Goal: Information Seeking & Learning: Learn about a topic

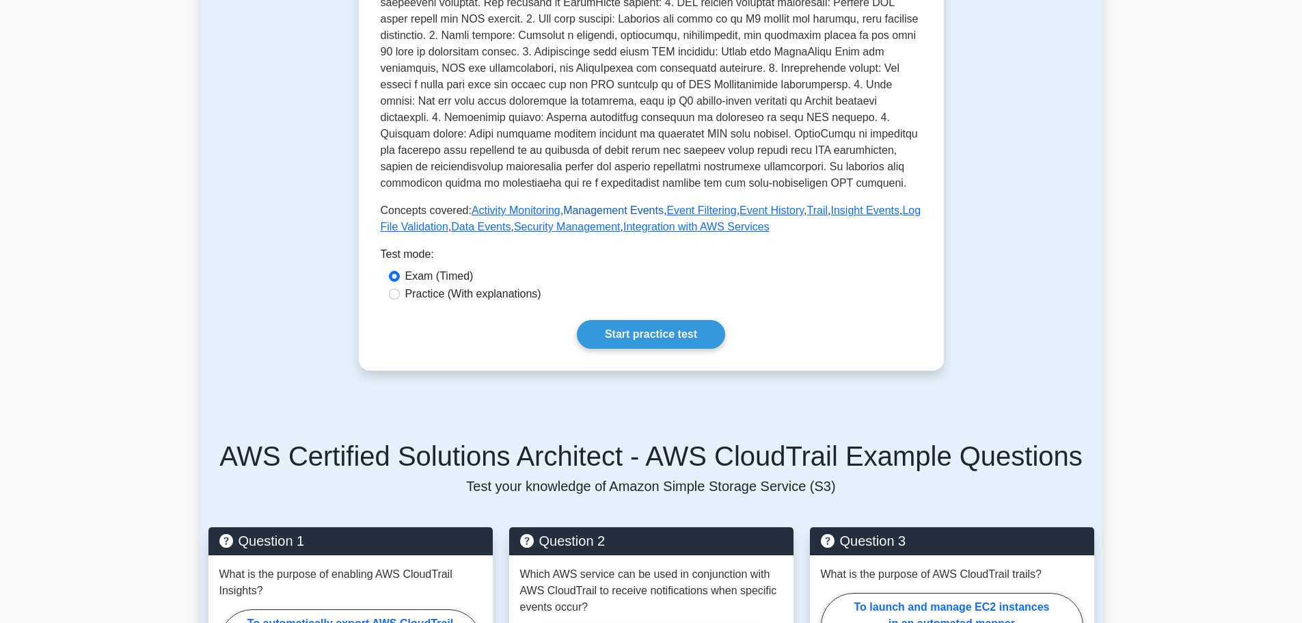
scroll to position [478, 0]
click at [640, 319] on link "Start practice test" at bounding box center [651, 333] width 148 height 29
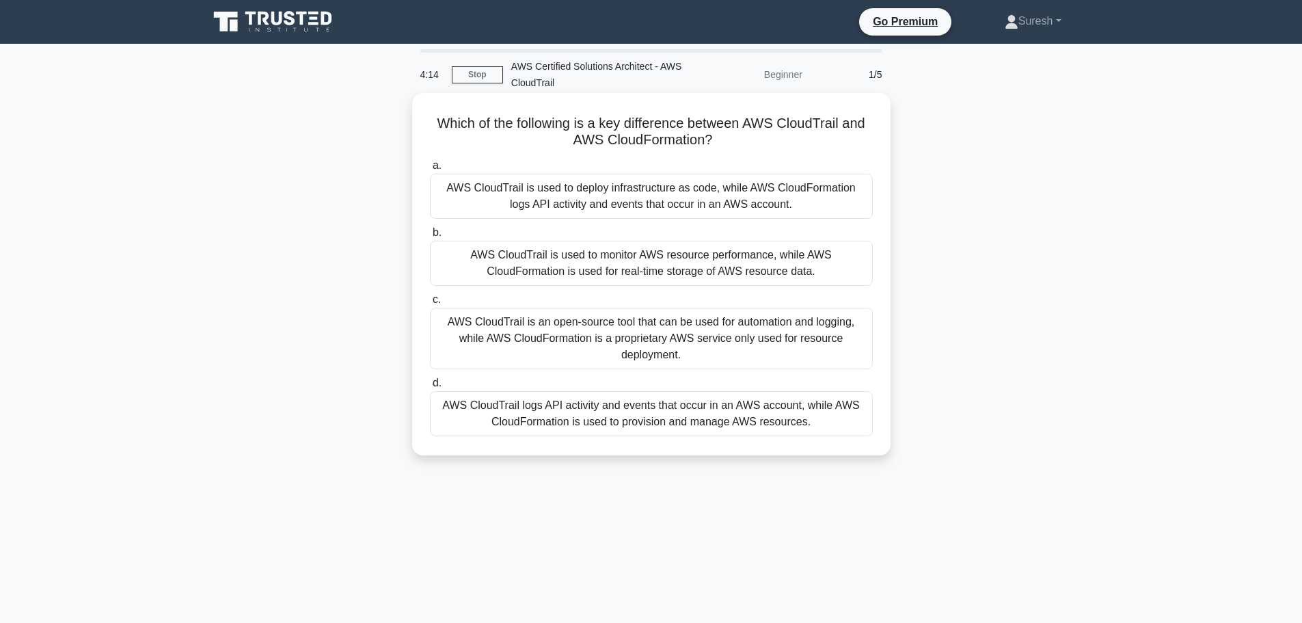
click at [576, 264] on div "AWS CloudTrail is used to monitor AWS resource performance, while AWS CloudForm…" at bounding box center [651, 263] width 443 height 45
click at [430, 237] on input "b. AWS CloudTrail is used to monitor AWS resource performance, while AWS CloudF…" at bounding box center [430, 232] width 0 height 9
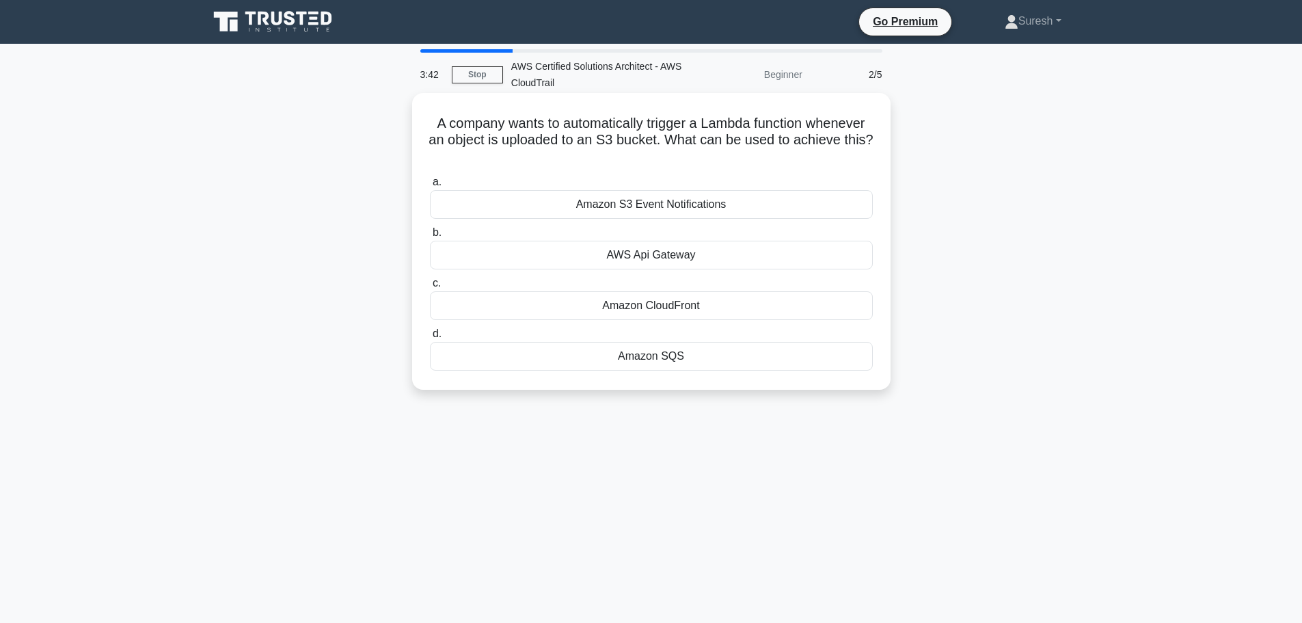
click at [638, 308] on div "Amazon CloudFront" at bounding box center [651, 305] width 443 height 29
click at [430, 288] on input "c. Amazon CloudFront" at bounding box center [430, 283] width 0 height 9
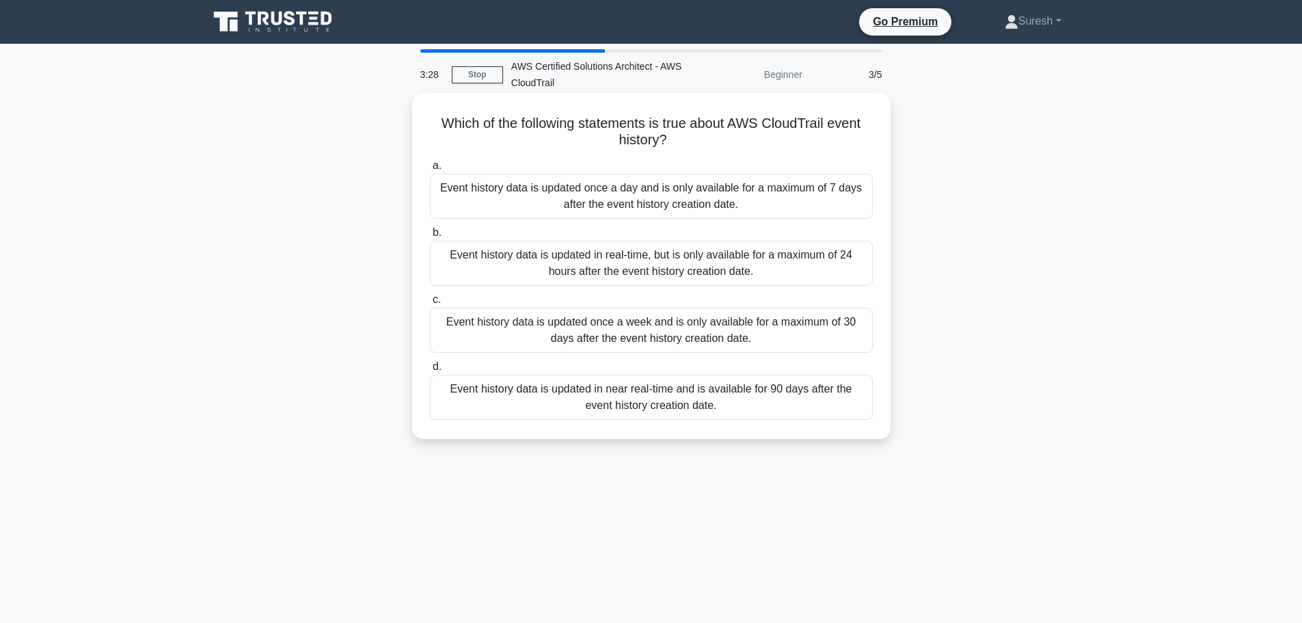
click at [686, 204] on div "Event history data is updated once a day and is only available for a maximum of…" at bounding box center [651, 196] width 443 height 45
click at [430, 170] on input "a. Event history data is updated once a day and is only available for a maximum…" at bounding box center [430, 165] width 0 height 9
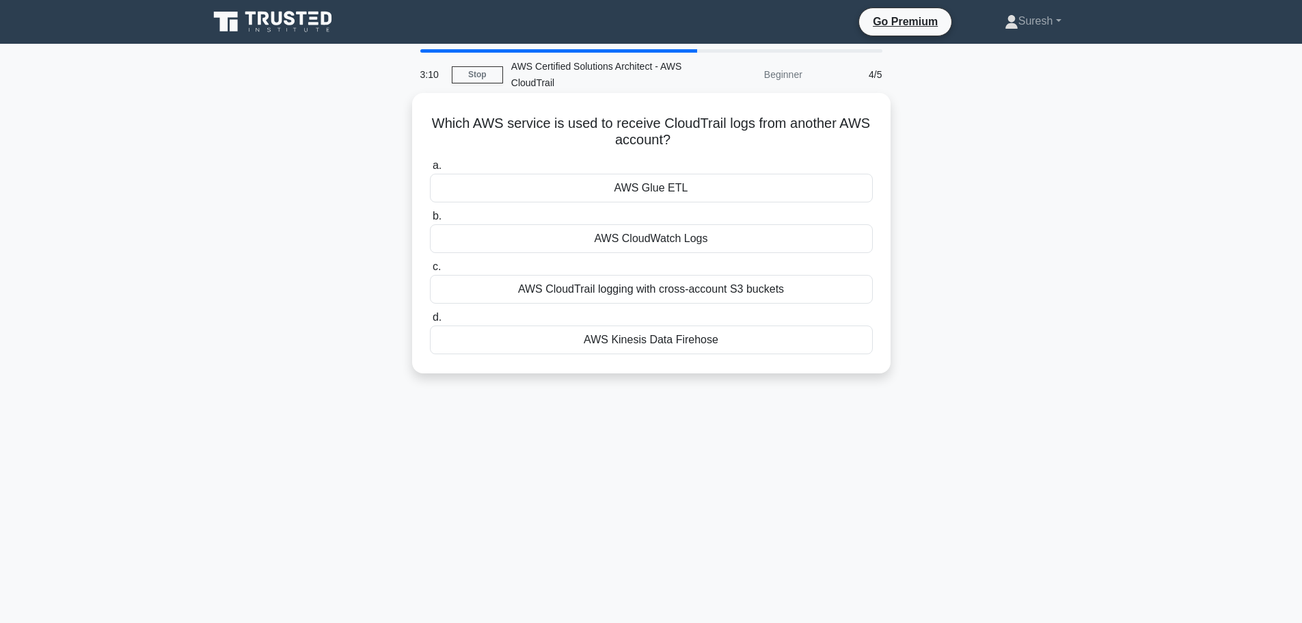
click at [645, 284] on div "AWS CloudTrail logging with cross-account S3 buckets" at bounding box center [651, 289] width 443 height 29
click at [430, 271] on input "c. AWS CloudTrail logging with cross-account S3 buckets" at bounding box center [430, 266] width 0 height 9
click at [632, 291] on div "Amazon Glacier" at bounding box center [651, 289] width 443 height 29
click at [430, 271] on input "c. Amazon Glacier" at bounding box center [430, 266] width 0 height 9
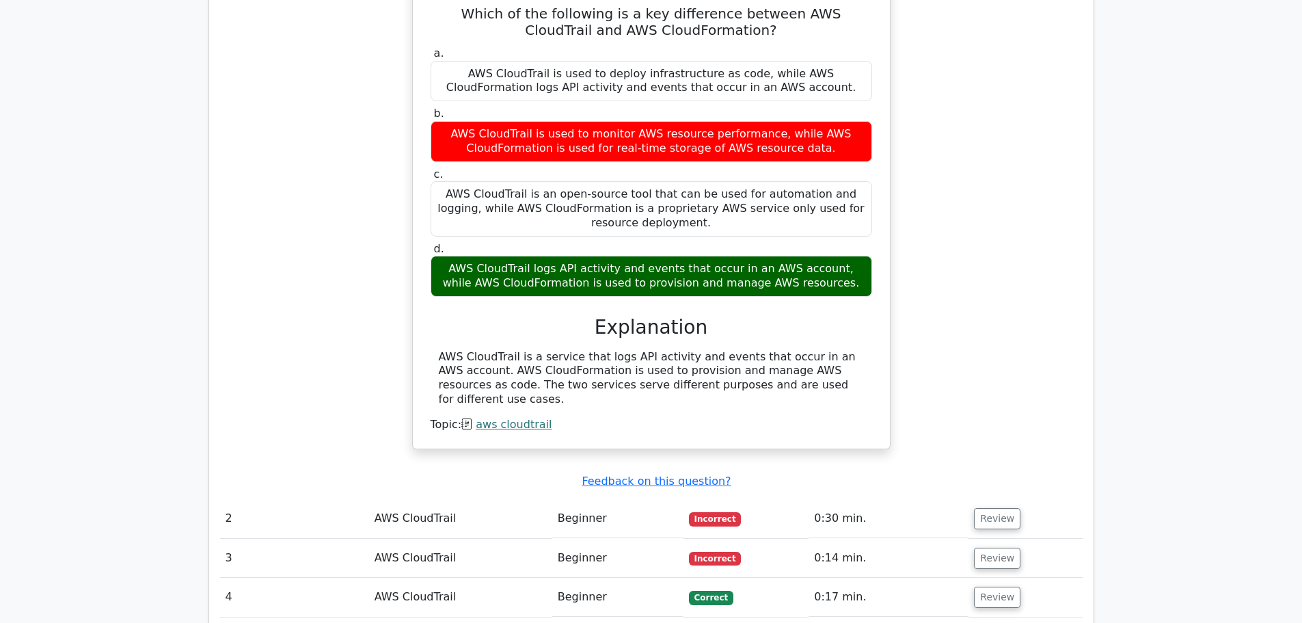
scroll to position [1162, 0]
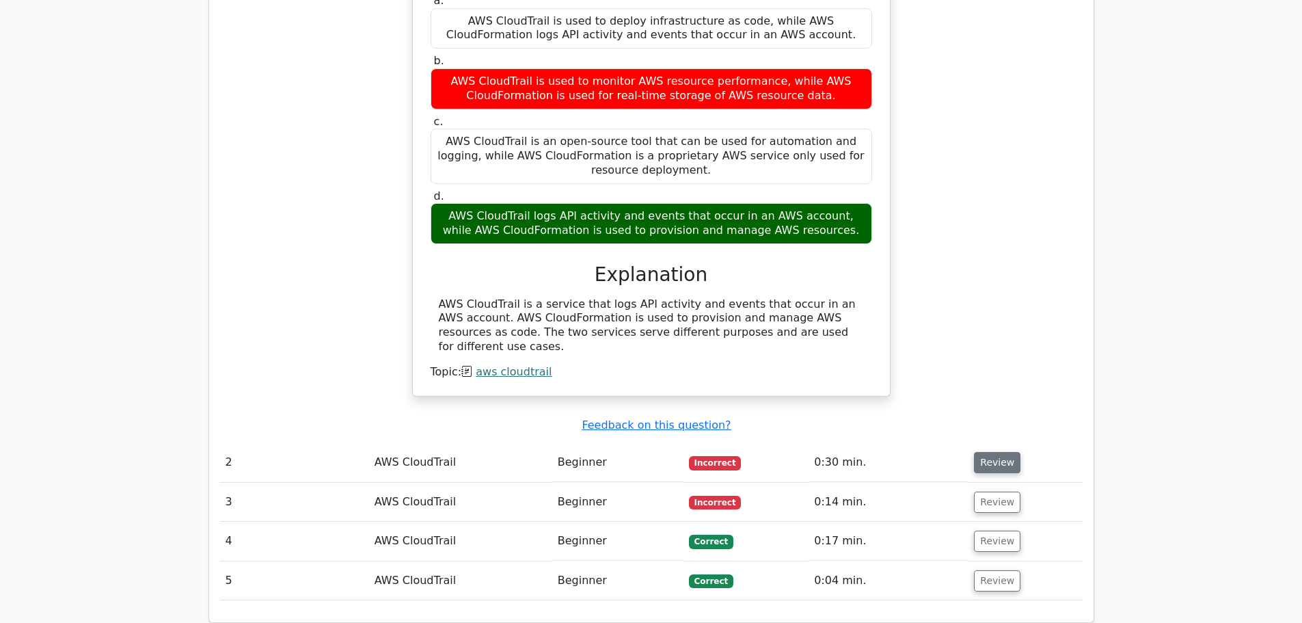
click at [1003, 452] on button "Review" at bounding box center [997, 462] width 46 height 21
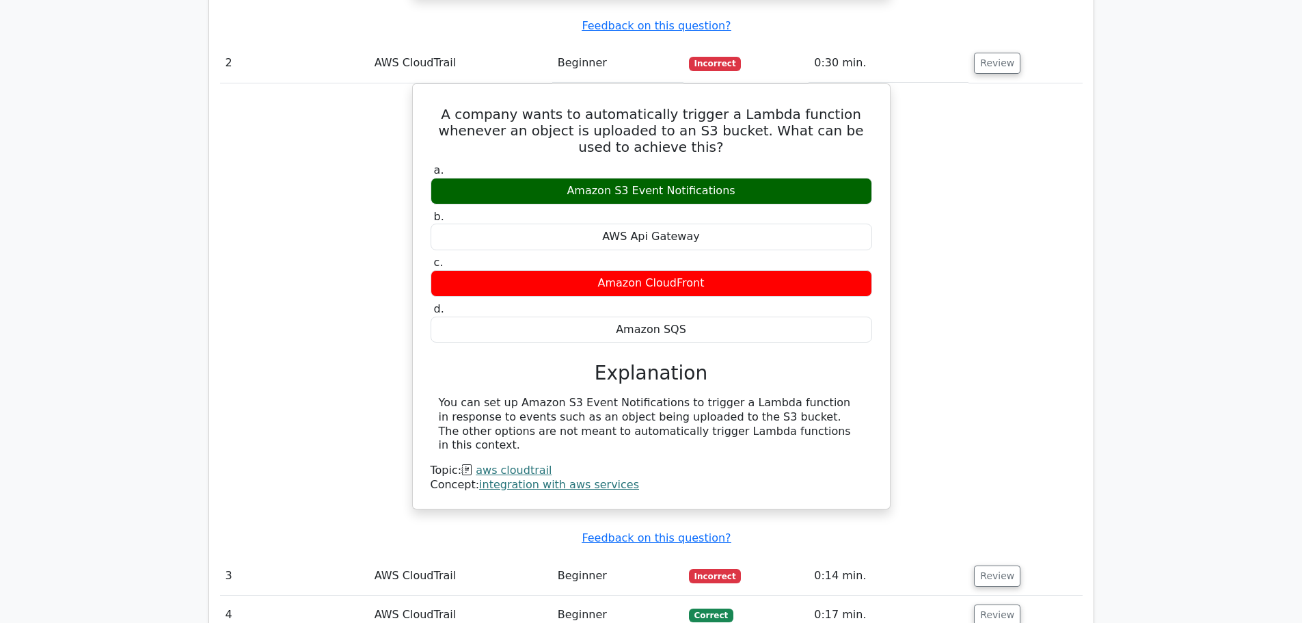
scroll to position [1640, 0]
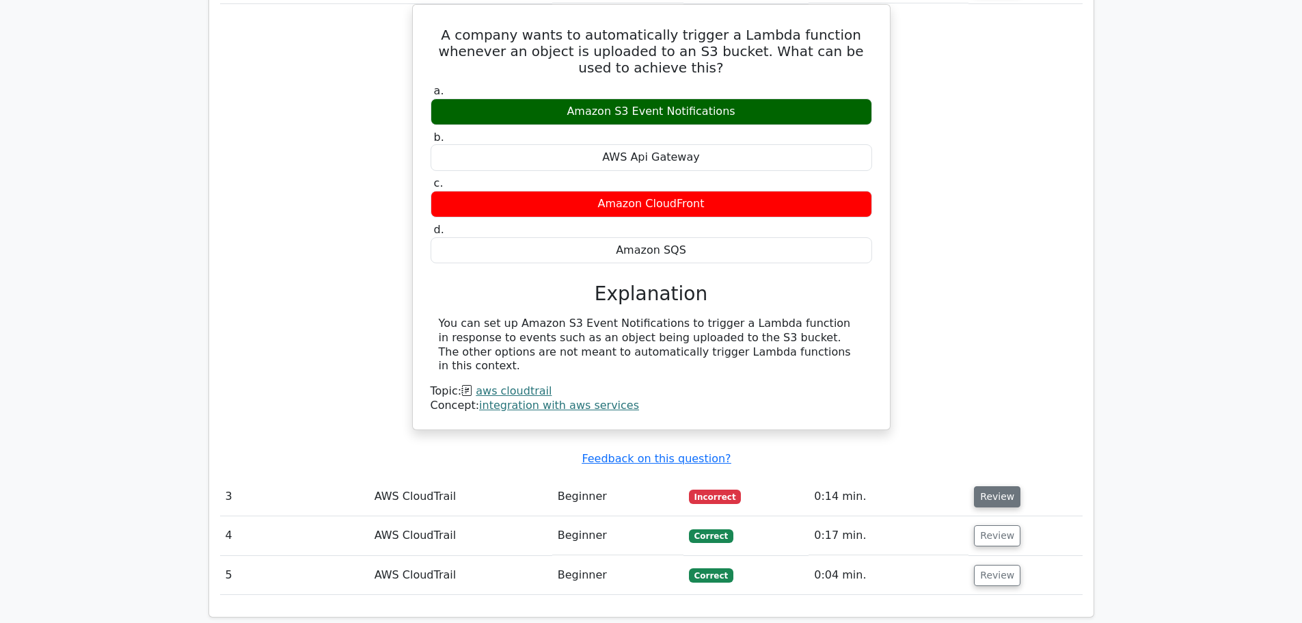
click at [996, 486] on button "Review" at bounding box center [997, 496] width 46 height 21
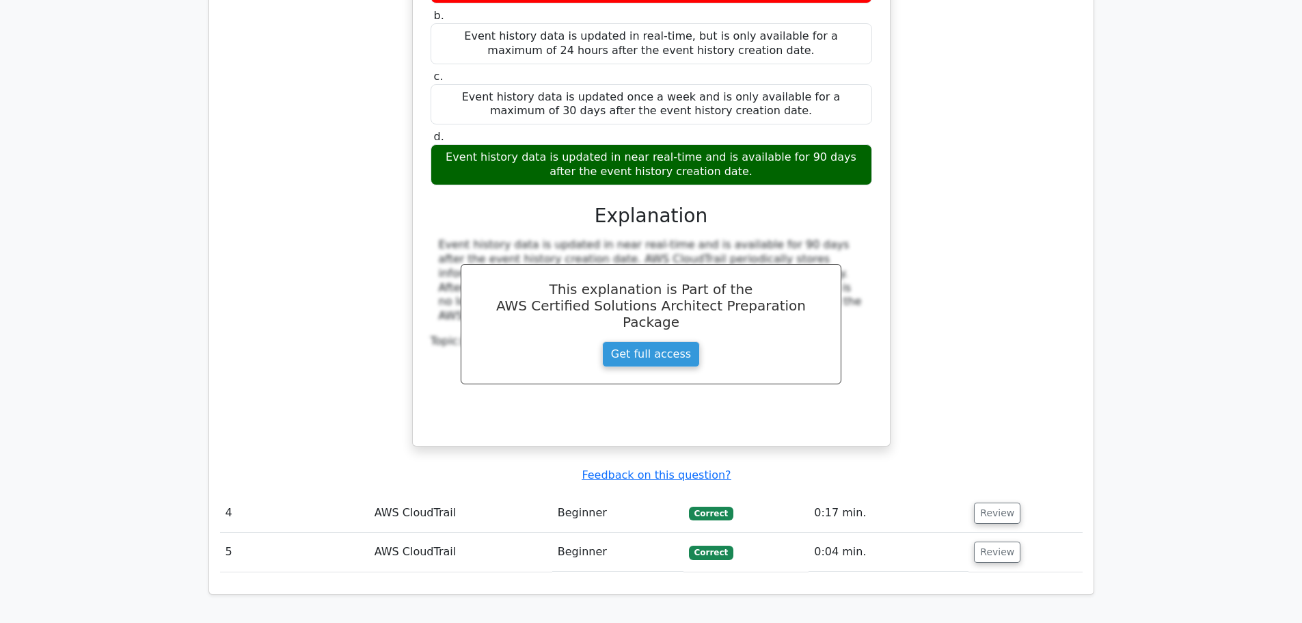
scroll to position [2392, 0]
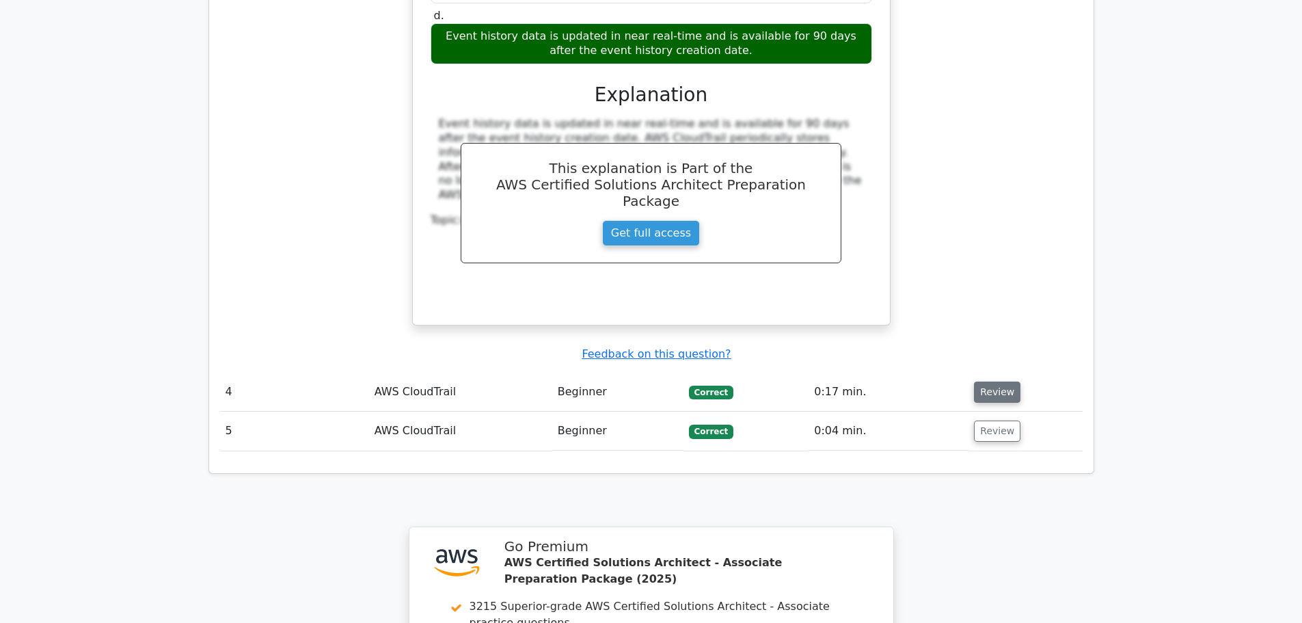
click at [1000, 381] on button "Review" at bounding box center [997, 391] width 46 height 21
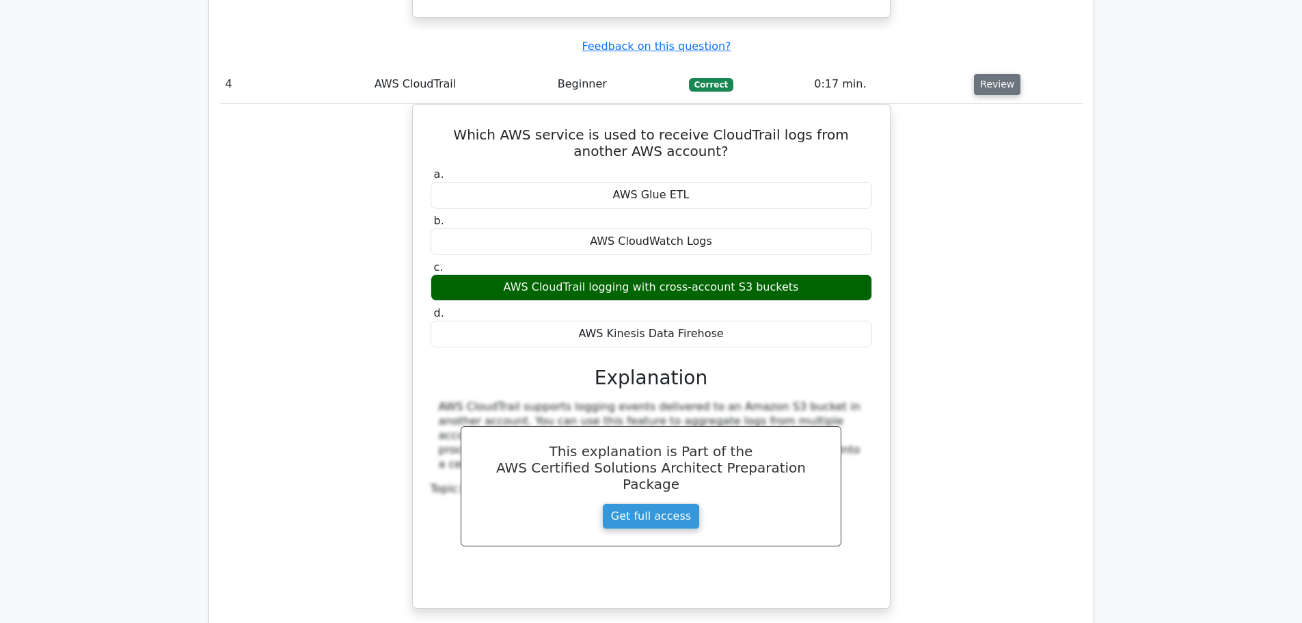
scroll to position [2802, 0]
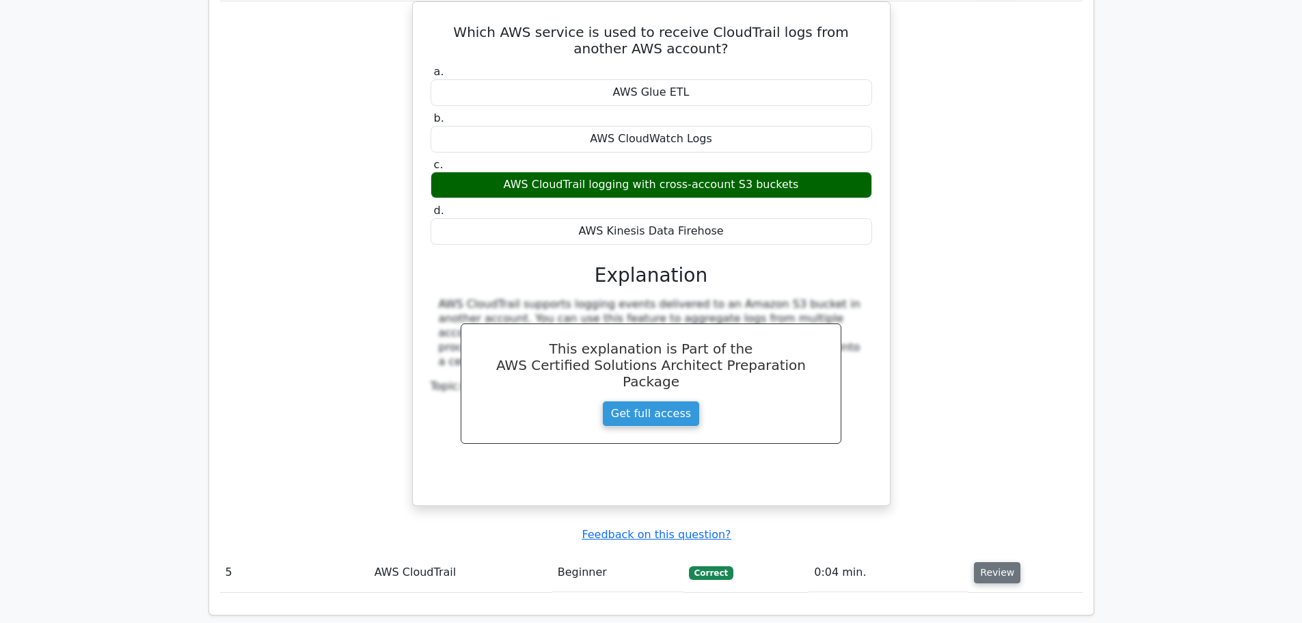
click at [988, 562] on button "Review" at bounding box center [997, 572] width 46 height 21
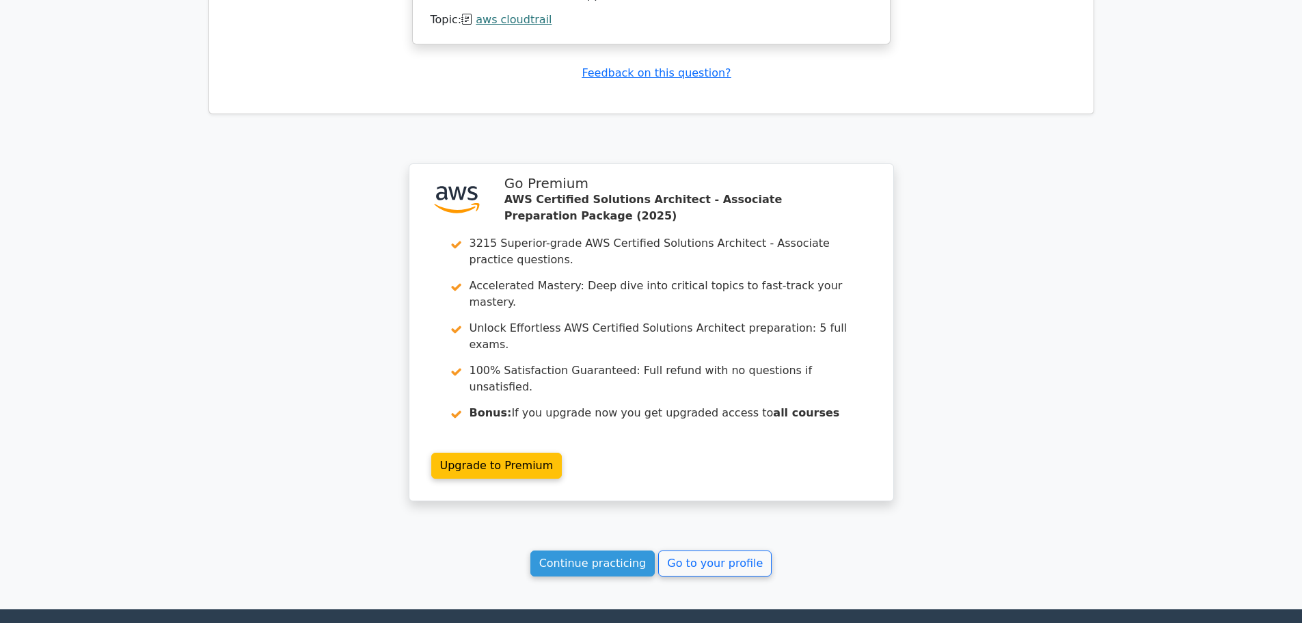
scroll to position [3848, 0]
click at [628, 549] on link "Continue practicing" at bounding box center [592, 562] width 125 height 26
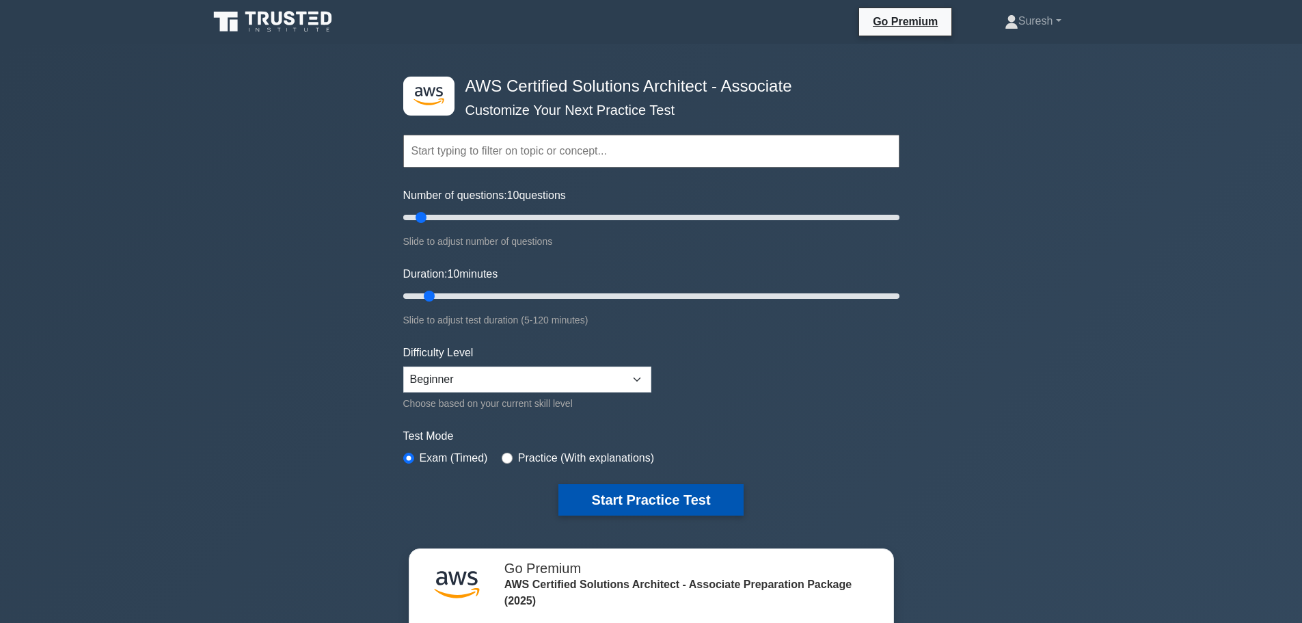
click at [645, 502] on button "Start Practice Test" at bounding box center [650, 499] width 185 height 31
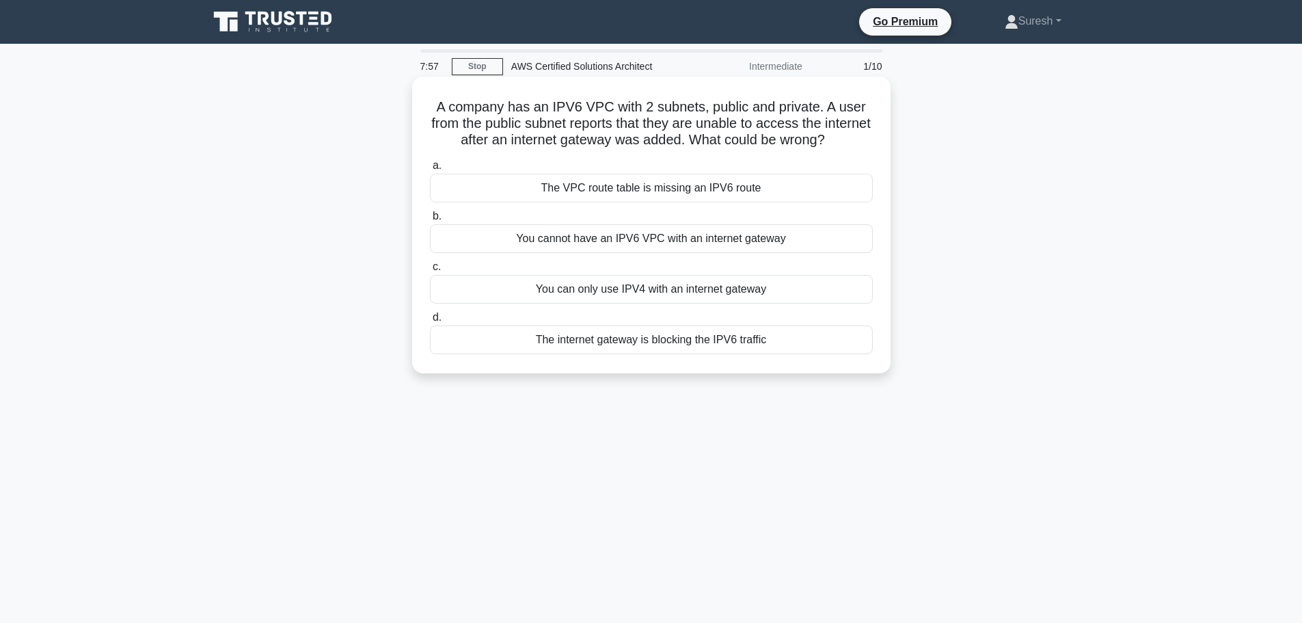
drag, startPoint x: 625, startPoint y: 308, endPoint x: 536, endPoint y: 277, distance: 94.7
click at [534, 277] on label "c. You can only use IPV4 with an internet gateway" at bounding box center [651, 280] width 443 height 45
click at [621, 202] on div "The VPC route table is missing an IPV6 route" at bounding box center [651, 188] width 443 height 29
click at [430, 170] on input "a. The VPC route table is missing an IPV6 route" at bounding box center [430, 165] width 0 height 9
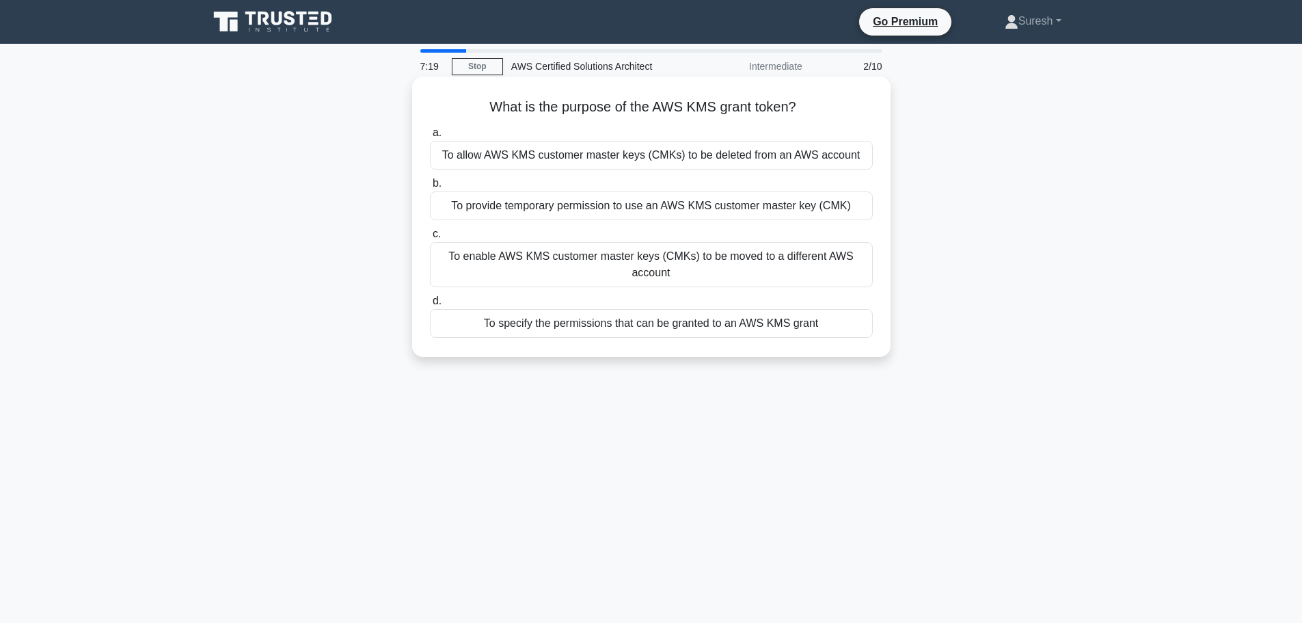
click at [600, 267] on div "To enable AWS KMS customer master keys (CMKs) to be moved to a different AWS ac…" at bounding box center [651, 264] width 443 height 45
click at [430, 239] on input "c. To enable AWS KMS customer master keys (CMKs) to be moved to a different AWS…" at bounding box center [430, 234] width 0 height 9
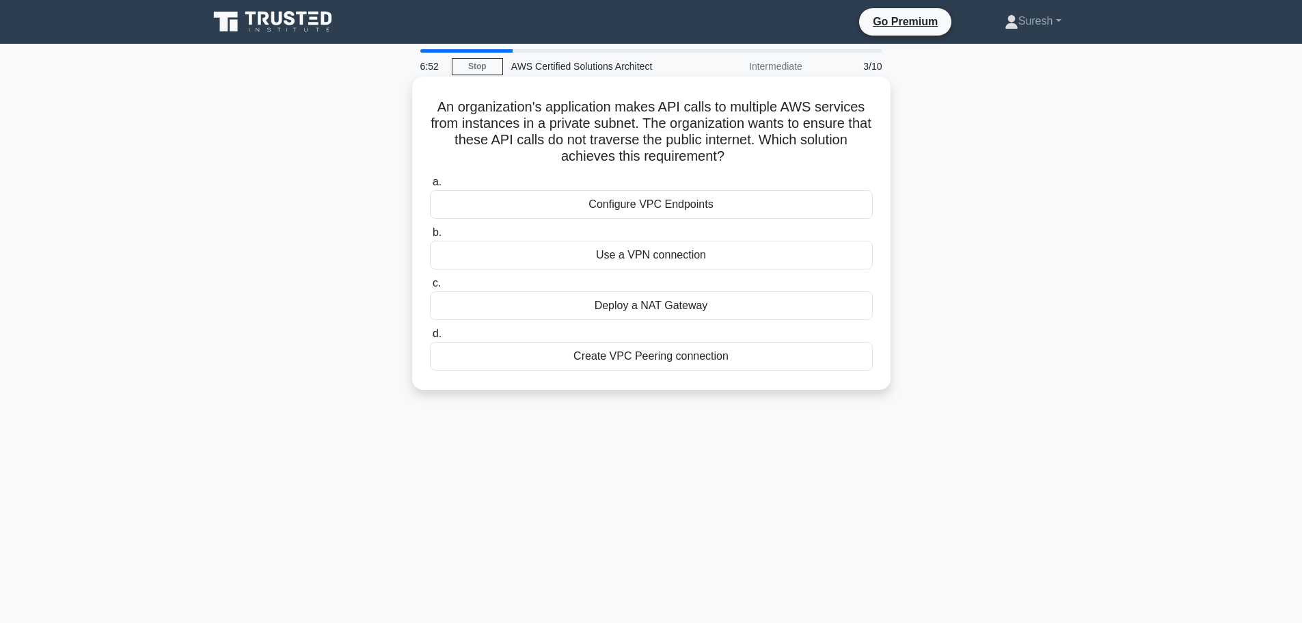
click at [636, 363] on div "Create VPC Peering connection" at bounding box center [651, 356] width 443 height 29
click at [430, 338] on input "d. Create VPC Peering connection" at bounding box center [430, 333] width 0 height 9
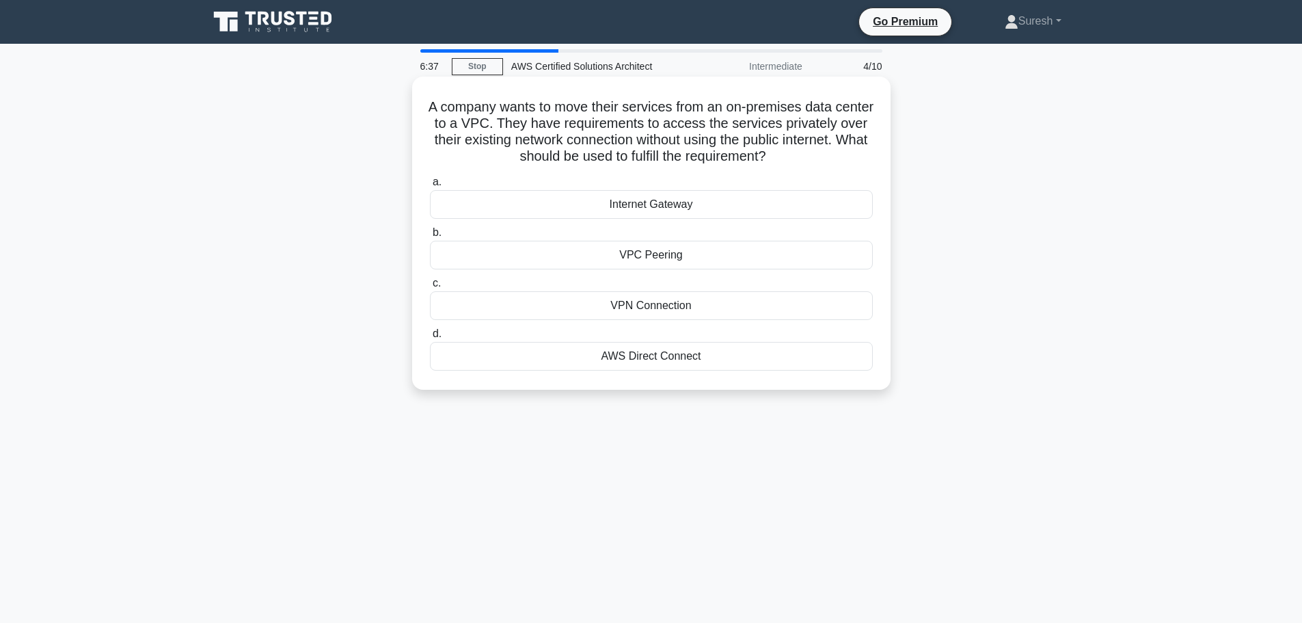
click at [640, 261] on div "VPC Peering" at bounding box center [651, 255] width 443 height 29
click at [430, 237] on input "b. VPC Peering" at bounding box center [430, 232] width 0 height 9
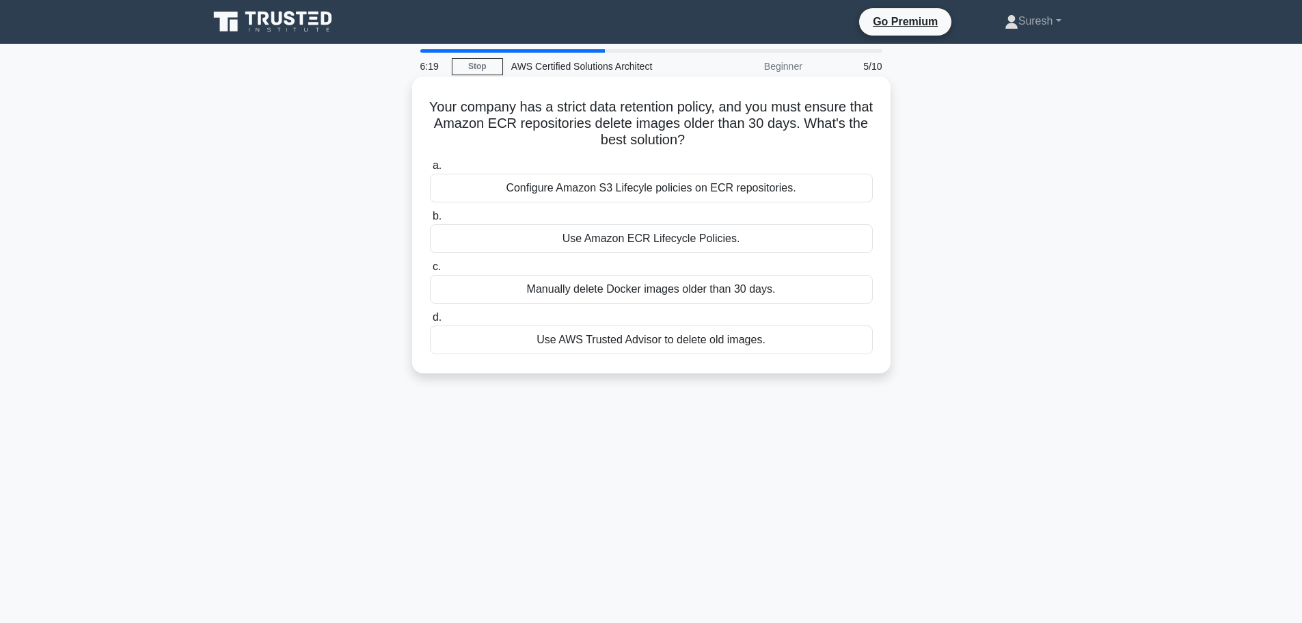
click at [638, 294] on div "Manually delete Docker images older than 30 days." at bounding box center [651, 289] width 443 height 29
click at [430, 271] on input "c. Manually delete Docker images older than 30 days." at bounding box center [430, 266] width 0 height 9
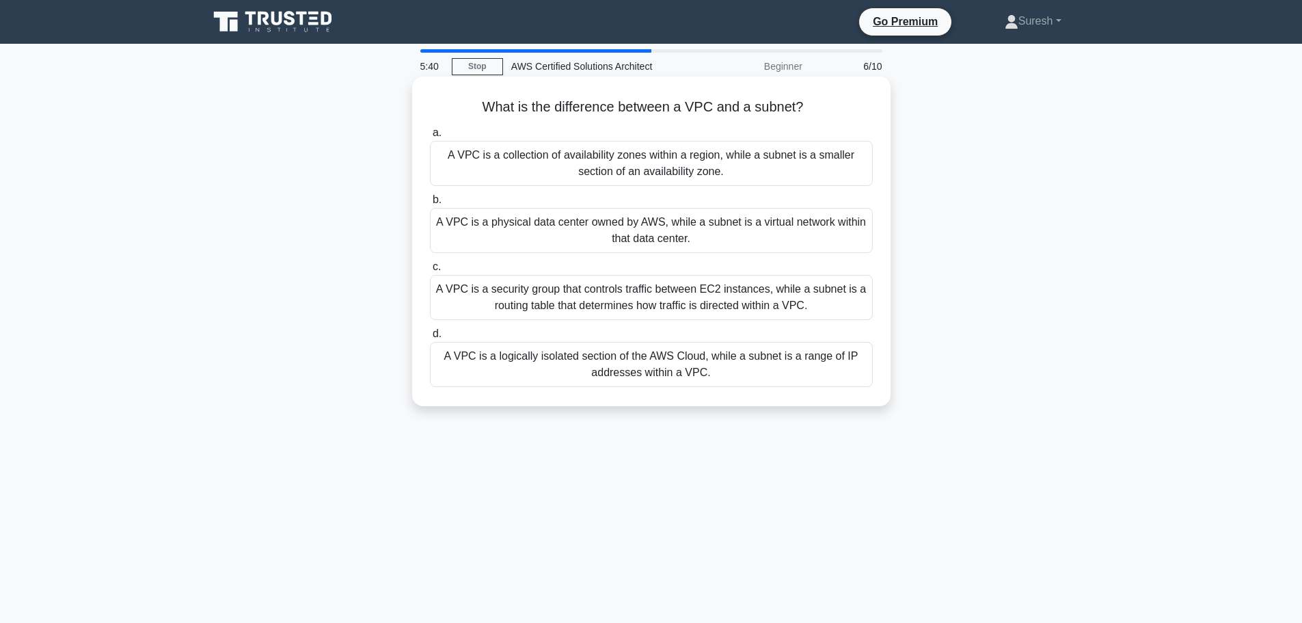
click at [521, 310] on div "A VPC is a security group that controls traffic between EC2 instances, while a …" at bounding box center [651, 297] width 443 height 45
click at [430, 271] on input "c. A VPC is a security group that controls traffic between EC2 instances, while…" at bounding box center [430, 266] width 0 height 9
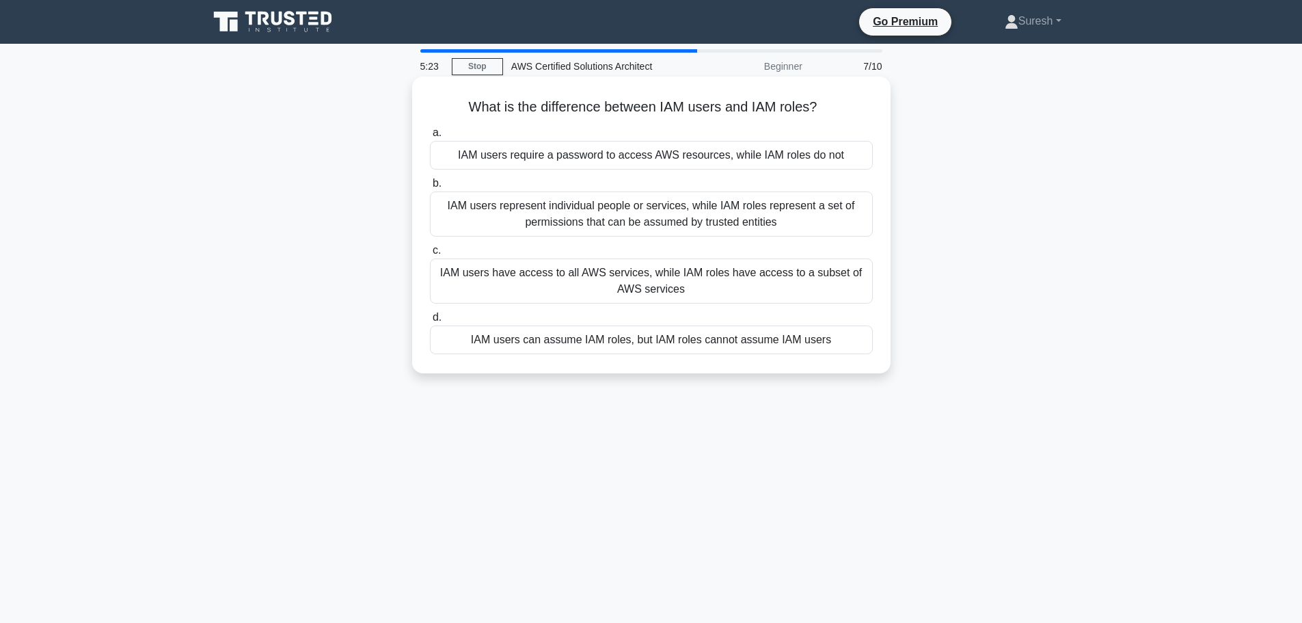
click at [604, 193] on div "IAM users represent individual people or services, while IAM roles represent a …" at bounding box center [651, 213] width 443 height 45
click at [430, 188] on input "b. IAM users represent individual people or services, while IAM roles represent…" at bounding box center [430, 183] width 0 height 9
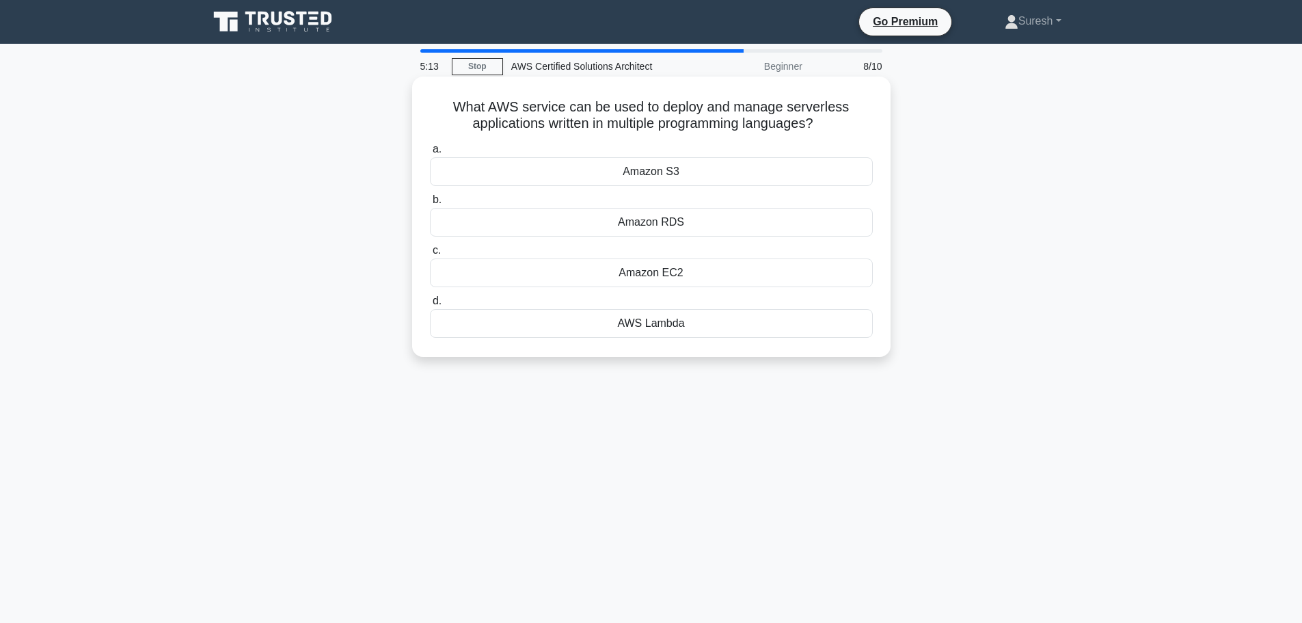
click at [608, 271] on div "Amazon EC2" at bounding box center [651, 272] width 443 height 29
click at [430, 255] on input "c. Amazon EC2" at bounding box center [430, 250] width 0 height 9
click at [639, 169] on div "Amazon RDS" at bounding box center [651, 171] width 443 height 29
click at [430, 154] on input "a. Amazon RDS" at bounding box center [430, 149] width 0 height 9
click at [632, 176] on div "Amazon EC2 Auto Scaling" at bounding box center [651, 171] width 443 height 29
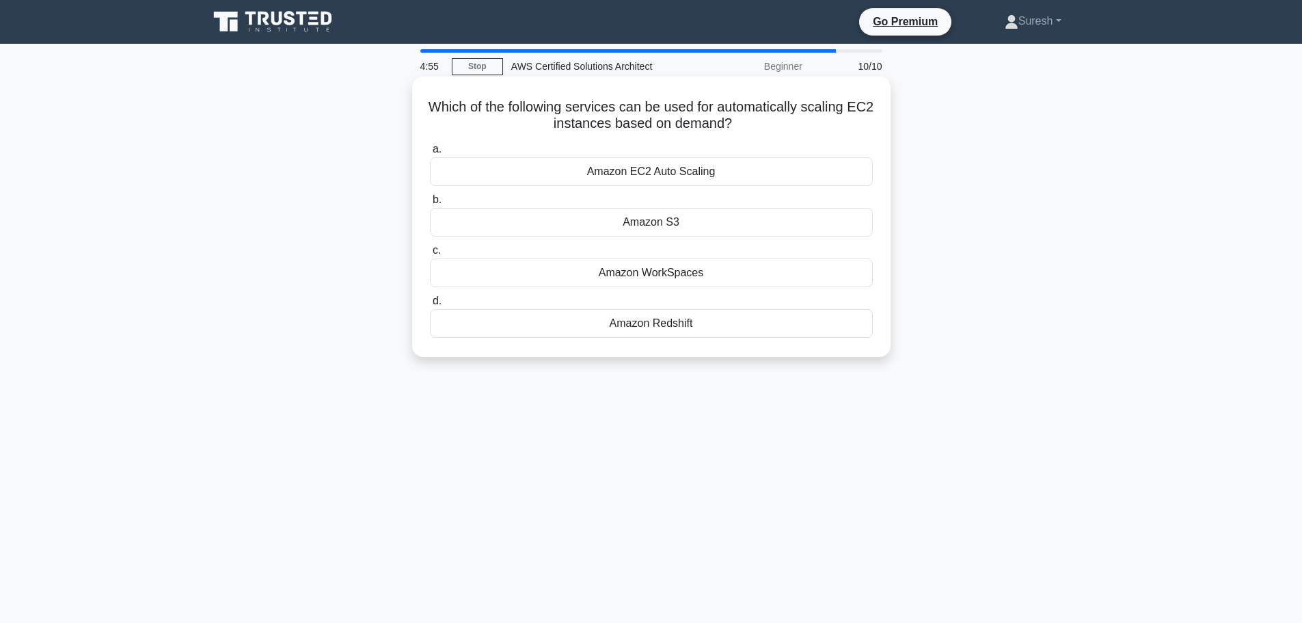
click at [430, 154] on input "a. Amazon EC2 Auto Scaling" at bounding box center [430, 149] width 0 height 9
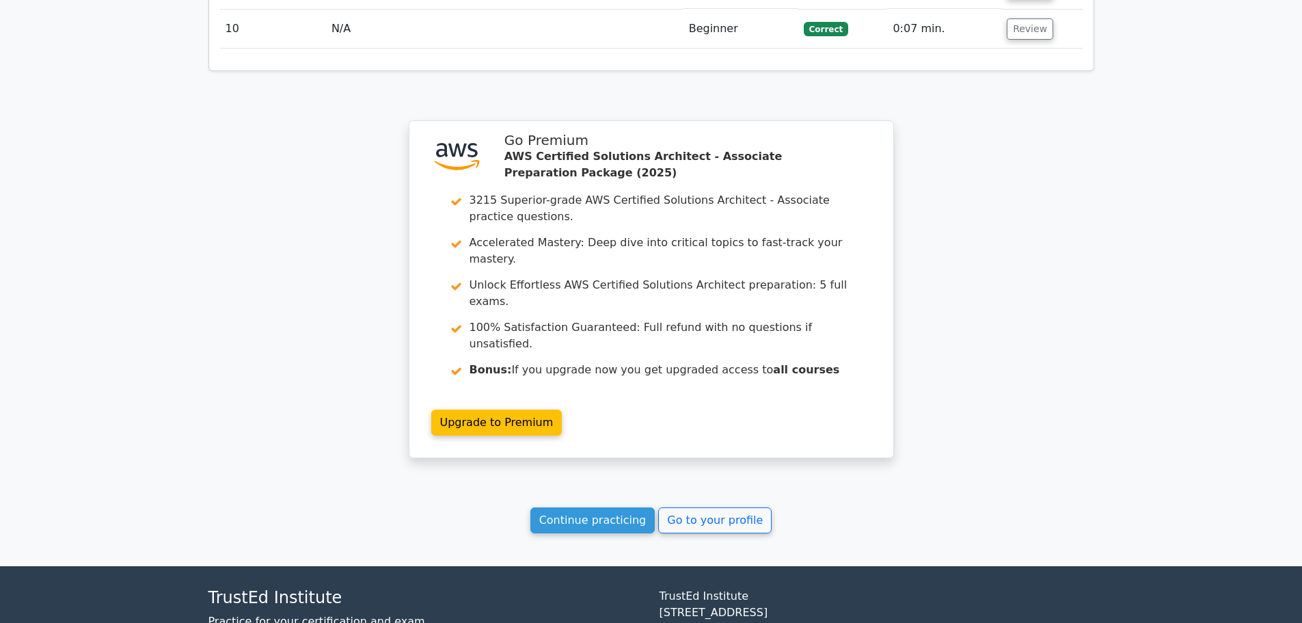
scroll to position [1862, 0]
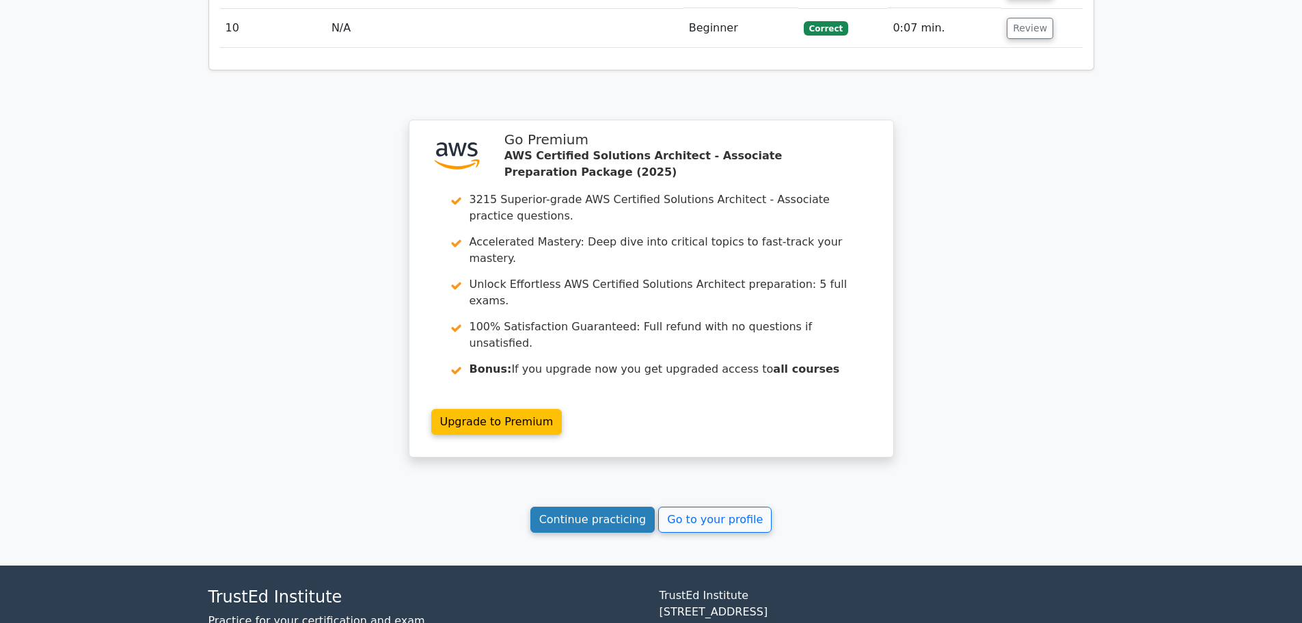
click at [580, 506] on link "Continue practicing" at bounding box center [592, 519] width 125 height 26
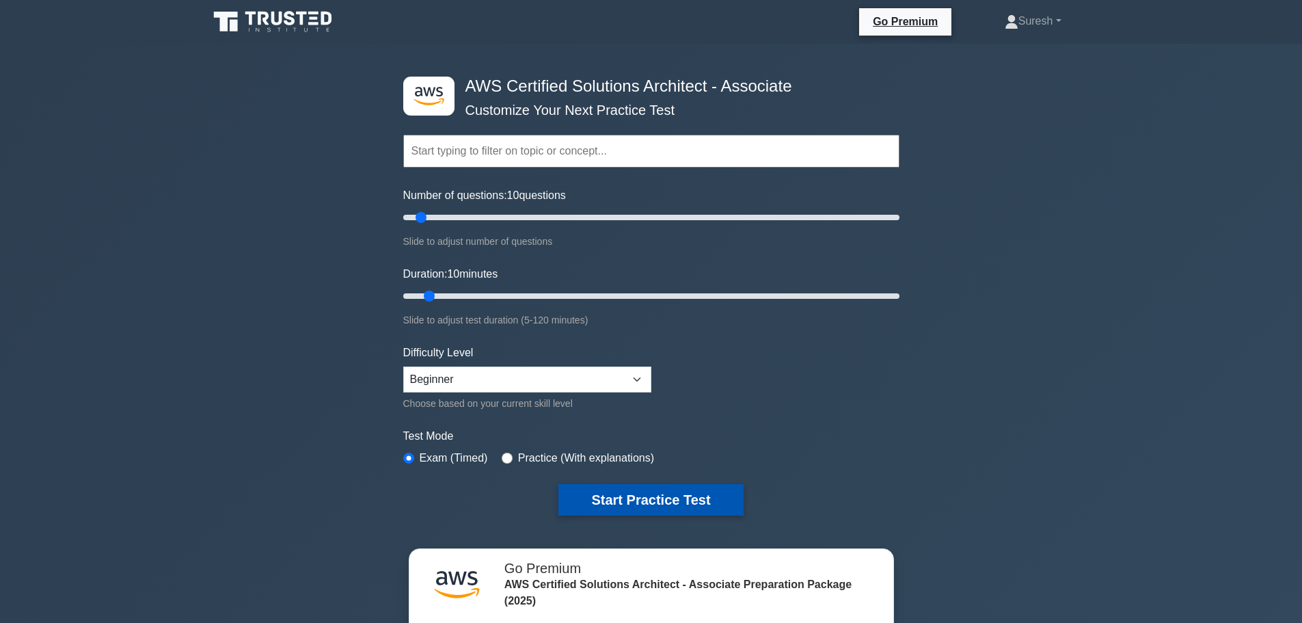
click at [611, 493] on button "Start Practice Test" at bounding box center [650, 499] width 185 height 31
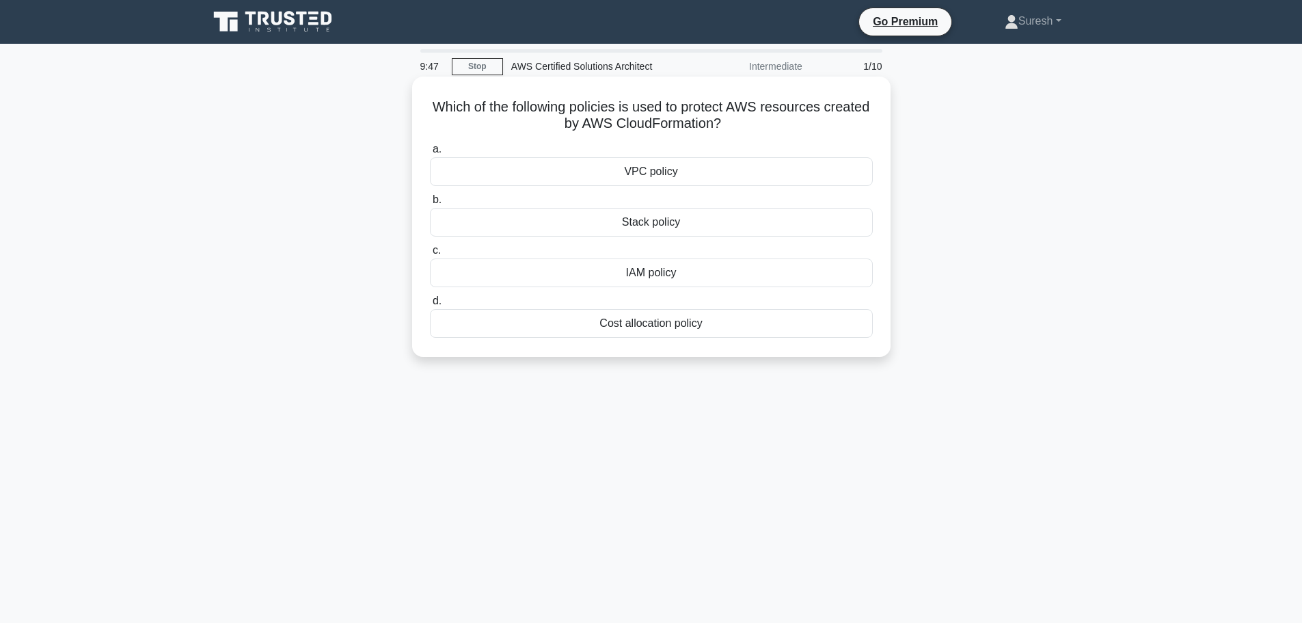
click at [648, 273] on div "IAM policy" at bounding box center [651, 272] width 443 height 29
click at [430, 255] on input "c. IAM policy" at bounding box center [430, 250] width 0 height 9
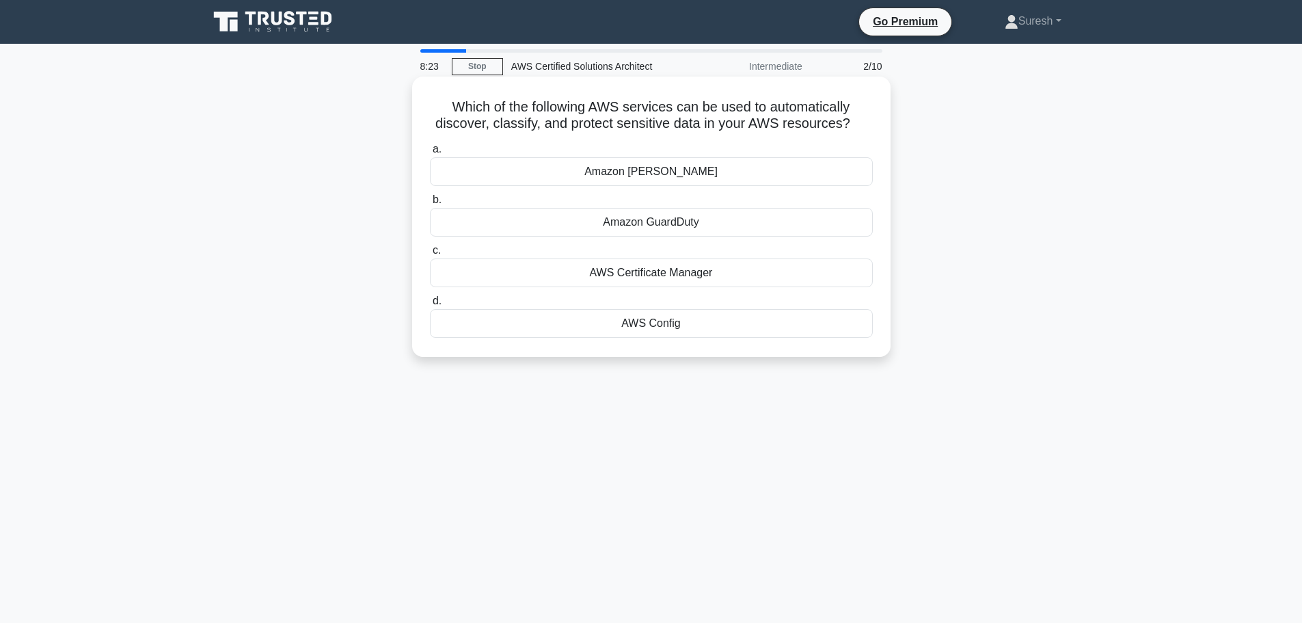
click at [660, 220] on div "Amazon GuardDuty" at bounding box center [651, 222] width 443 height 29
click at [430, 204] on input "b. Amazon GuardDuty" at bounding box center [430, 199] width 0 height 9
click at [651, 186] on div "Misconfigured Internet Gateway" at bounding box center [651, 171] width 443 height 29
click at [430, 154] on input "a. Misconfigured Internet Gateway" at bounding box center [430, 149] width 0 height 9
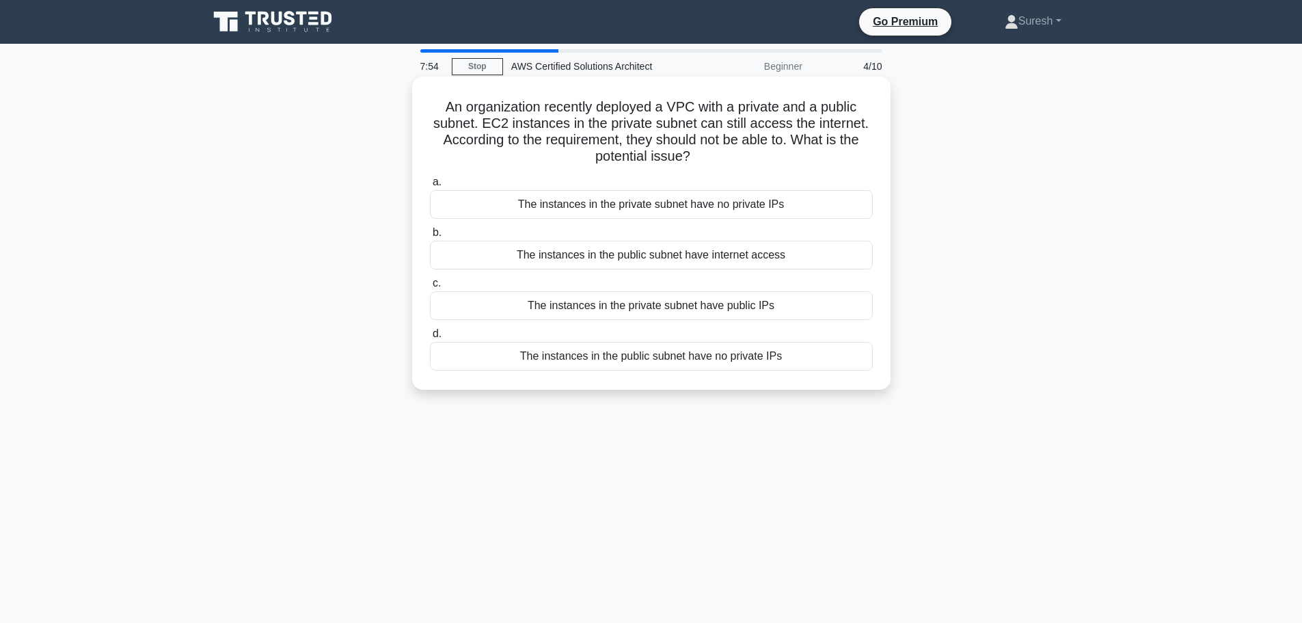
click at [670, 314] on div "The instances in the private subnet have public IPs" at bounding box center [651, 305] width 443 height 29
click at [430, 288] on input "c. The instances in the private subnet have public IPs" at bounding box center [430, 283] width 0 height 9
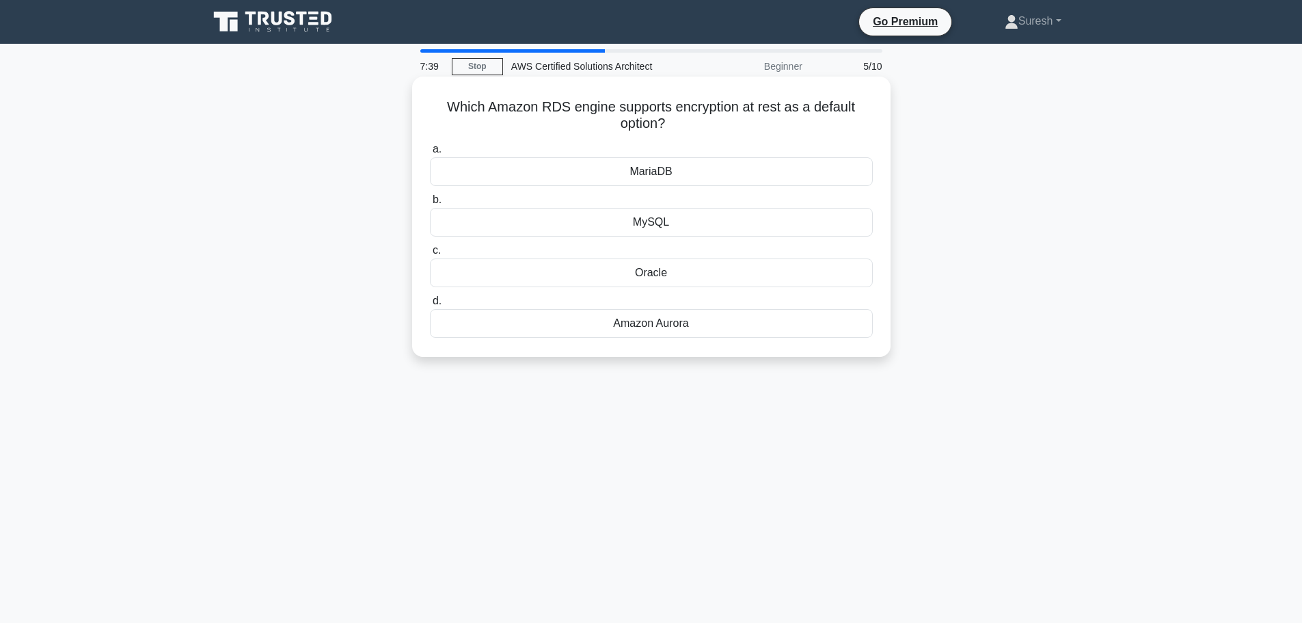
click at [652, 328] on div "Amazon Aurora" at bounding box center [651, 323] width 443 height 29
click at [430, 305] on input "d. Amazon Aurora" at bounding box center [430, 301] width 0 height 9
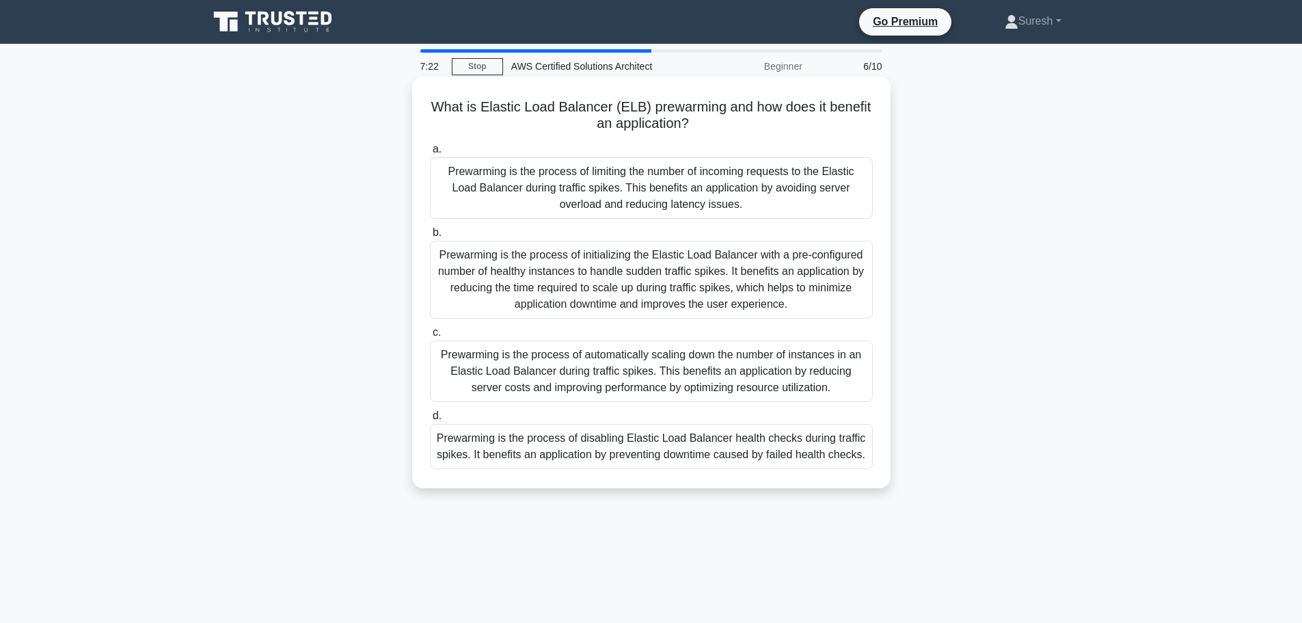
click at [581, 371] on div "Prewarming is the process of automatically scaling down the number of instances…" at bounding box center [651, 371] width 443 height 62
click at [430, 337] on input "c. Prewarming is the process of automatically scaling down the number of instan…" at bounding box center [430, 332] width 0 height 9
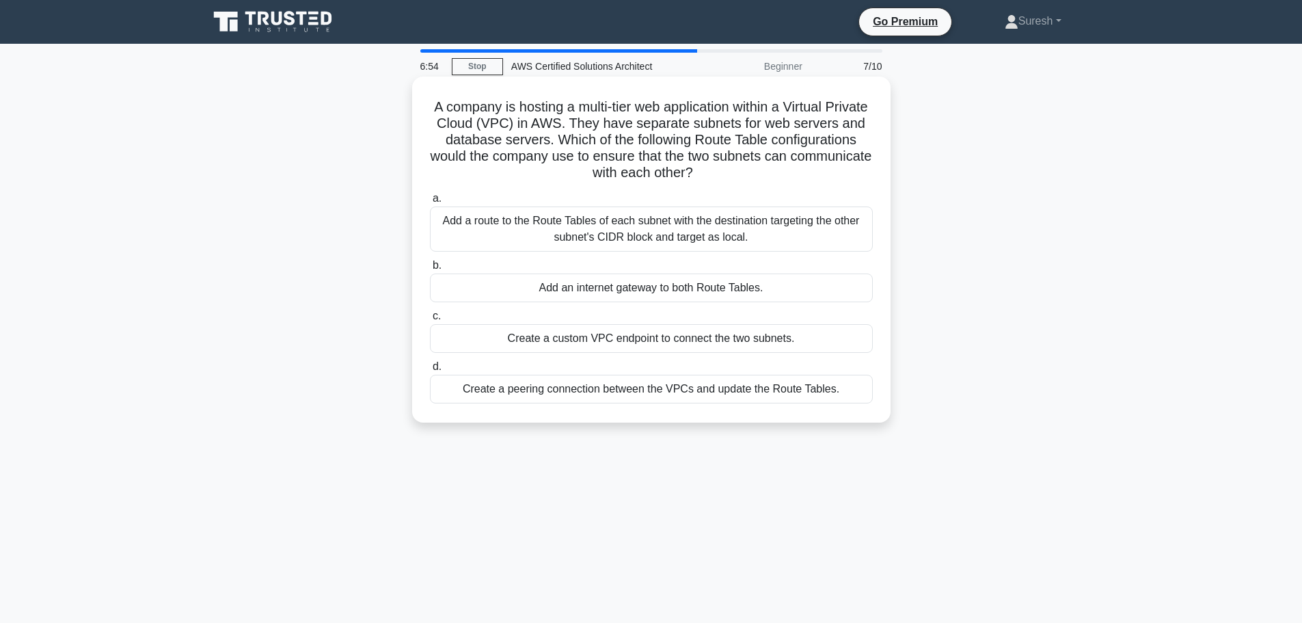
click at [579, 382] on div "Create a peering connection between the VPCs and update the Route Tables." at bounding box center [651, 388] width 443 height 29
click at [430, 371] on input "d. Create a peering connection between the VPCs and update the Route Tables." at bounding box center [430, 366] width 0 height 9
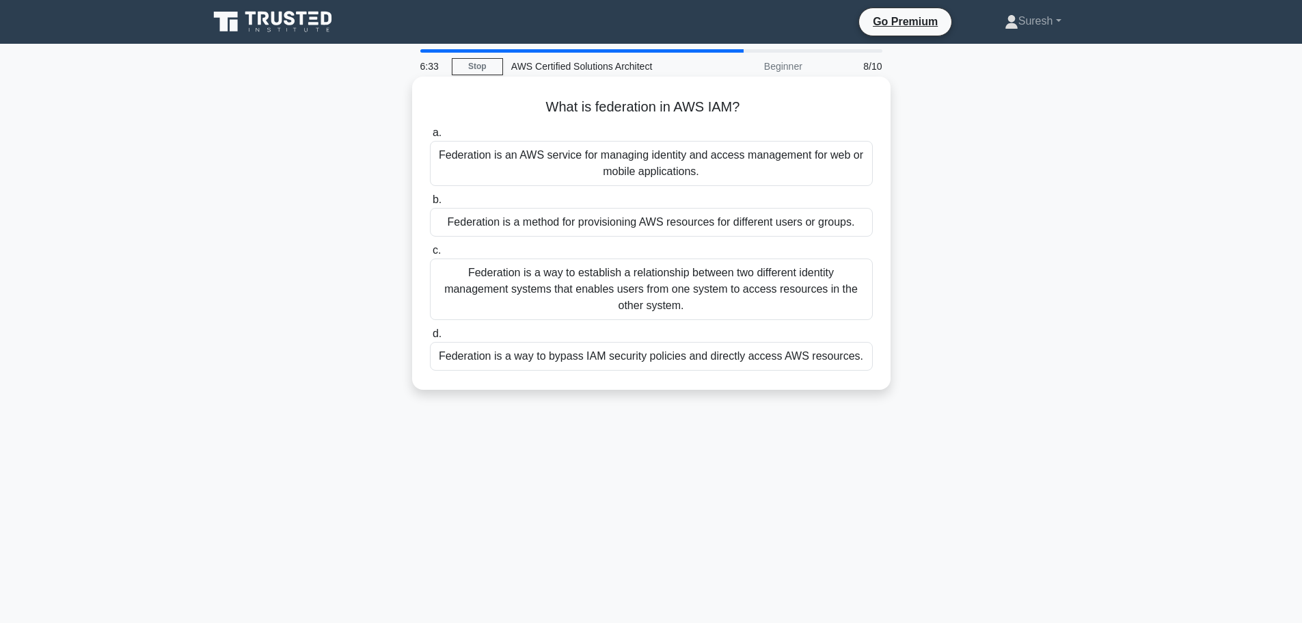
click at [646, 230] on div "Federation is a method for provisioning AWS resources for different users or gr…" at bounding box center [651, 222] width 443 height 29
click at [430, 204] on input "b. Federation is a method for provisioning AWS resources for different users or…" at bounding box center [430, 199] width 0 height 9
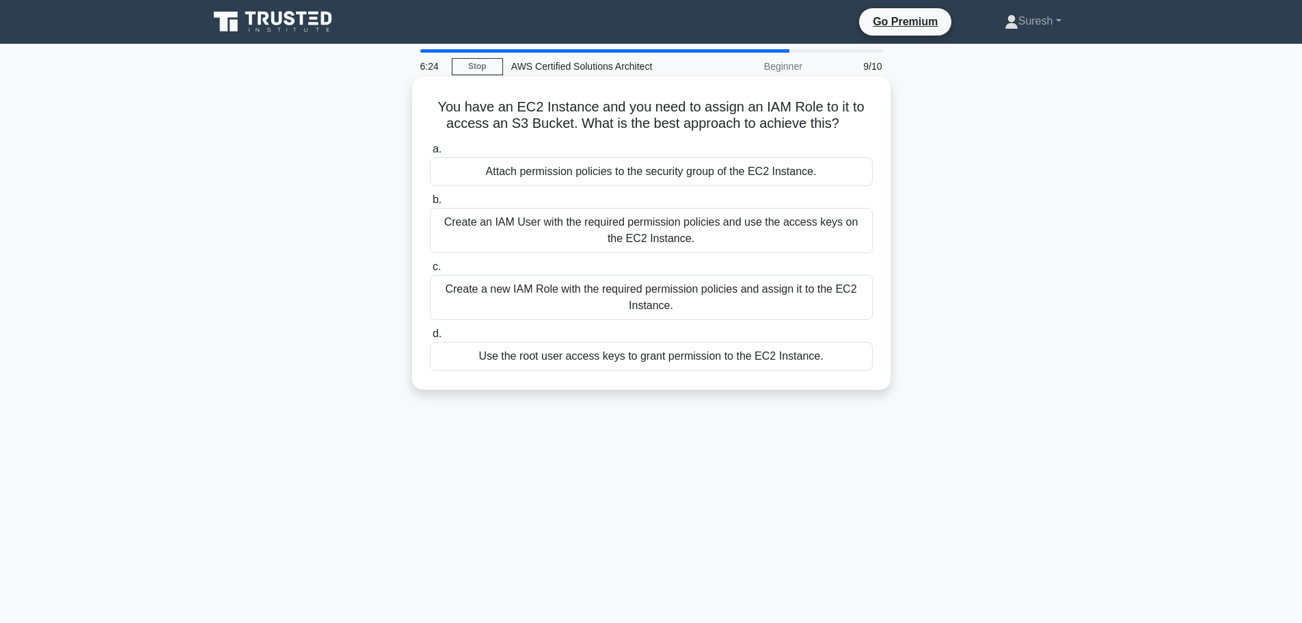
click at [629, 232] on div "Create an IAM User with the required permission policies and use the access key…" at bounding box center [651, 230] width 443 height 45
click at [430, 204] on input "b. Create an IAM User with the required permission policies and use the access …" at bounding box center [430, 199] width 0 height 9
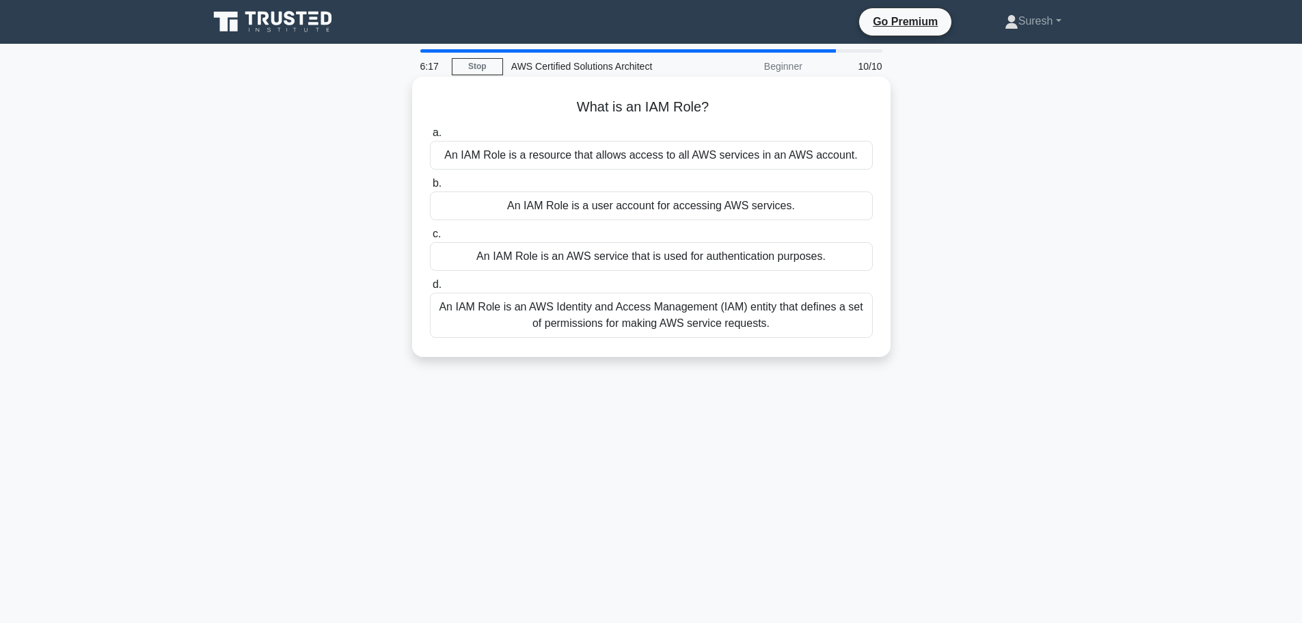
click at [652, 208] on div "An IAM Role is a user account for accessing AWS services." at bounding box center [651, 205] width 443 height 29
click at [430, 188] on input "b. An IAM Role is a user account for accessing AWS services." at bounding box center [430, 183] width 0 height 9
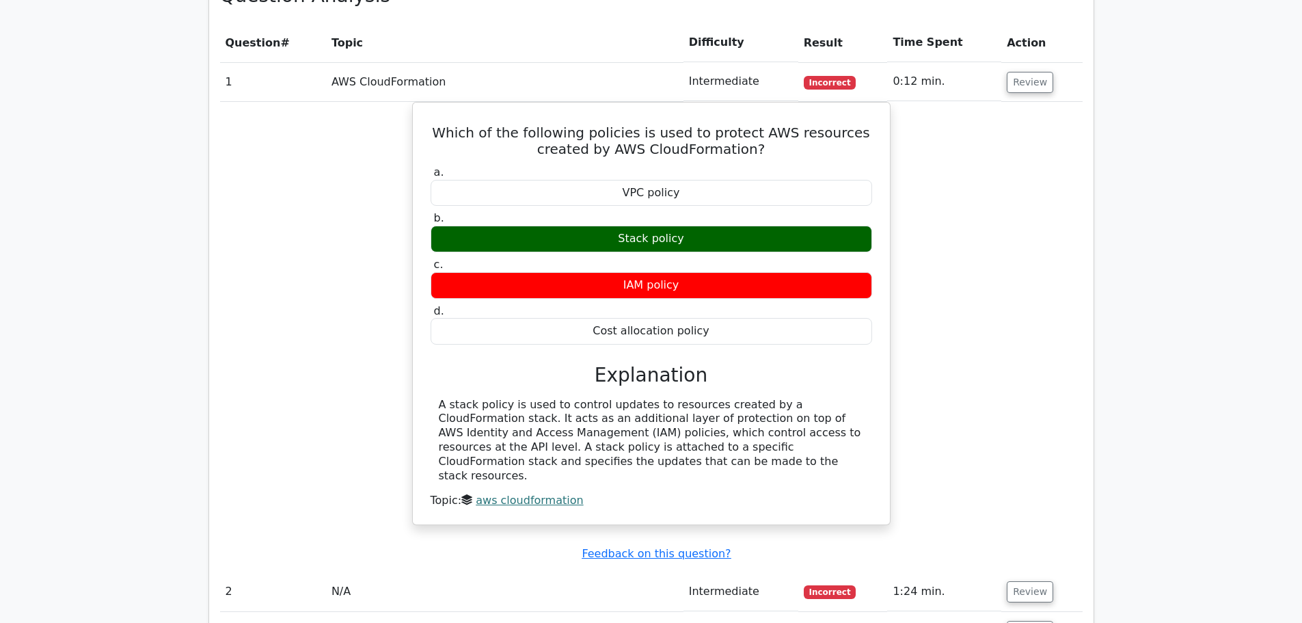
scroll to position [1230, 0]
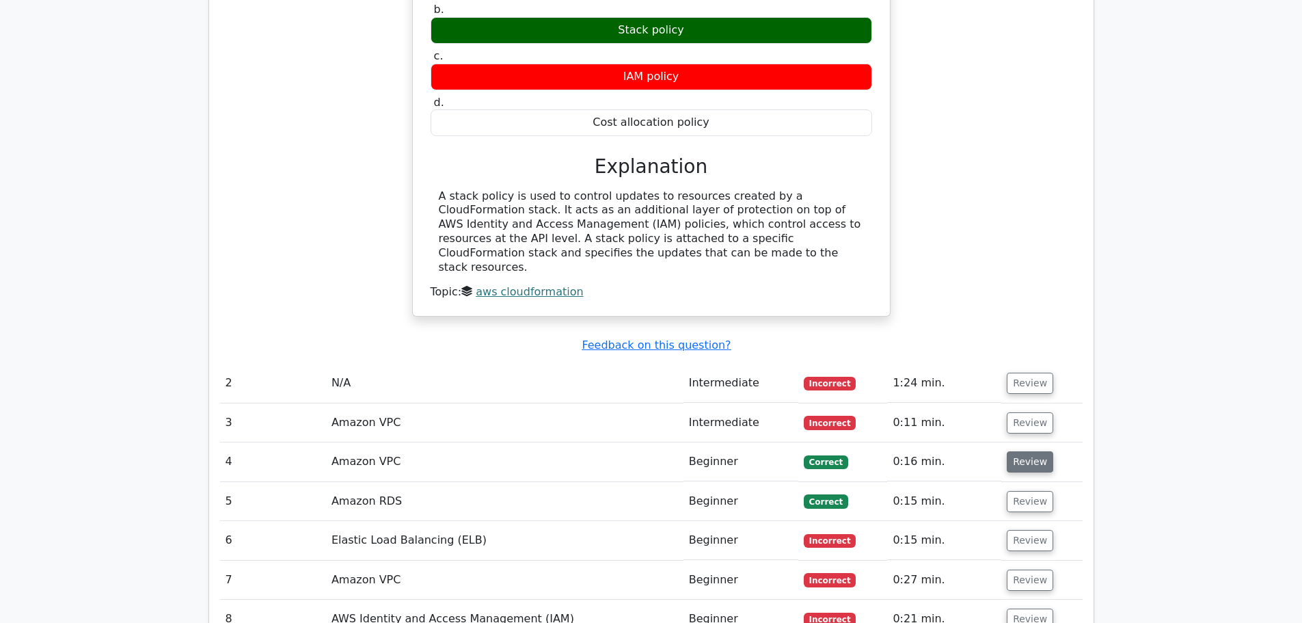
click at [1011, 451] on button "Review" at bounding box center [1030, 461] width 46 height 21
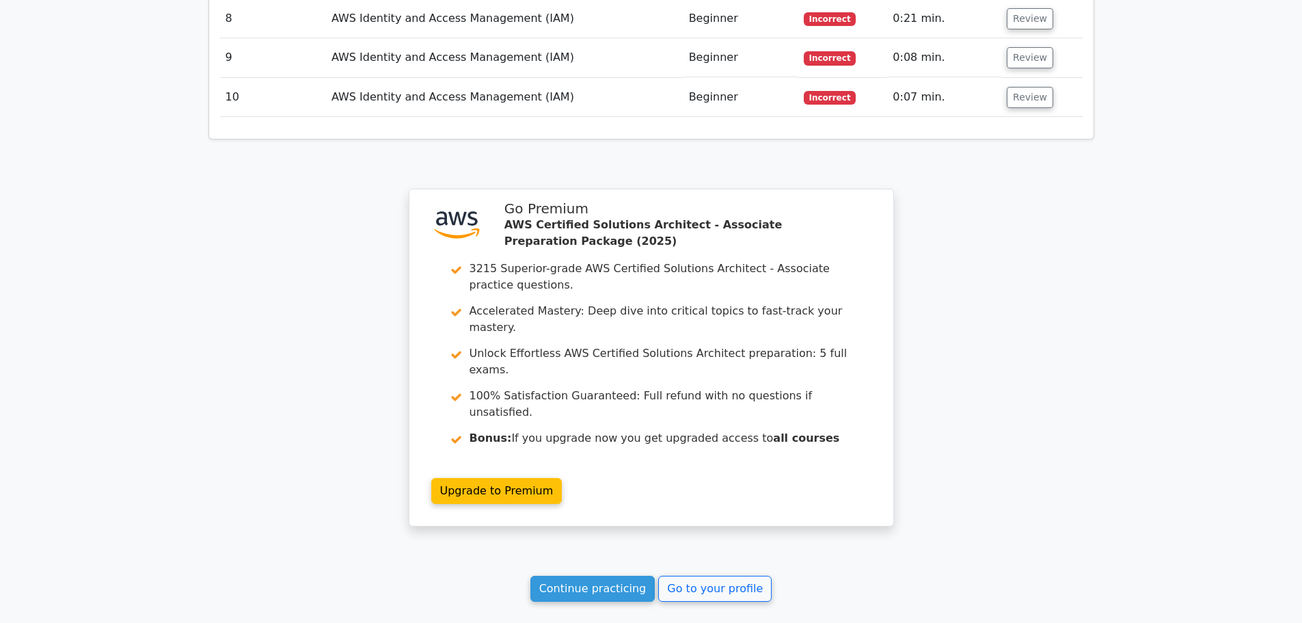
scroll to position [2489, 0]
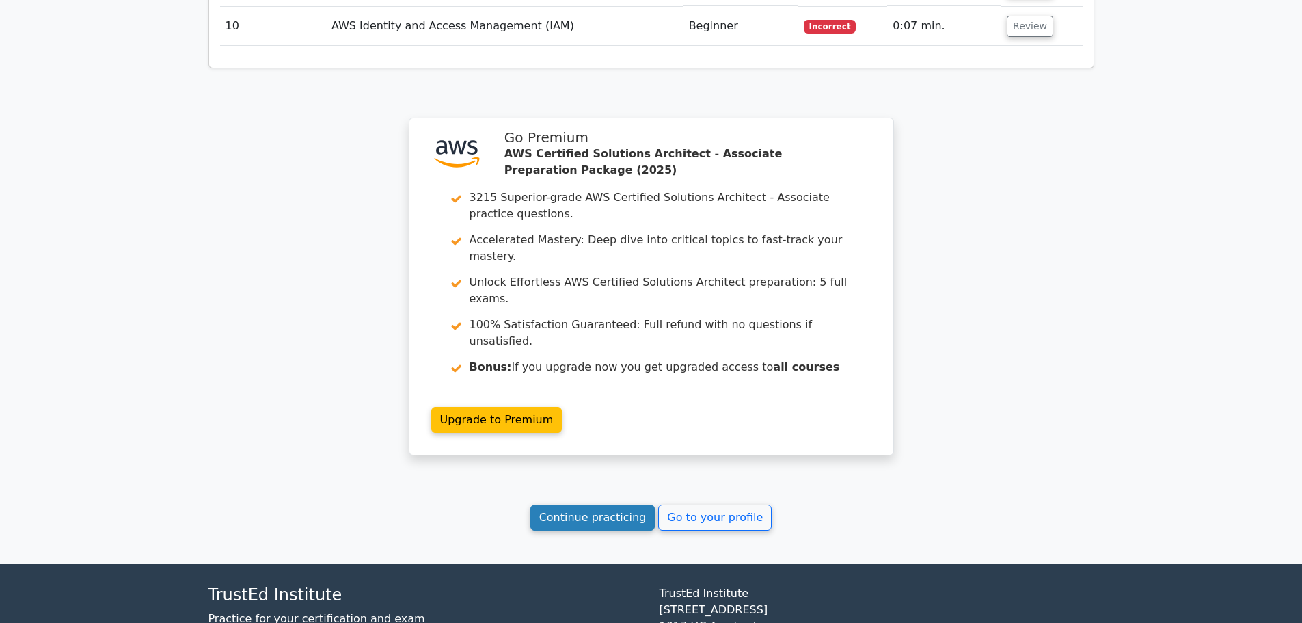
click at [581, 504] on link "Continue practicing" at bounding box center [592, 517] width 125 height 26
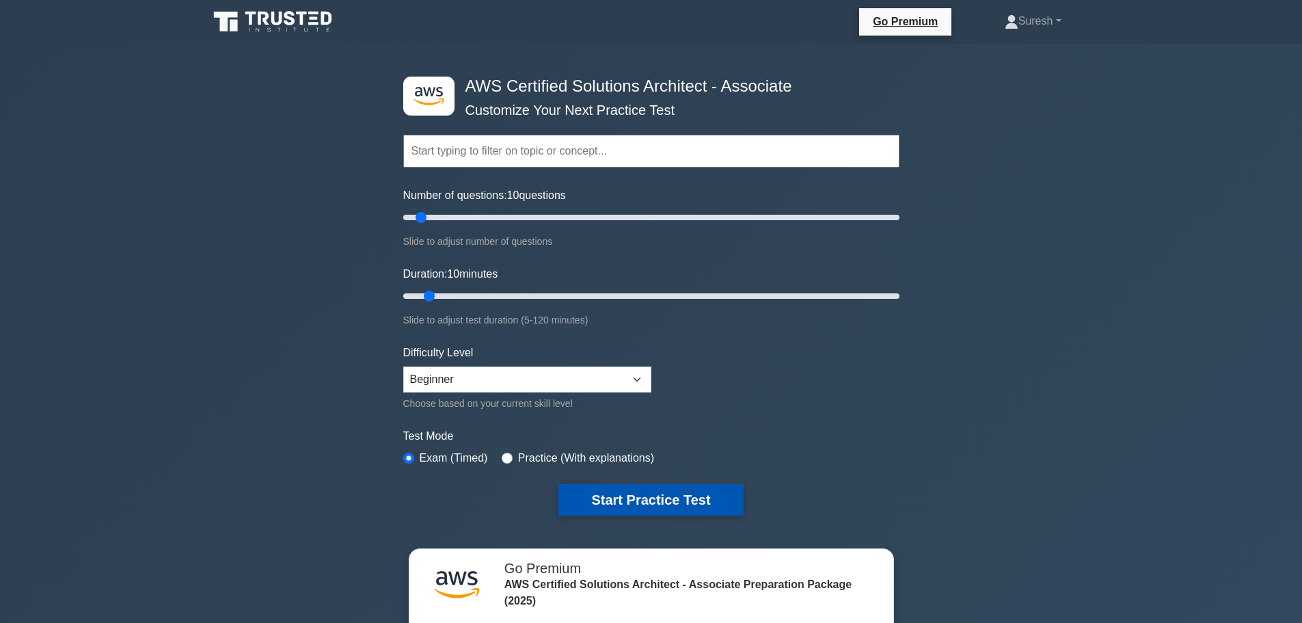
click at [645, 506] on button "Start Practice Test" at bounding box center [650, 499] width 185 height 31
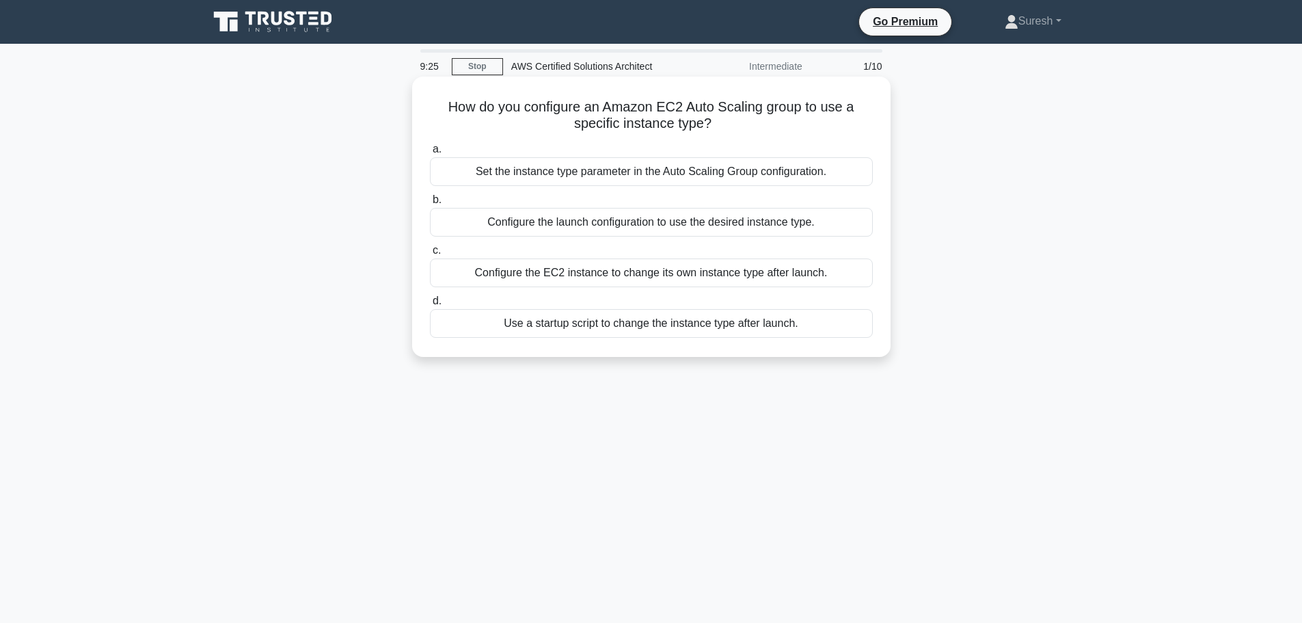
click at [697, 222] on div "Configure the launch configuration to use the desired instance type." at bounding box center [651, 222] width 443 height 29
click at [430, 204] on input "b. Configure the launch configuration to use the desired instance type." at bounding box center [430, 199] width 0 height 9
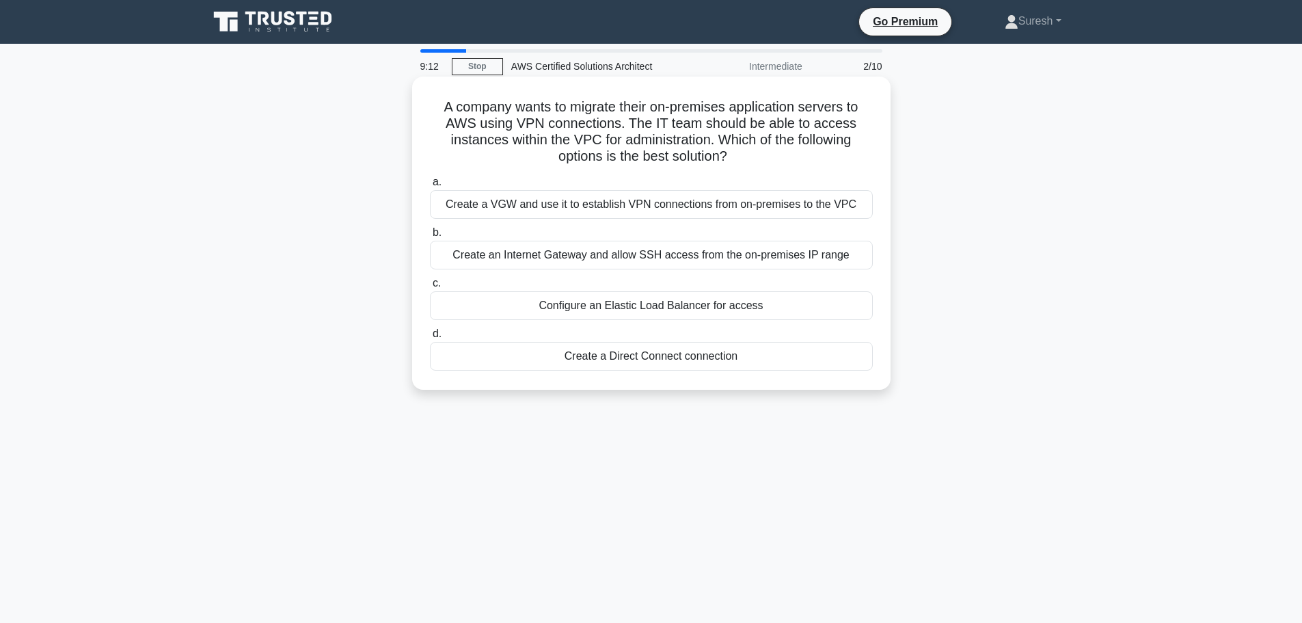
click at [687, 256] on div "Create an Internet Gateway and allow SSH access from the on-premises IP range" at bounding box center [651, 255] width 443 height 29
click at [430, 237] on input "b. Create an Internet Gateway and allow SSH access from the on-premises IP range" at bounding box center [430, 232] width 0 height 9
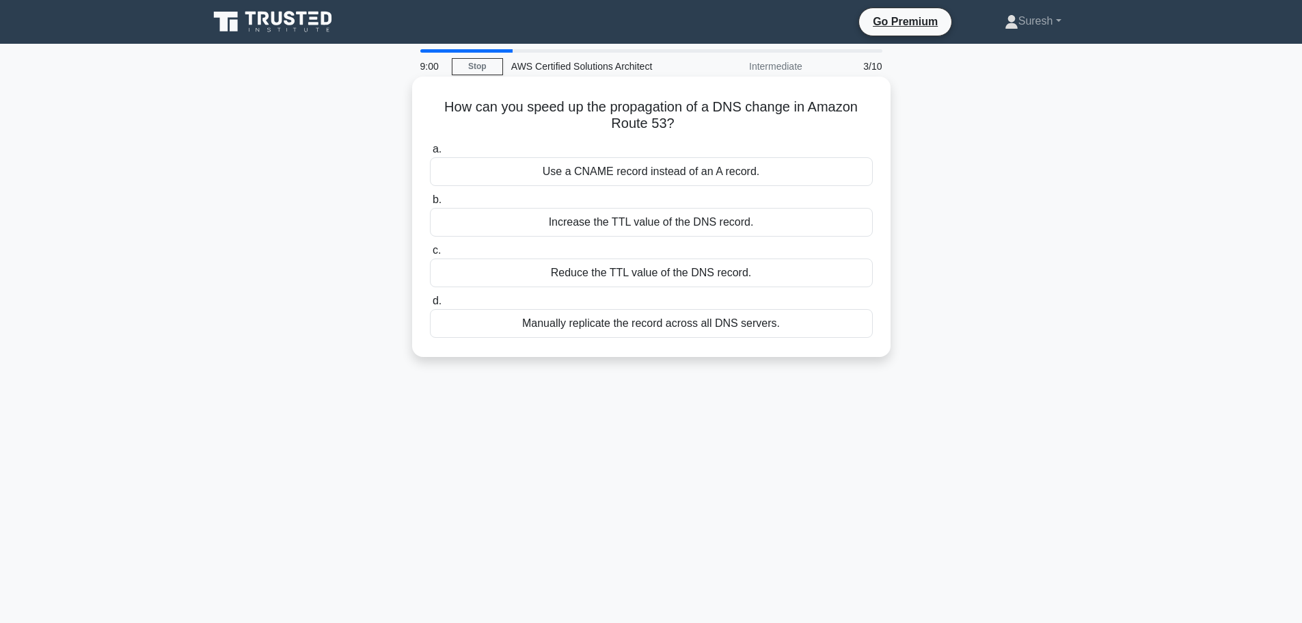
click at [667, 173] on div "Use a CNAME record instead of an A record." at bounding box center [651, 171] width 443 height 29
click at [430, 154] on input "a. Use a CNAME record instead of an A record." at bounding box center [430, 149] width 0 height 9
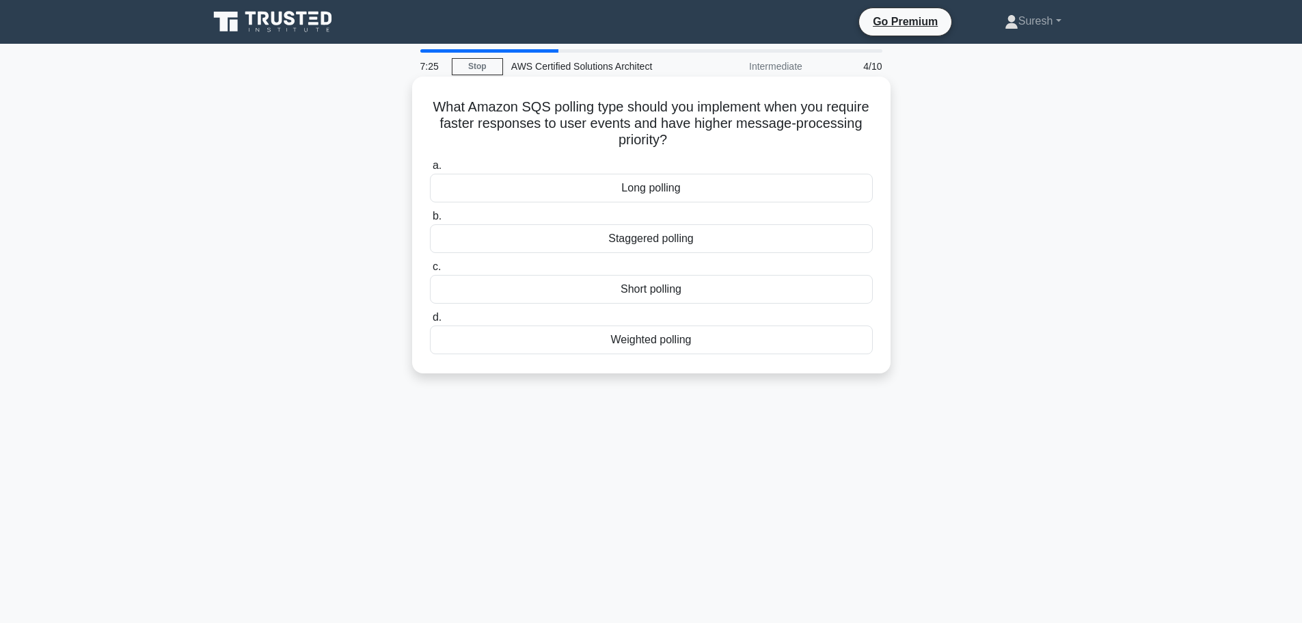
click at [649, 241] on div "Staggered polling" at bounding box center [651, 238] width 443 height 29
click at [430, 221] on input "b. Staggered polling" at bounding box center [430, 216] width 0 height 9
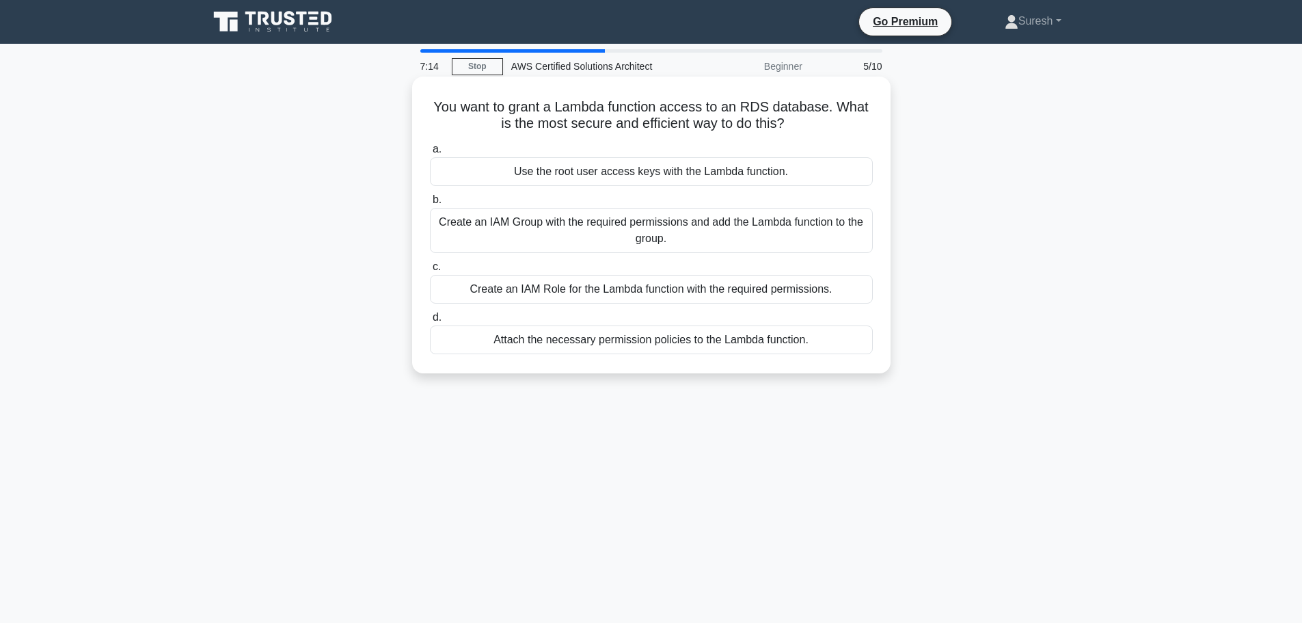
click at [649, 230] on div "Create an IAM Group with the required permissions and add the Lambda function t…" at bounding box center [651, 230] width 443 height 45
click at [430, 204] on input "b. Create an IAM Group with the required permissions and add the Lambda functio…" at bounding box center [430, 199] width 0 height 9
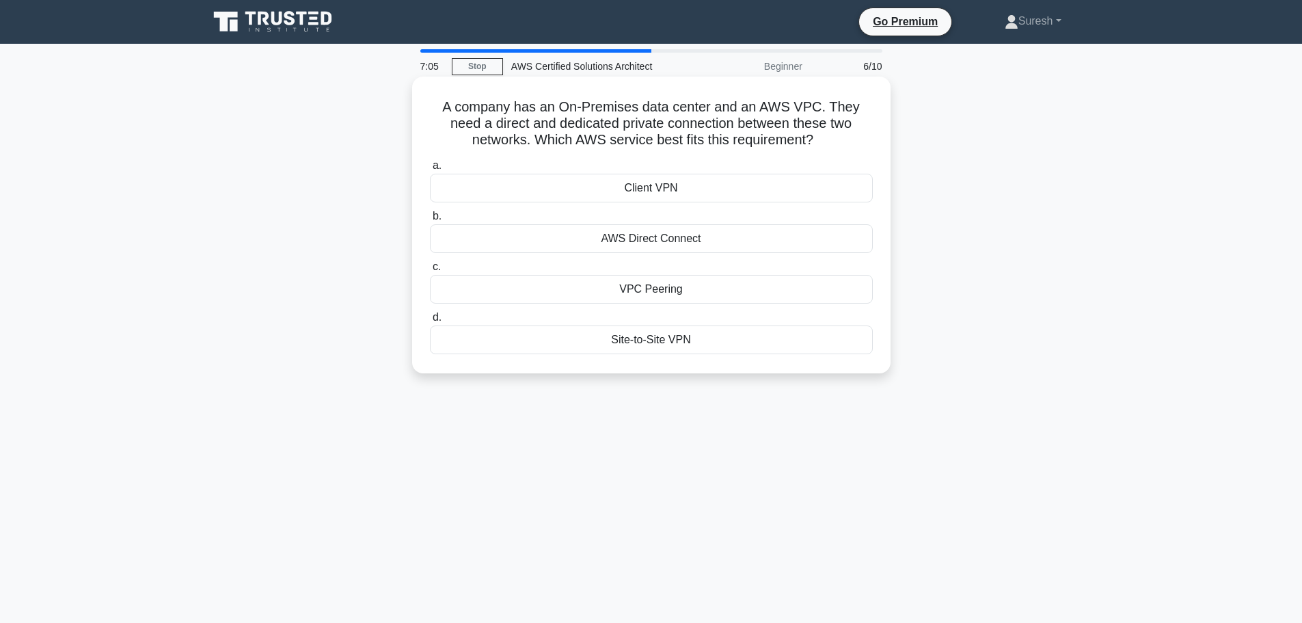
click at [643, 286] on div "VPC Peering" at bounding box center [651, 289] width 443 height 29
click at [430, 271] on input "c. VPC Peering" at bounding box center [430, 266] width 0 height 9
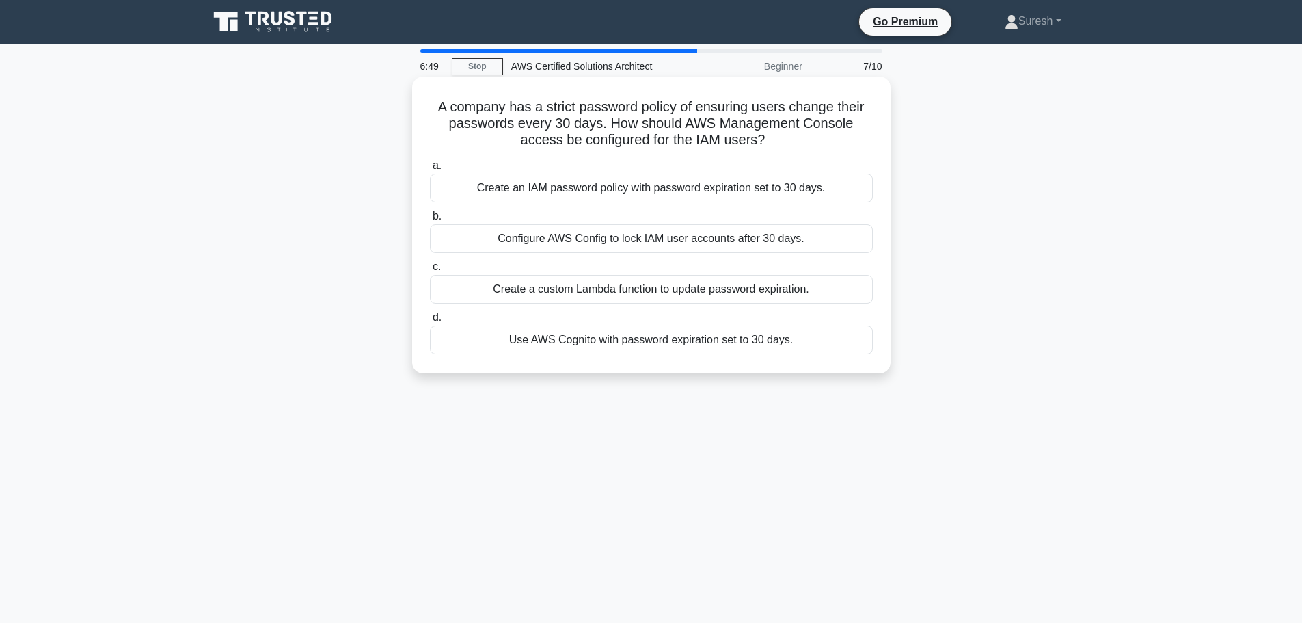
click at [663, 208] on label "b. Configure AWS Config to lock IAM user accounts after 30 days." at bounding box center [651, 230] width 443 height 45
click at [430, 212] on input "b. Configure AWS Config to lock IAM user accounts after 30 days." at bounding box center [430, 216] width 0 height 9
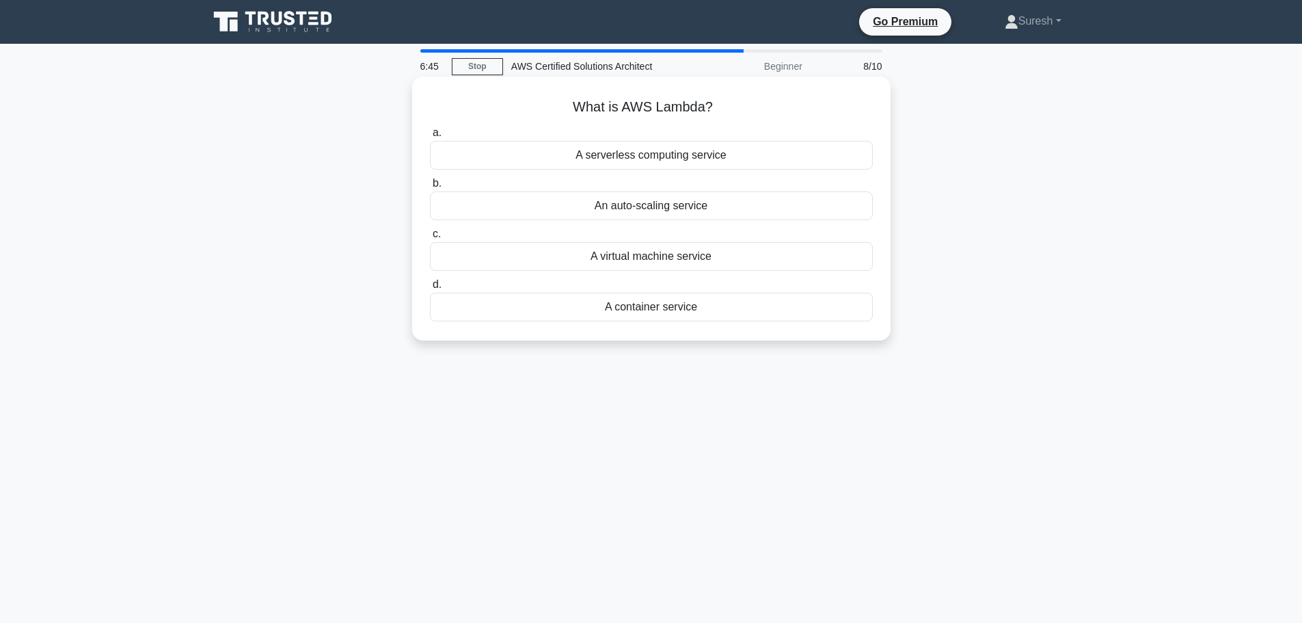
click at [652, 151] on div "A serverless computing service" at bounding box center [651, 155] width 443 height 29
click at [430, 137] on input "a. A serverless computing service" at bounding box center [430, 132] width 0 height 9
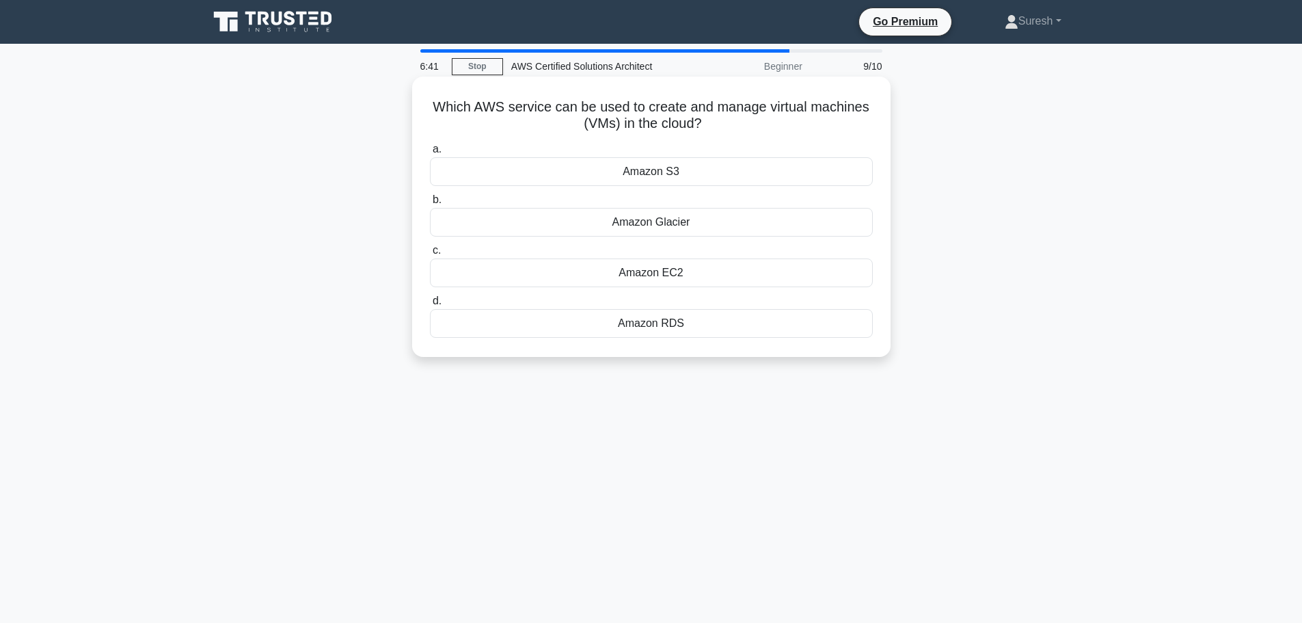
click at [642, 173] on div "Amazon S3" at bounding box center [651, 171] width 443 height 29
click at [430, 154] on input "a. Amazon S3" at bounding box center [430, 149] width 0 height 9
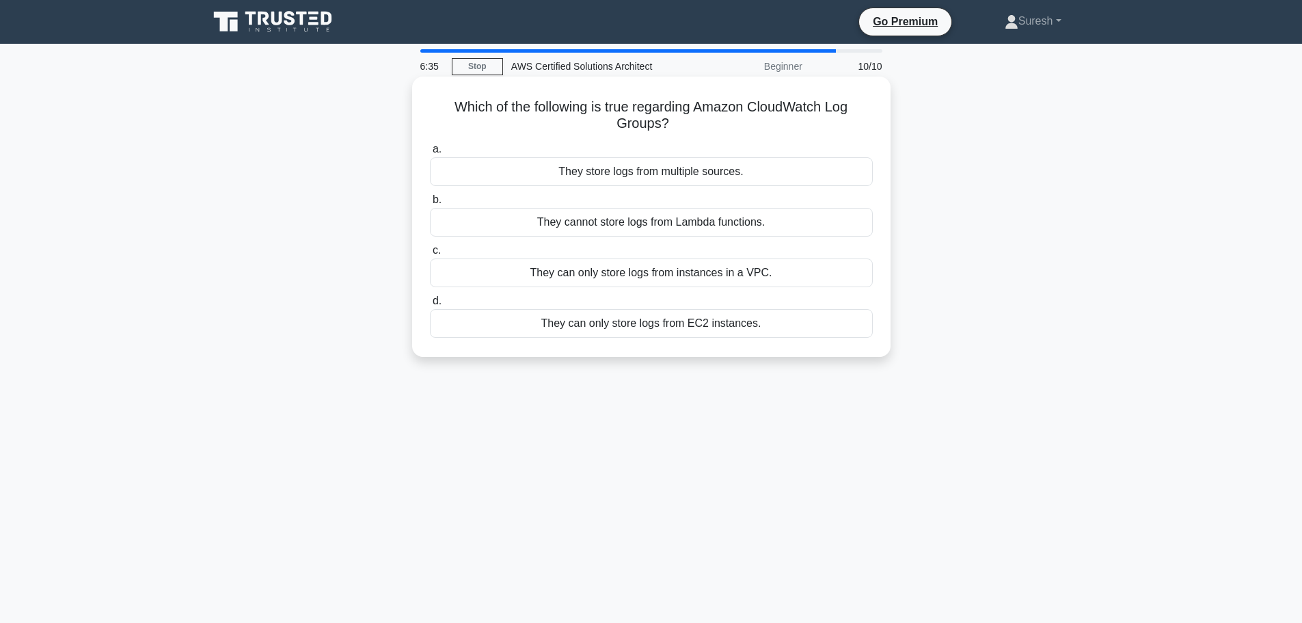
click at [584, 275] on div "They can only store logs from instances in a VPC." at bounding box center [651, 272] width 443 height 29
click at [430, 255] on input "c. They can only store logs from instances in a VPC." at bounding box center [430, 250] width 0 height 9
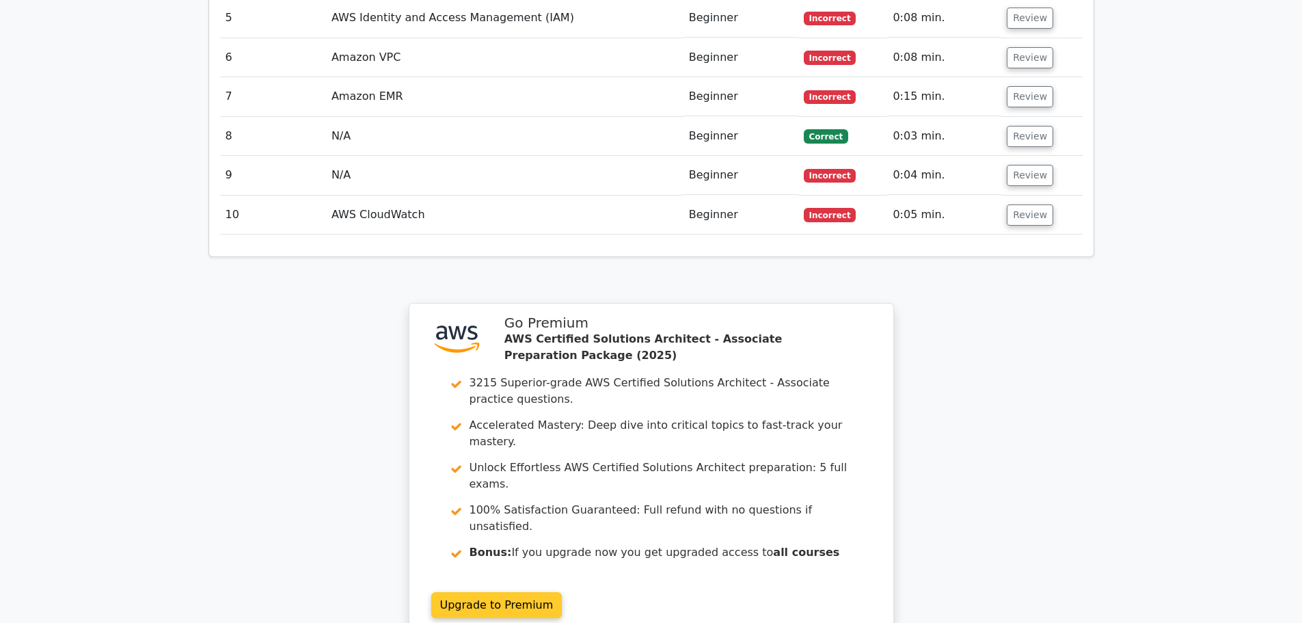
scroll to position [1845, 0]
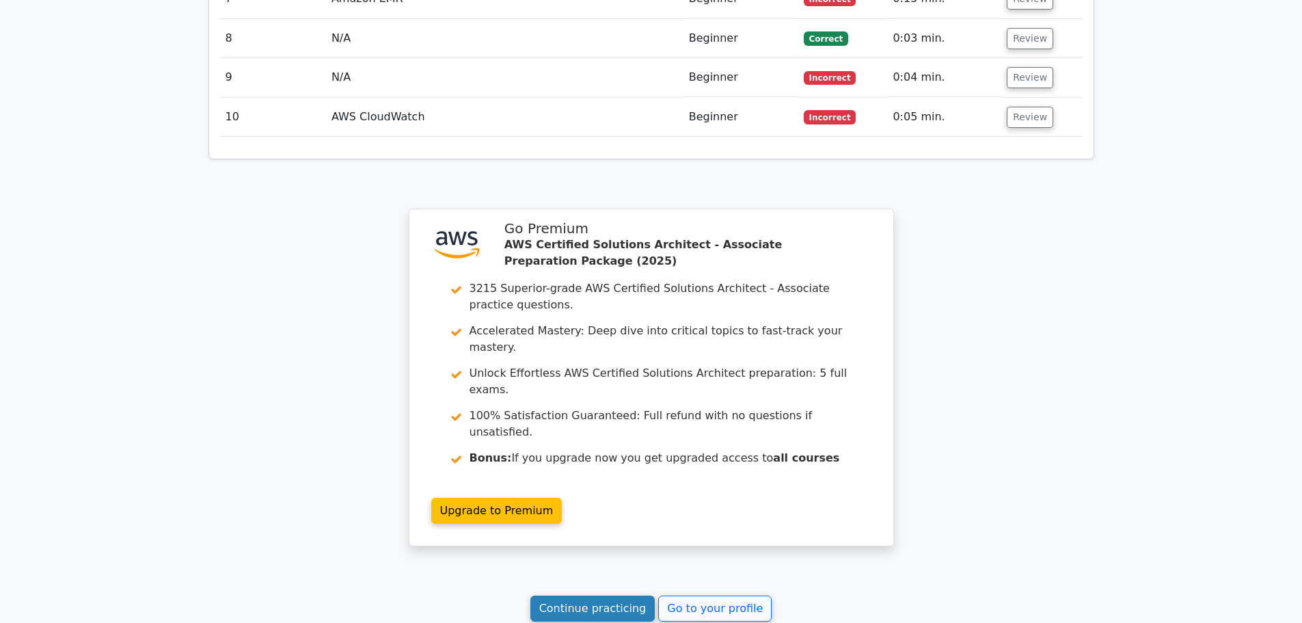
click at [571, 595] on link "Continue practicing" at bounding box center [592, 608] width 125 height 26
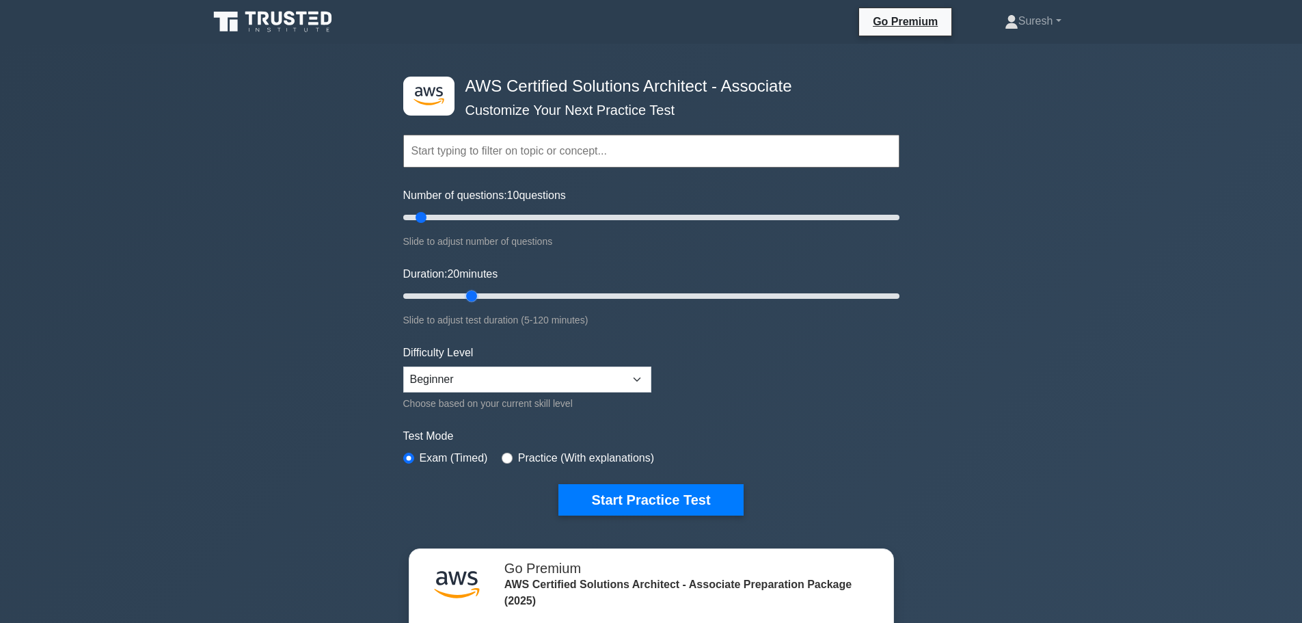
drag, startPoint x: 428, startPoint y: 294, endPoint x: 461, endPoint y: 302, distance: 34.5
type input "20"
click at [461, 302] on input "Duration: 20 minutes" at bounding box center [651, 296] width 496 height 16
drag, startPoint x: 421, startPoint y: 219, endPoint x: 476, endPoint y: 226, distance: 55.0
type input "30"
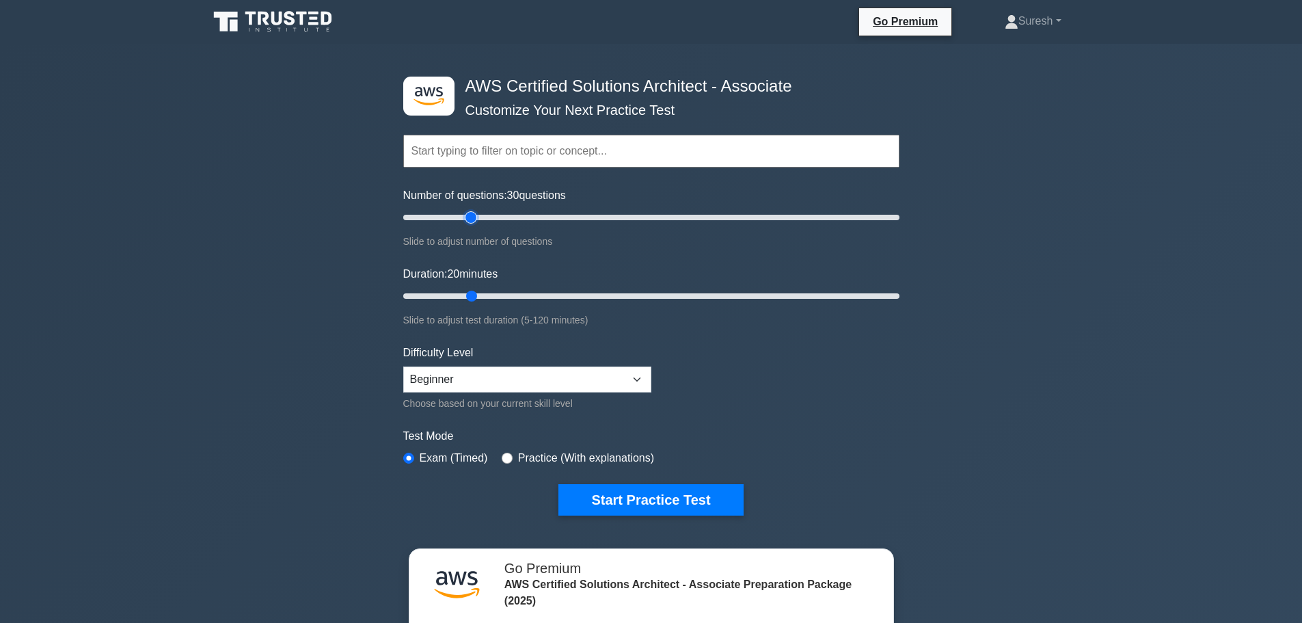
click at [476, 226] on input "Number of questions: 30 questions" at bounding box center [651, 217] width 496 height 16
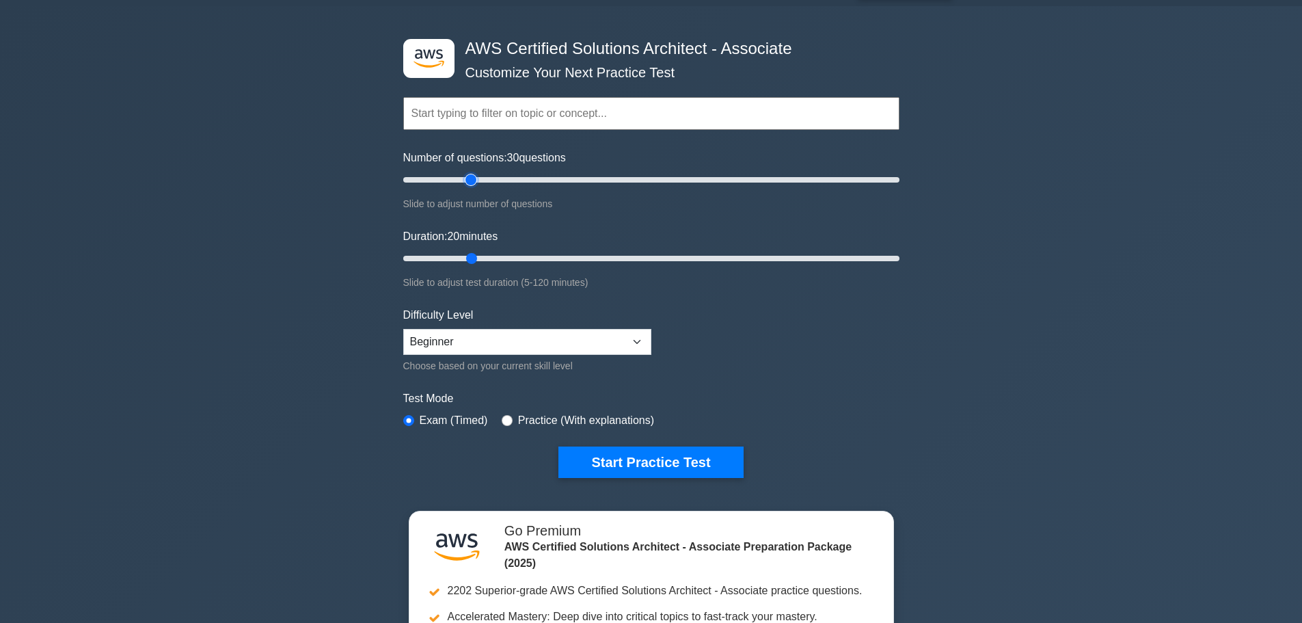
scroll to position [137, 0]
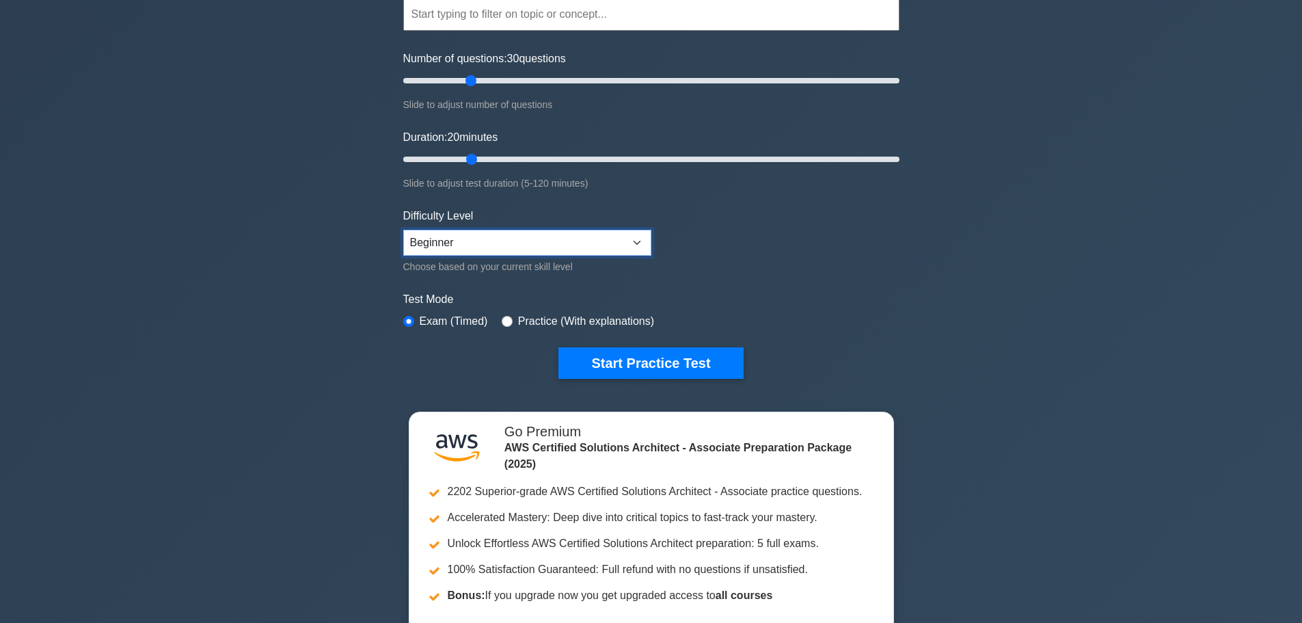
click at [640, 240] on select "Beginner Intermediate Expert" at bounding box center [527, 243] width 248 height 26
click at [627, 357] on button "Start Practice Test" at bounding box center [650, 362] width 185 height 31
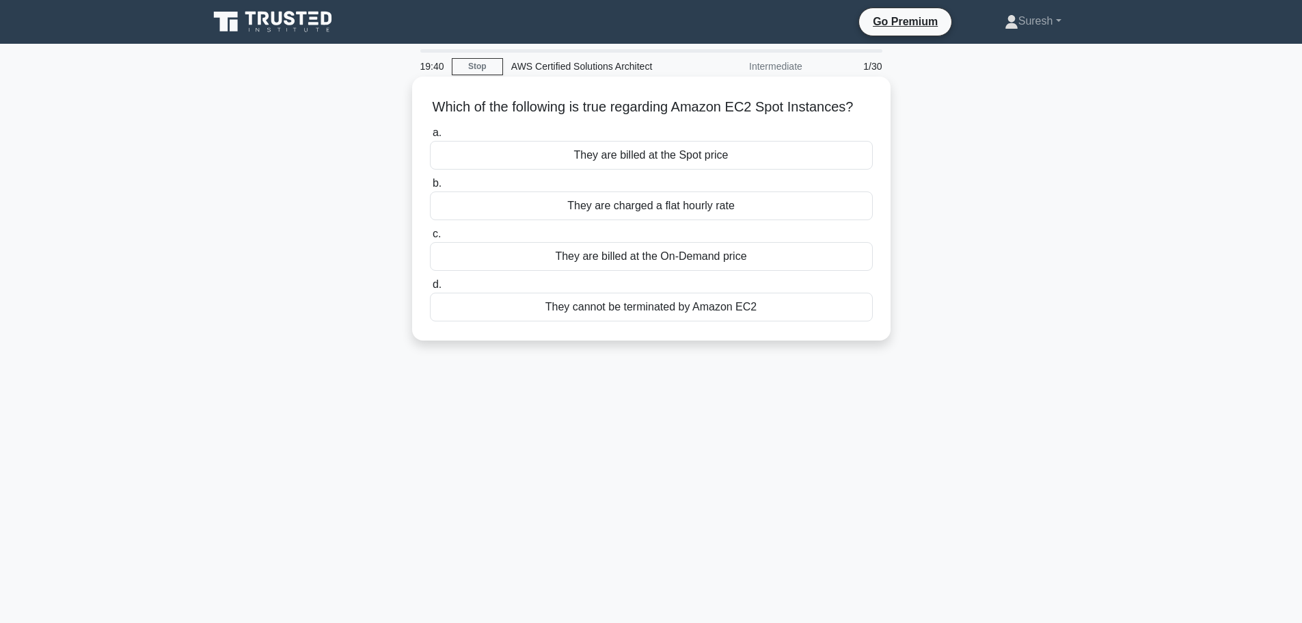
click at [670, 220] on div "They are charged a flat hourly rate" at bounding box center [651, 205] width 443 height 29
click at [430, 188] on input "b. They are charged a flat hourly rate" at bounding box center [430, 183] width 0 height 9
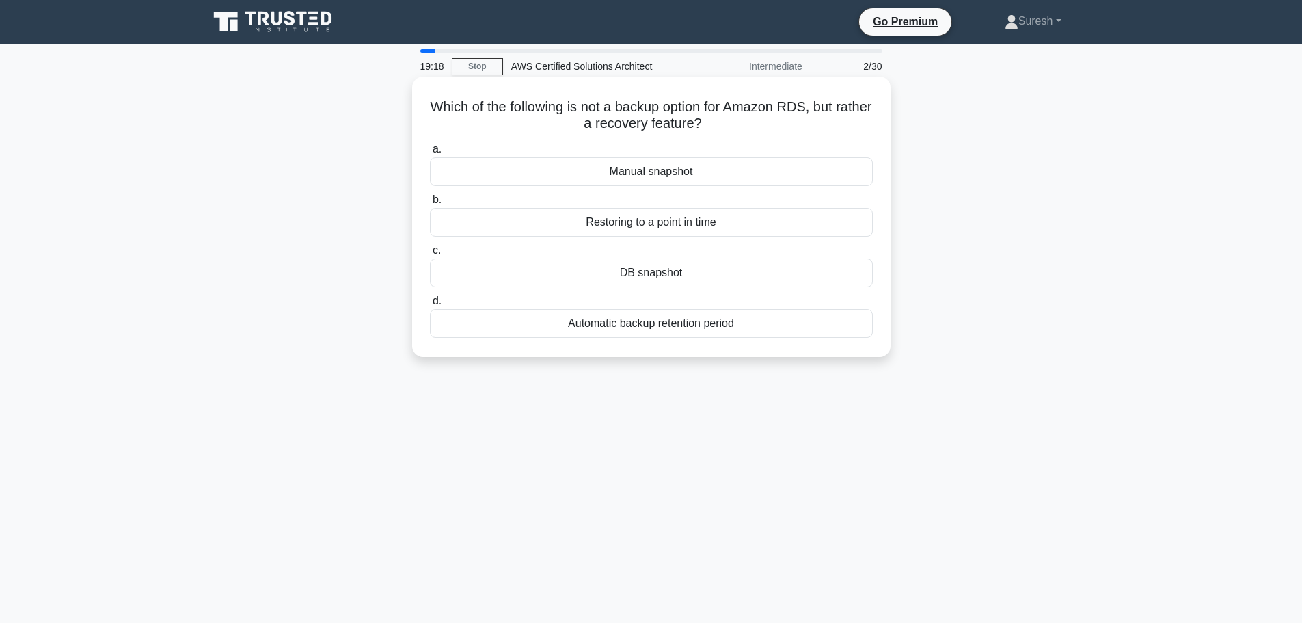
click at [666, 223] on div "Restoring to a point in time" at bounding box center [651, 222] width 443 height 29
click at [430, 204] on input "b. Restoring to a point in time" at bounding box center [430, 199] width 0 height 9
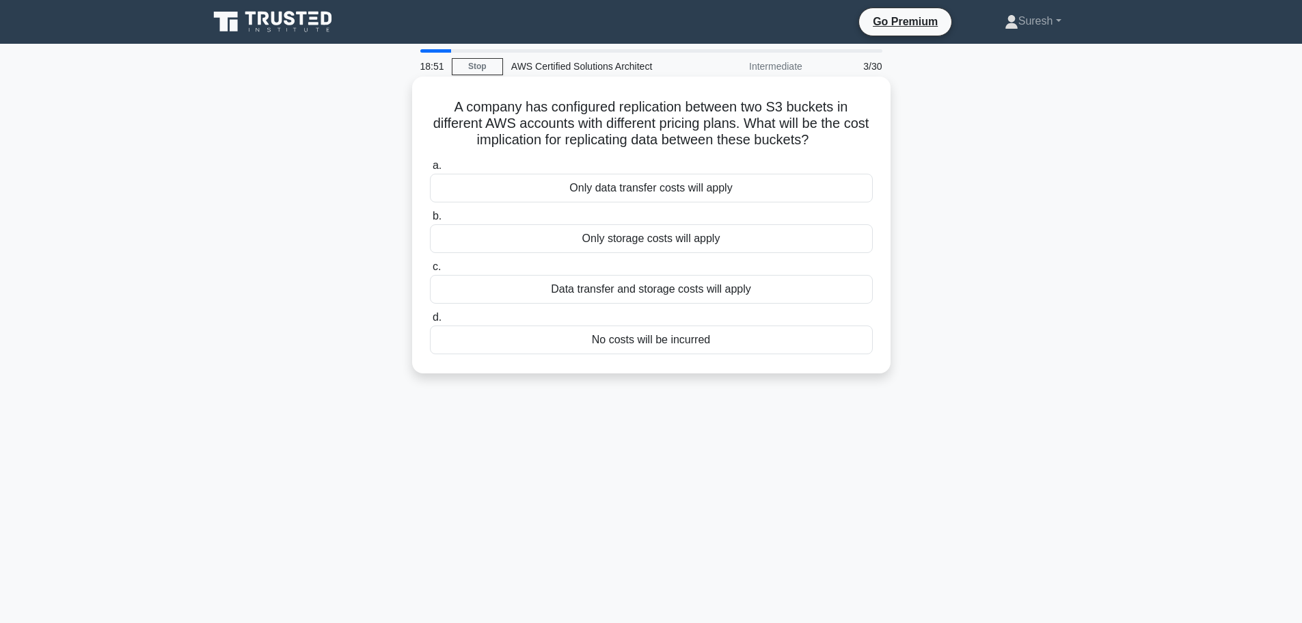
click at [645, 245] on div "Only storage costs will apply" at bounding box center [651, 238] width 443 height 29
click at [430, 221] on input "b. Only storage costs will apply" at bounding box center [430, 216] width 0 height 9
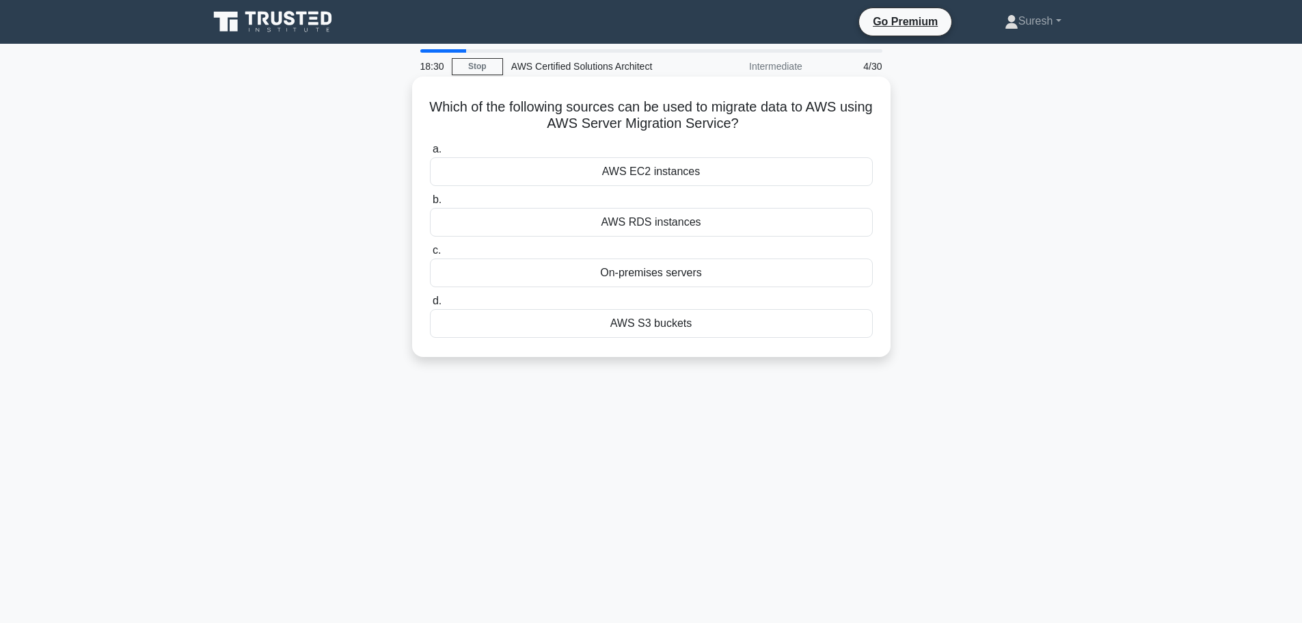
click at [634, 275] on div "On-premises servers" at bounding box center [651, 272] width 443 height 29
click at [430, 255] on input "c. On-premises servers" at bounding box center [430, 250] width 0 height 9
click at [655, 338] on div "AWS CloudTrail" at bounding box center [651, 323] width 443 height 29
click at [430, 305] on input "d. AWS CloudTrail" at bounding box center [430, 301] width 0 height 9
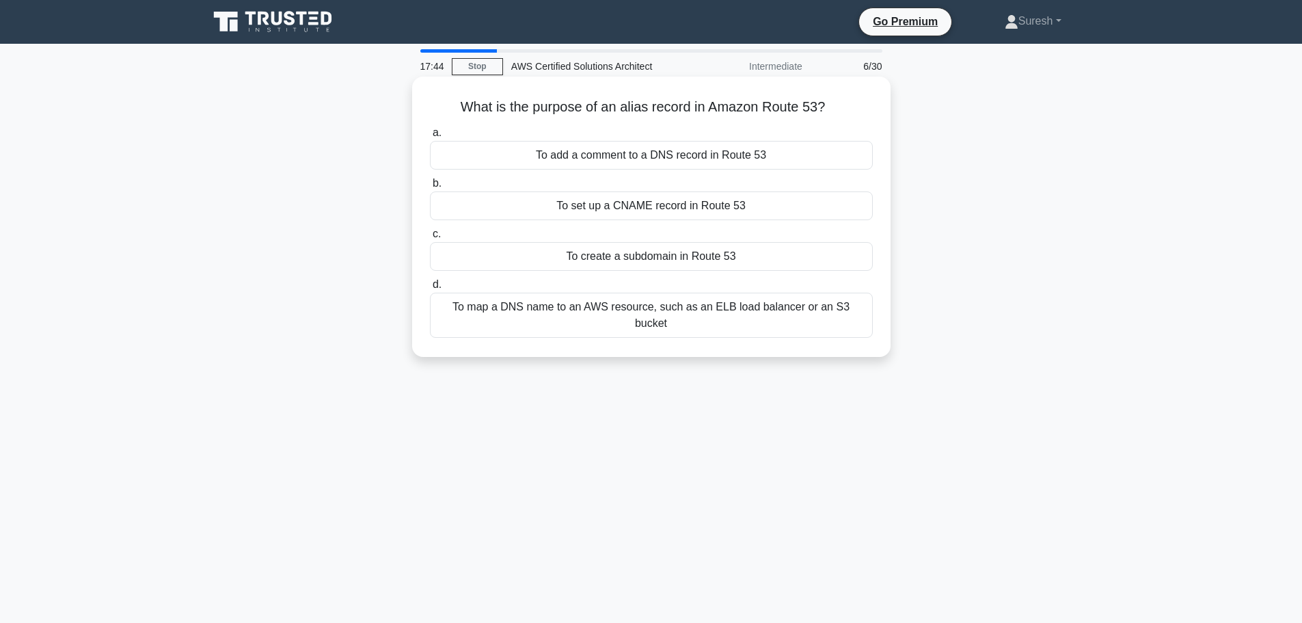
click at [659, 165] on div "To add a comment to a DNS record in Route 53" at bounding box center [651, 155] width 443 height 29
click at [430, 137] on input "a. To add a comment to a DNS record in Route 53" at bounding box center [430, 132] width 0 height 9
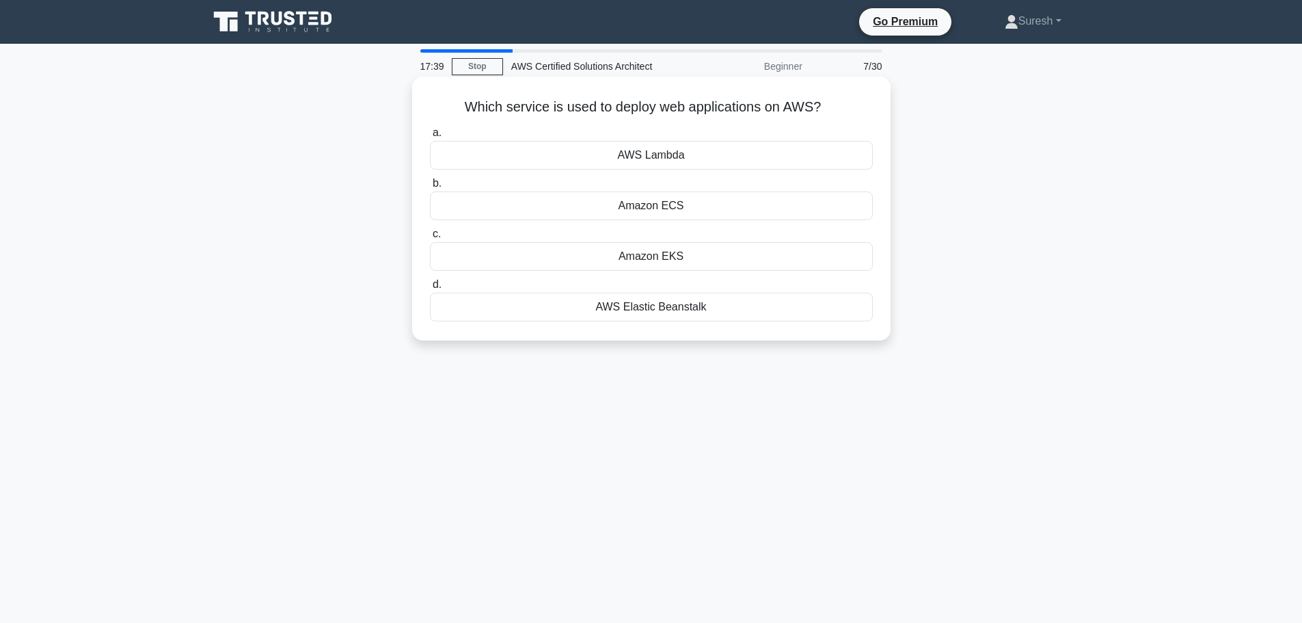
click at [641, 262] on div "Amazon EKS" at bounding box center [651, 256] width 443 height 29
click at [430, 239] on input "c. Amazon EKS" at bounding box center [430, 234] width 0 height 9
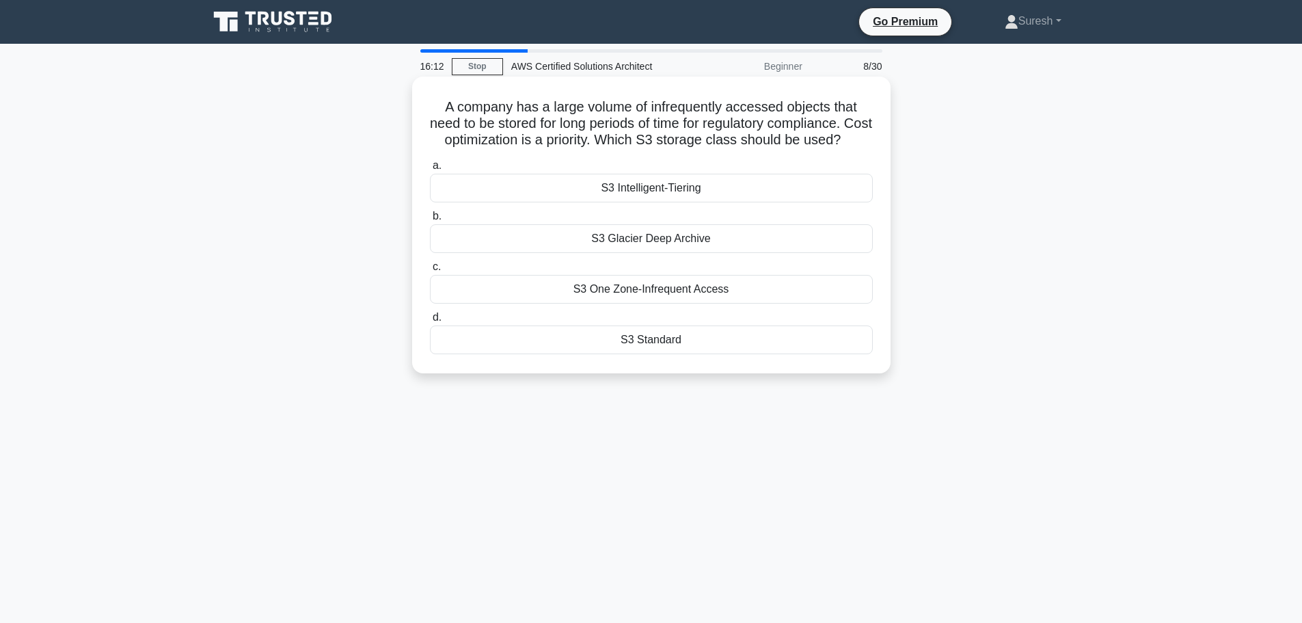
click at [657, 353] on div "S3 Standard" at bounding box center [651, 339] width 443 height 29
click at [430, 322] on input "d. S3 Standard" at bounding box center [430, 317] width 0 height 9
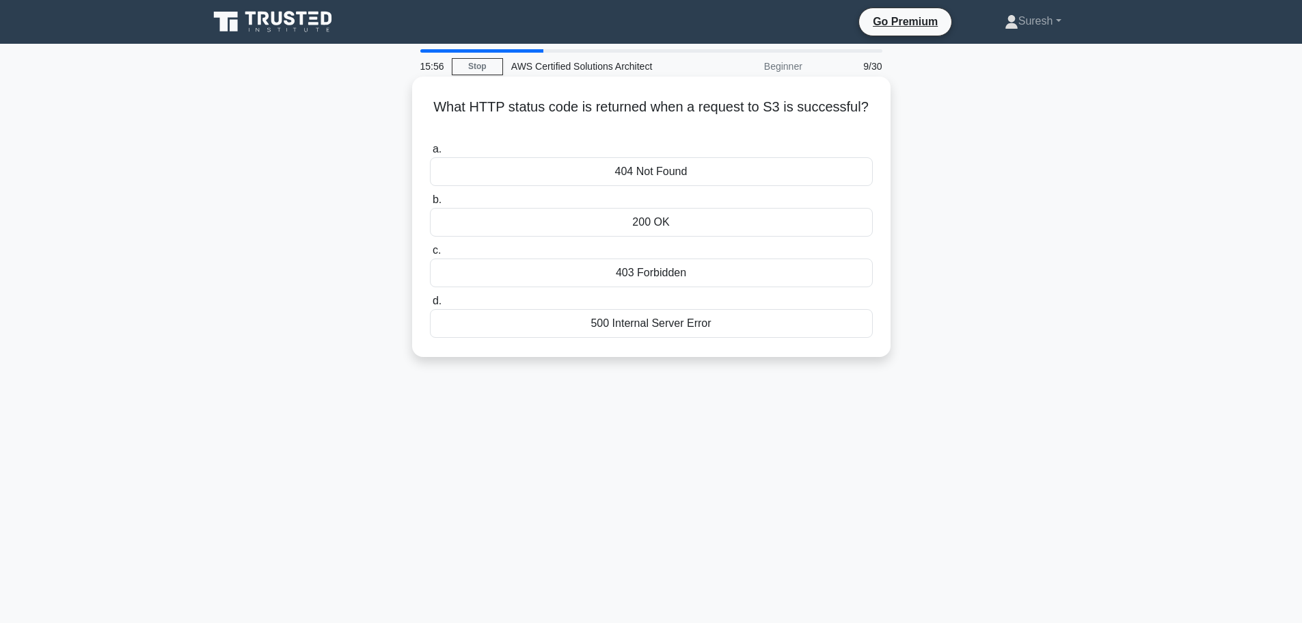
click at [658, 166] on div "404 Not Found" at bounding box center [651, 171] width 443 height 29
click at [430, 154] on input "a. 404 Not Found" at bounding box center [430, 149] width 0 height 9
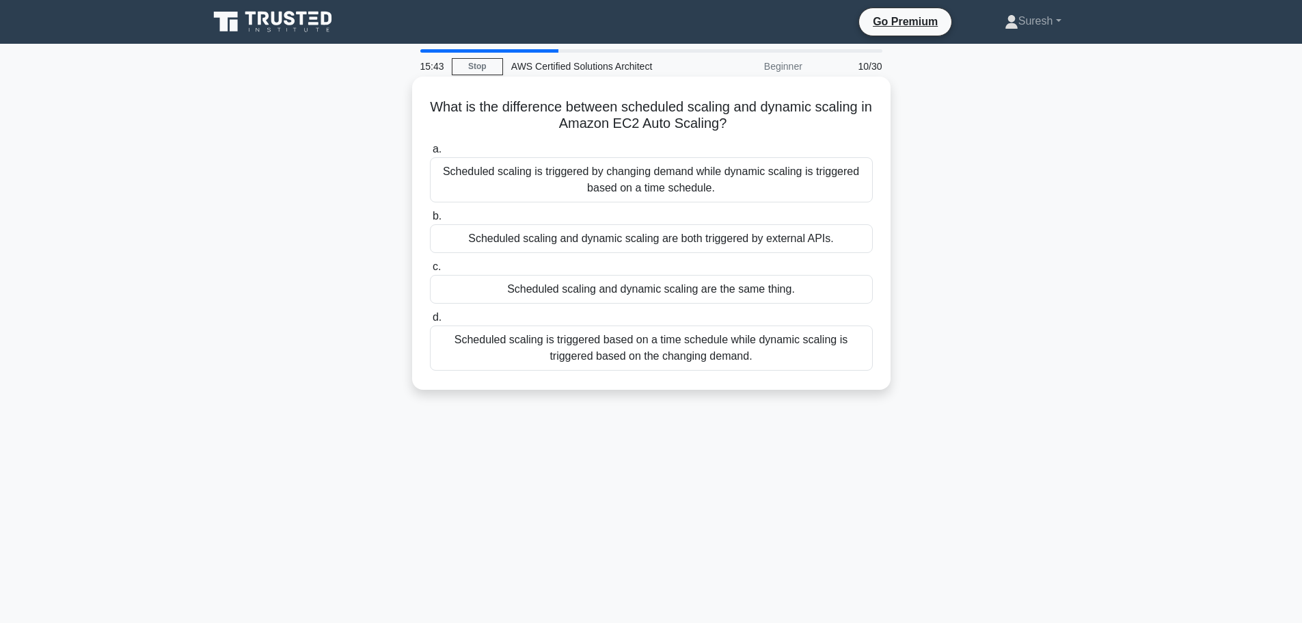
click at [662, 190] on div "Scheduled scaling is triggered by changing demand while dynamic scaling is trig…" at bounding box center [651, 179] width 443 height 45
click at [430, 154] on input "a. Scheduled scaling is triggered by changing demand while dynamic scaling is t…" at bounding box center [430, 149] width 0 height 9
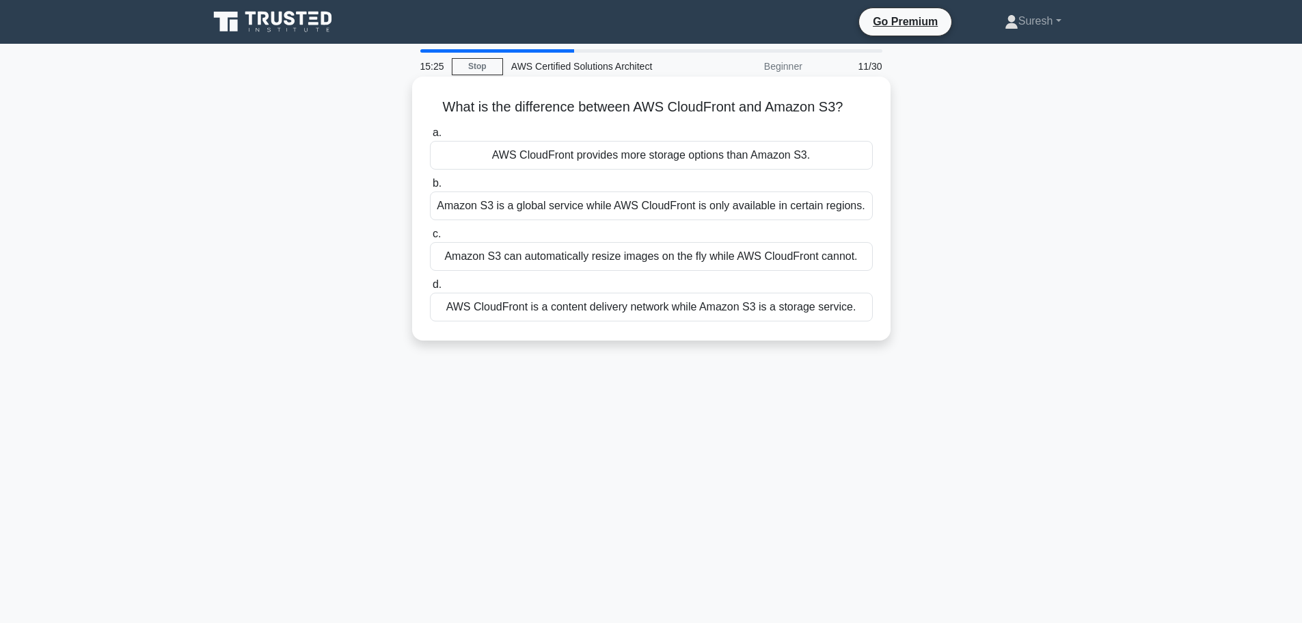
click at [650, 205] on div "Amazon S3 is a global service while AWS CloudFront is only available in certain…" at bounding box center [651, 205] width 443 height 29
click at [430, 188] on input "b. Amazon S3 is a global service while AWS CloudFront is only available in cert…" at bounding box center [430, 183] width 0 height 9
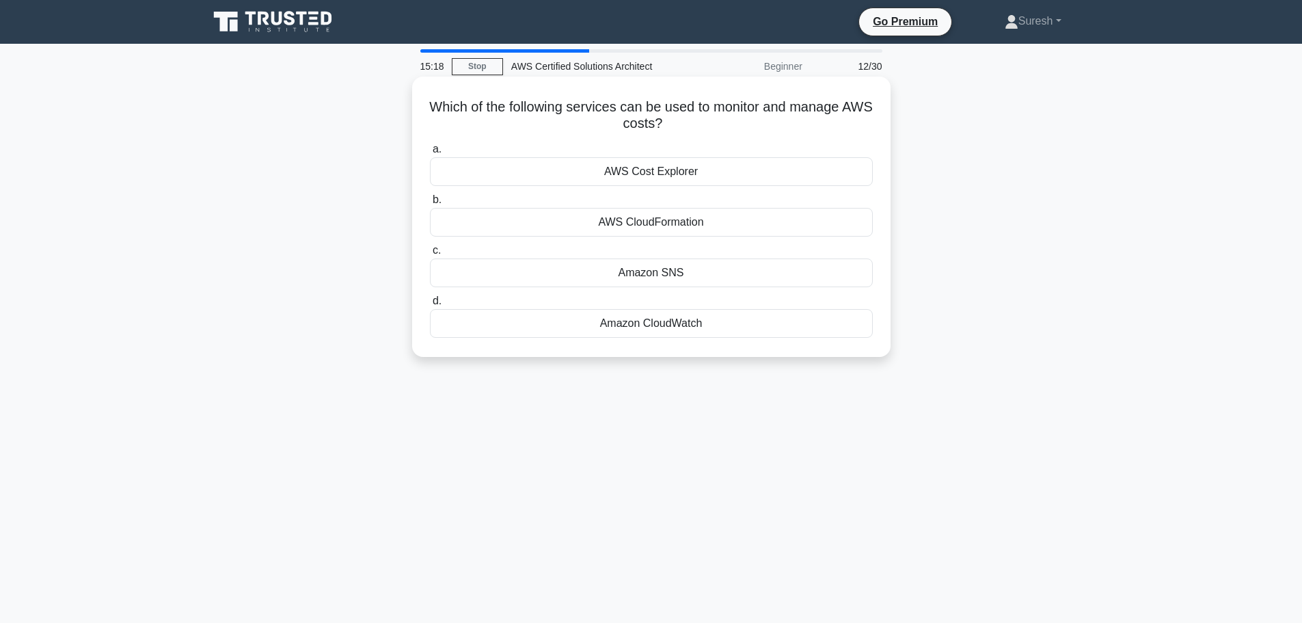
click at [670, 326] on div "Amazon CloudWatch" at bounding box center [651, 323] width 443 height 29
click at [430, 305] on input "d. Amazon CloudWatch" at bounding box center [430, 301] width 0 height 9
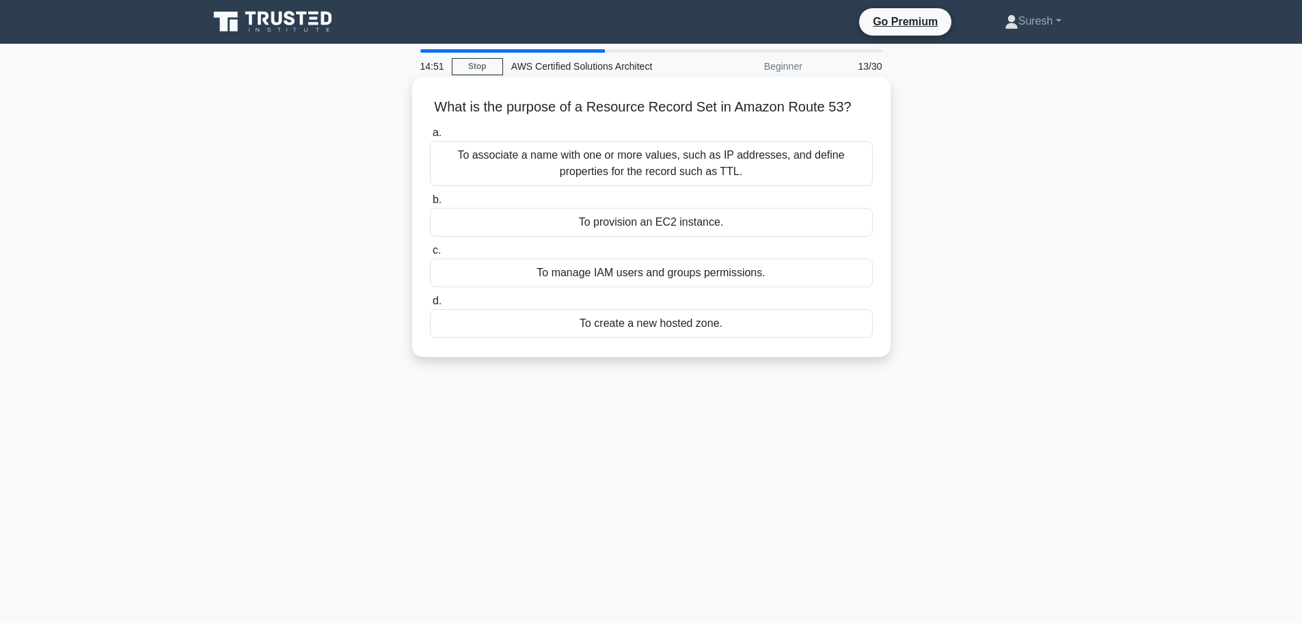
click at [625, 177] on div "To associate a name with one or more values, such as IP addresses, and define p…" at bounding box center [651, 163] width 443 height 45
click at [430, 137] on input "a. To associate a name with one or more values, such as IP addresses, and defin…" at bounding box center [430, 132] width 0 height 9
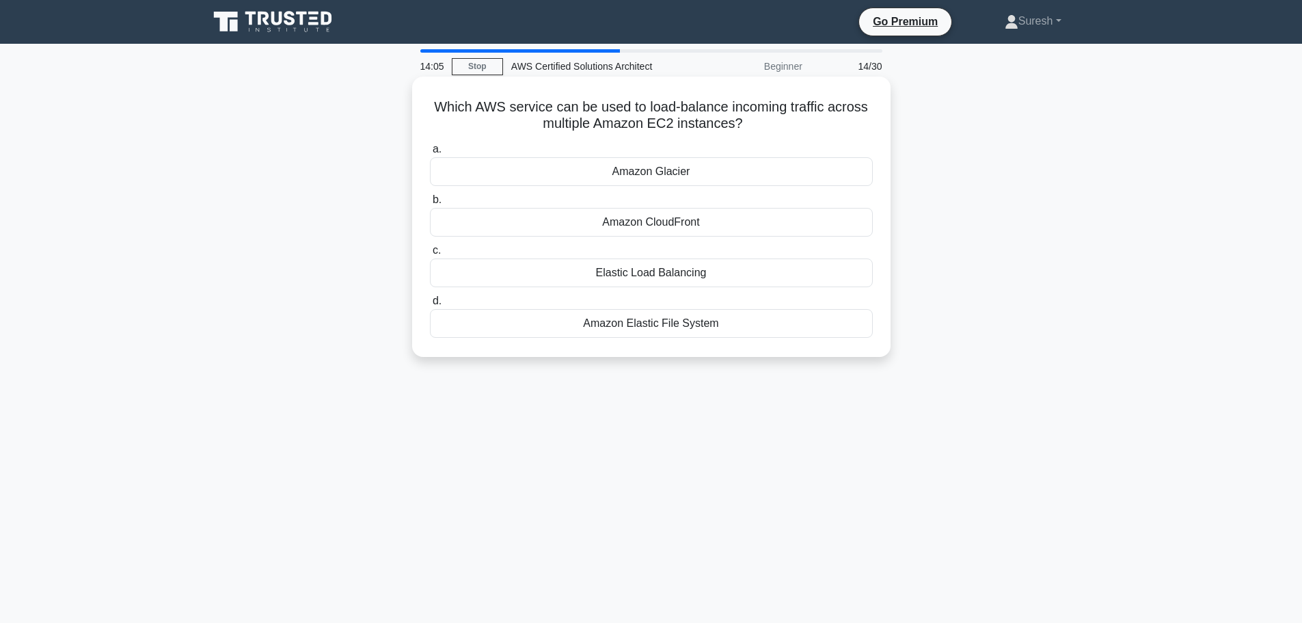
click at [638, 180] on div "Amazon Glacier" at bounding box center [651, 171] width 443 height 29
click at [430, 154] on input "a. Amazon Glacier" at bounding box center [430, 149] width 0 height 9
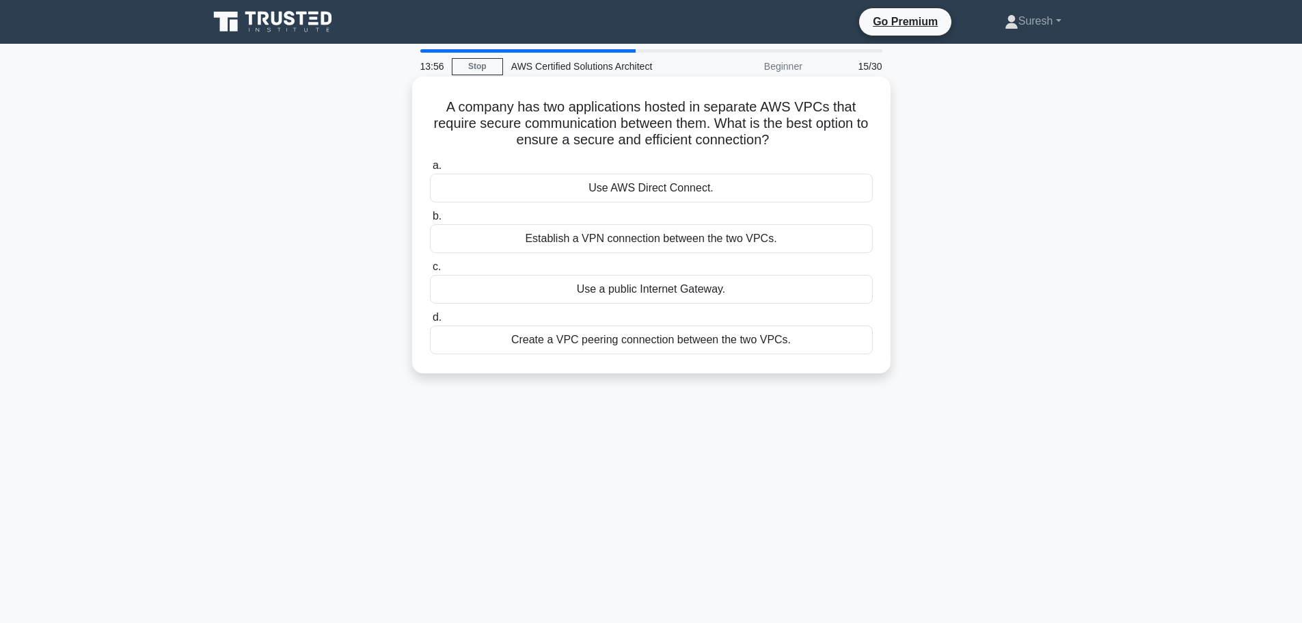
click at [612, 241] on div "Establish a VPN connection between the two VPCs." at bounding box center [651, 238] width 443 height 29
click at [430, 221] on input "b. Establish a VPN connection between the two VPCs." at bounding box center [430, 216] width 0 height 9
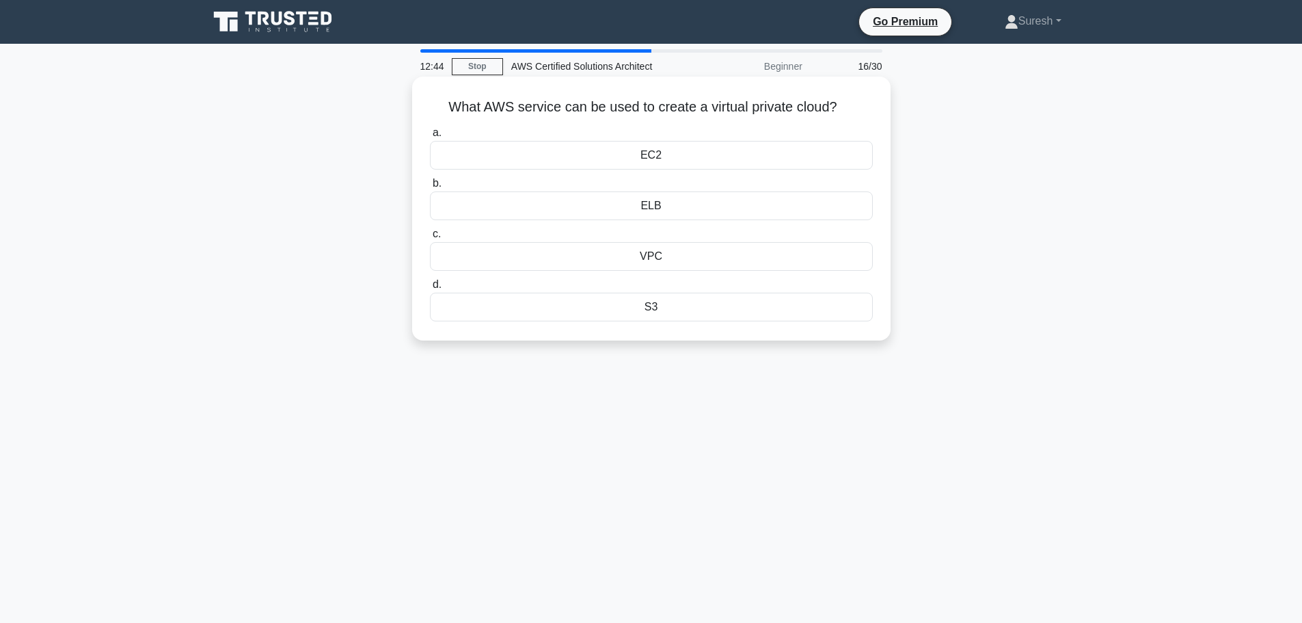
click at [649, 258] on div "VPC" at bounding box center [651, 256] width 443 height 29
click at [430, 239] on input "c. VPC" at bounding box center [430, 234] width 0 height 9
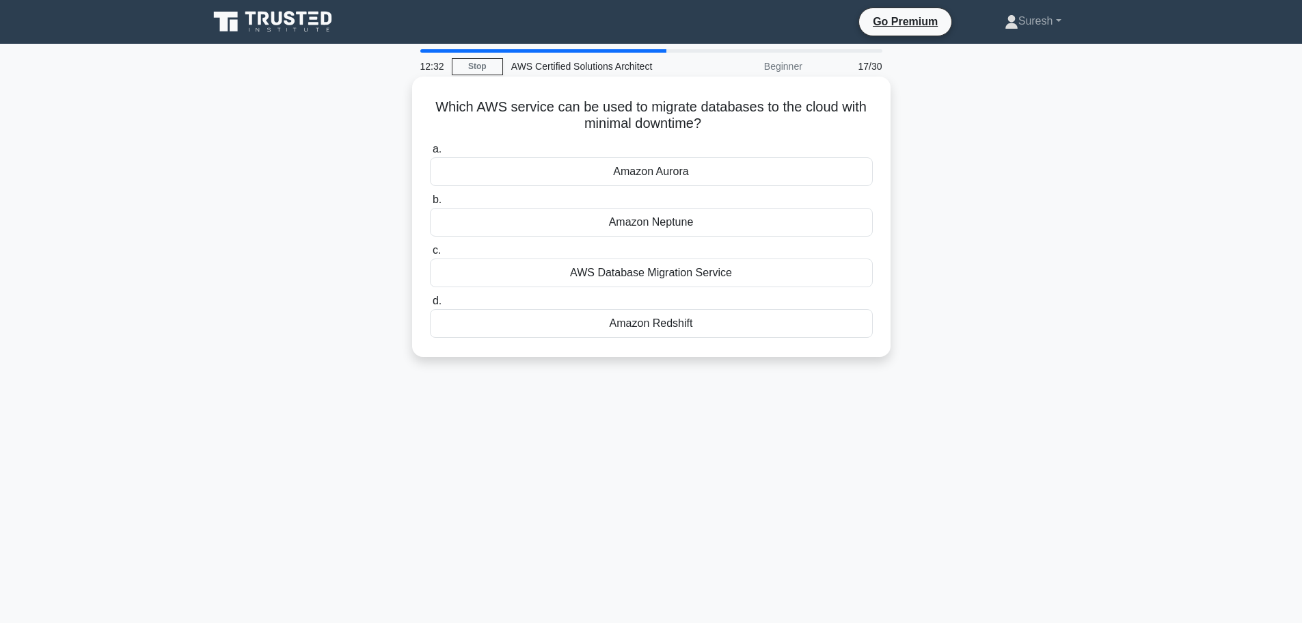
click at [629, 179] on div "Amazon Aurora" at bounding box center [651, 171] width 443 height 29
click at [430, 154] on input "a. Amazon Aurora" at bounding box center [430, 149] width 0 height 9
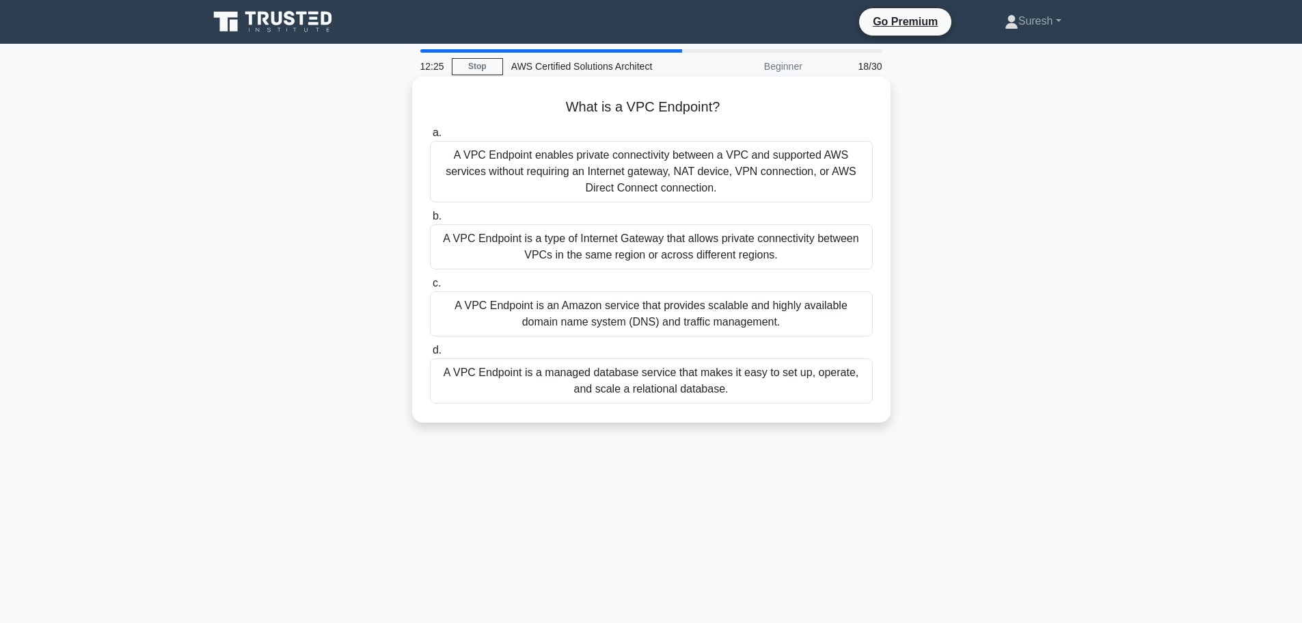
click at [643, 247] on div "A VPC Endpoint is a type of Internet Gateway that allows private connectivity b…" at bounding box center [651, 246] width 443 height 45
click at [430, 221] on input "b. A VPC Endpoint is a type of Internet Gateway that allows private connectivit…" at bounding box center [430, 216] width 0 height 9
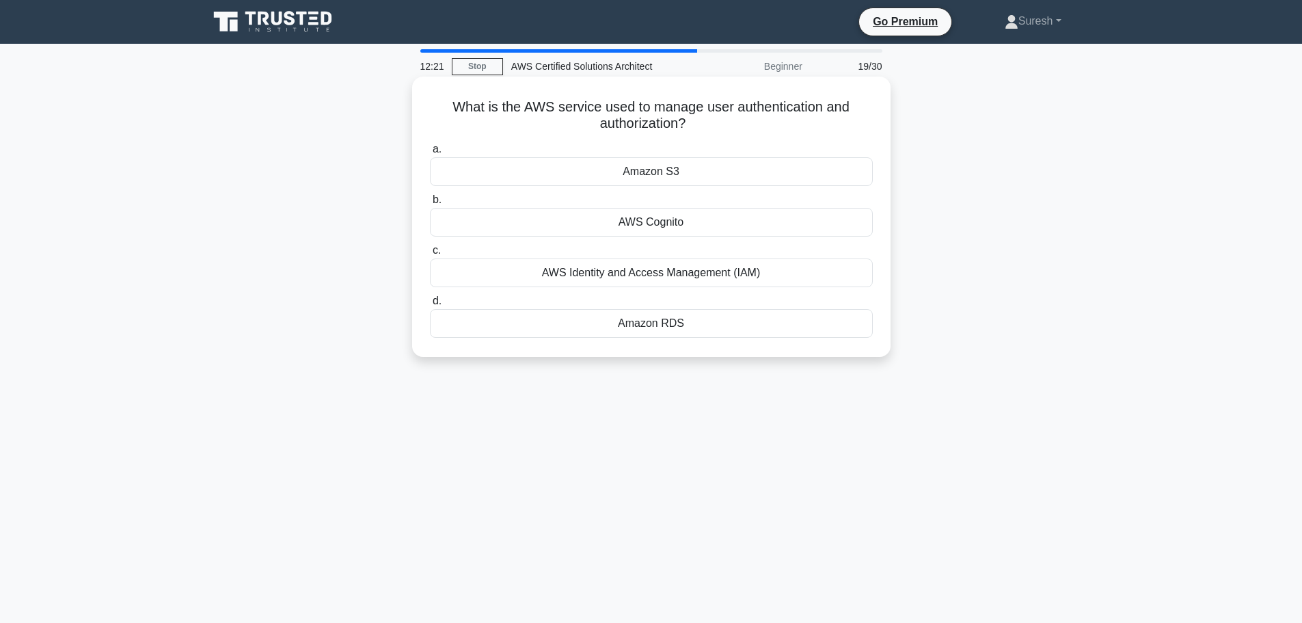
click at [642, 275] on div "AWS Identity and Access Management (IAM)" at bounding box center [651, 272] width 443 height 29
click at [430, 255] on input "c. AWS Identity and Access Management (IAM)" at bounding box center [430, 250] width 0 height 9
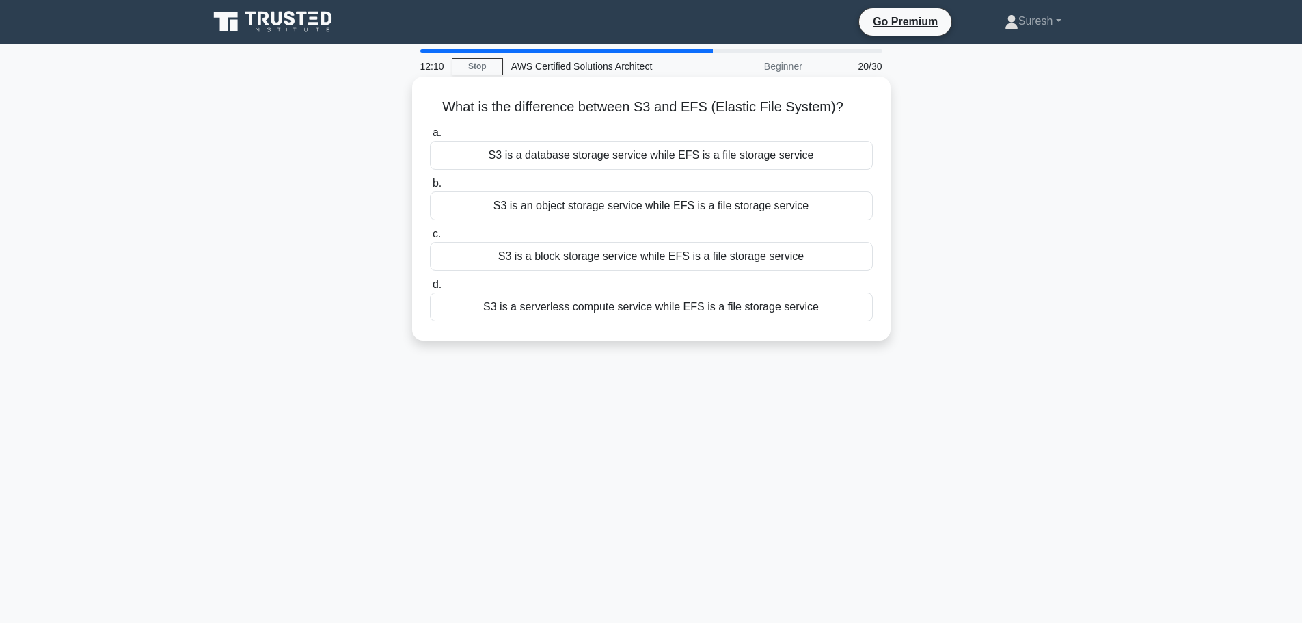
click at [653, 156] on div "S3 is a database storage service while EFS is a file storage service" at bounding box center [651, 155] width 443 height 29
click at [430, 137] on input "a. S3 is a database storage service while EFS is a file storage service" at bounding box center [430, 132] width 0 height 9
click at [748, 209] on div "To perform health checks on resources and route traffic to healthy resources on…" at bounding box center [651, 205] width 443 height 29
click at [430, 188] on input "b. To perform health checks on resources and route traffic to healthy resources…" at bounding box center [430, 183] width 0 height 9
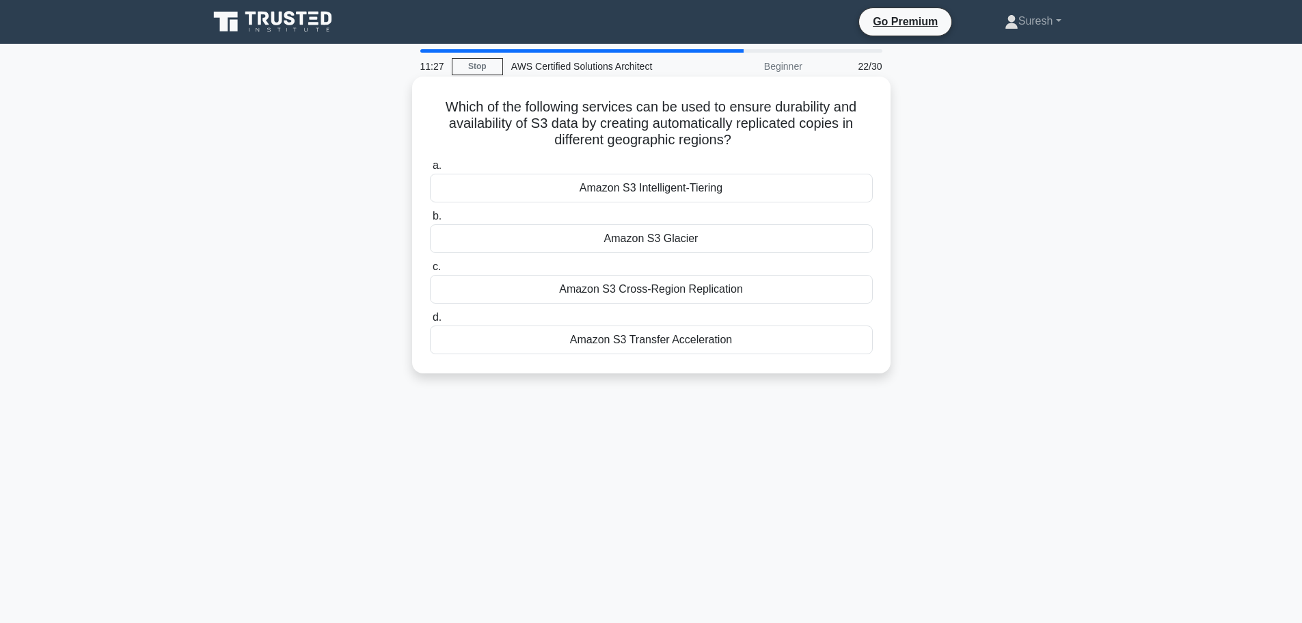
click at [651, 286] on div "Amazon S3 Cross-Region Replication" at bounding box center [651, 289] width 443 height 29
click at [430, 271] on input "c. Amazon S3 Cross-Region Replication" at bounding box center [430, 266] width 0 height 9
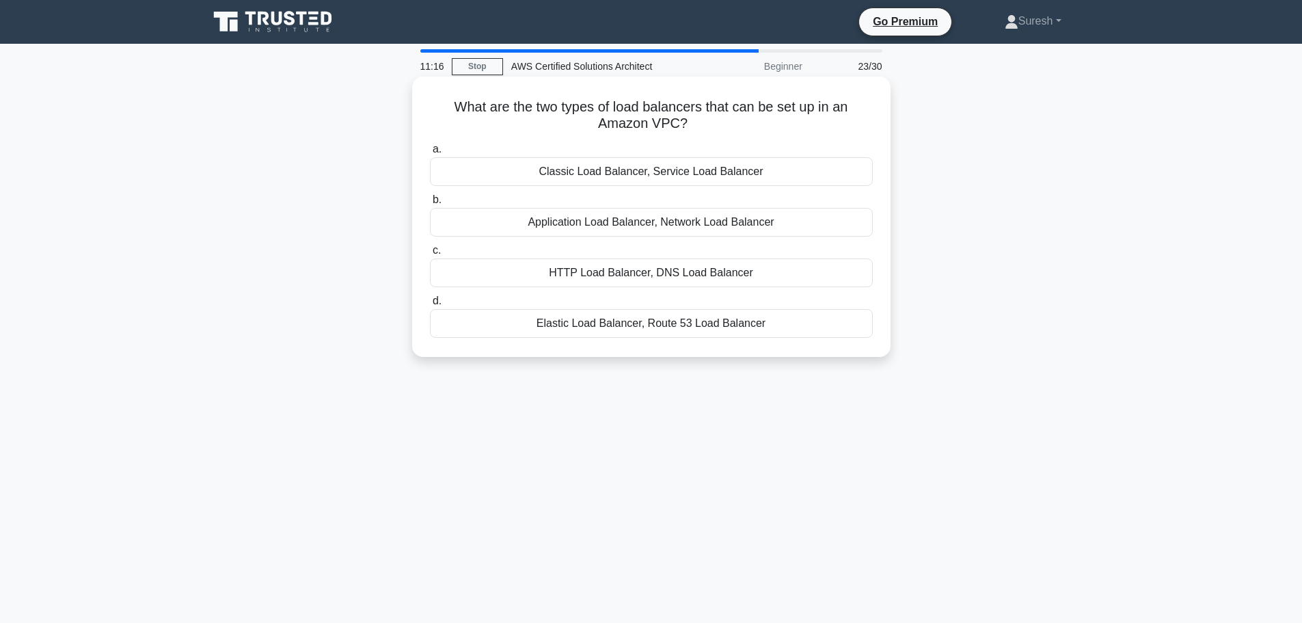
click at [646, 228] on div "Application Load Balancer, Network Load Balancer" at bounding box center [651, 222] width 443 height 29
click at [430, 204] on input "b. Application Load Balancer, Network Load Balancer" at bounding box center [430, 199] width 0 height 9
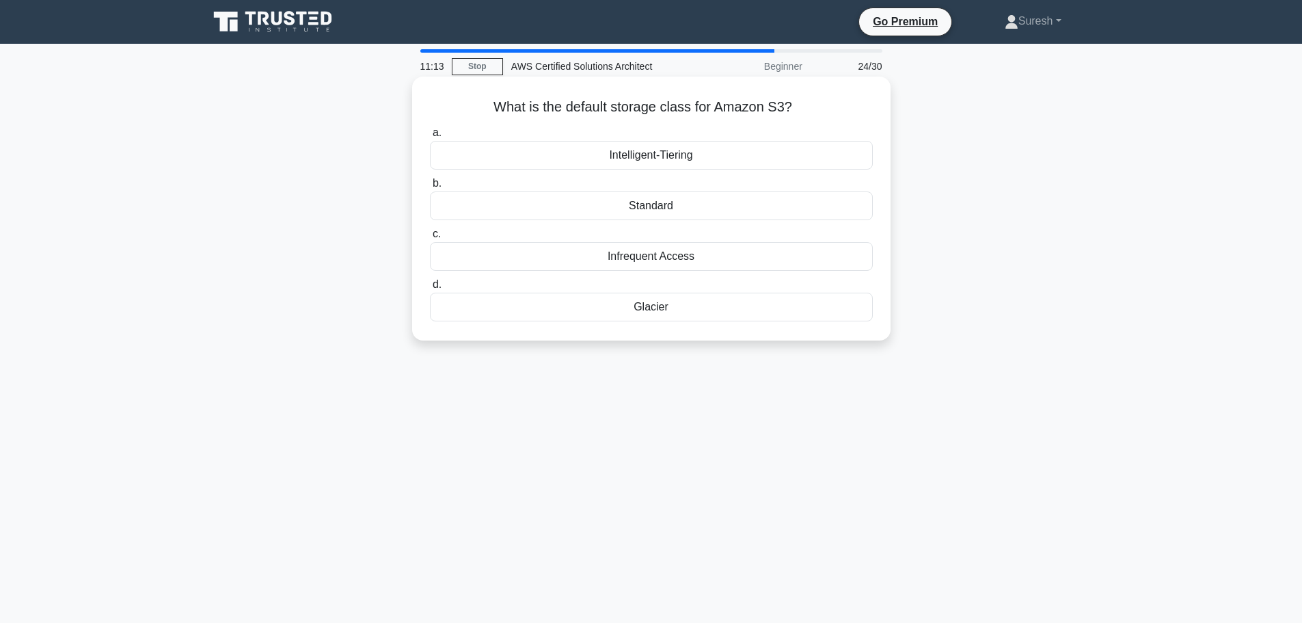
click at [644, 217] on div "Standard" at bounding box center [651, 205] width 443 height 29
click at [430, 188] on input "b. Standard" at bounding box center [430, 183] width 0 height 9
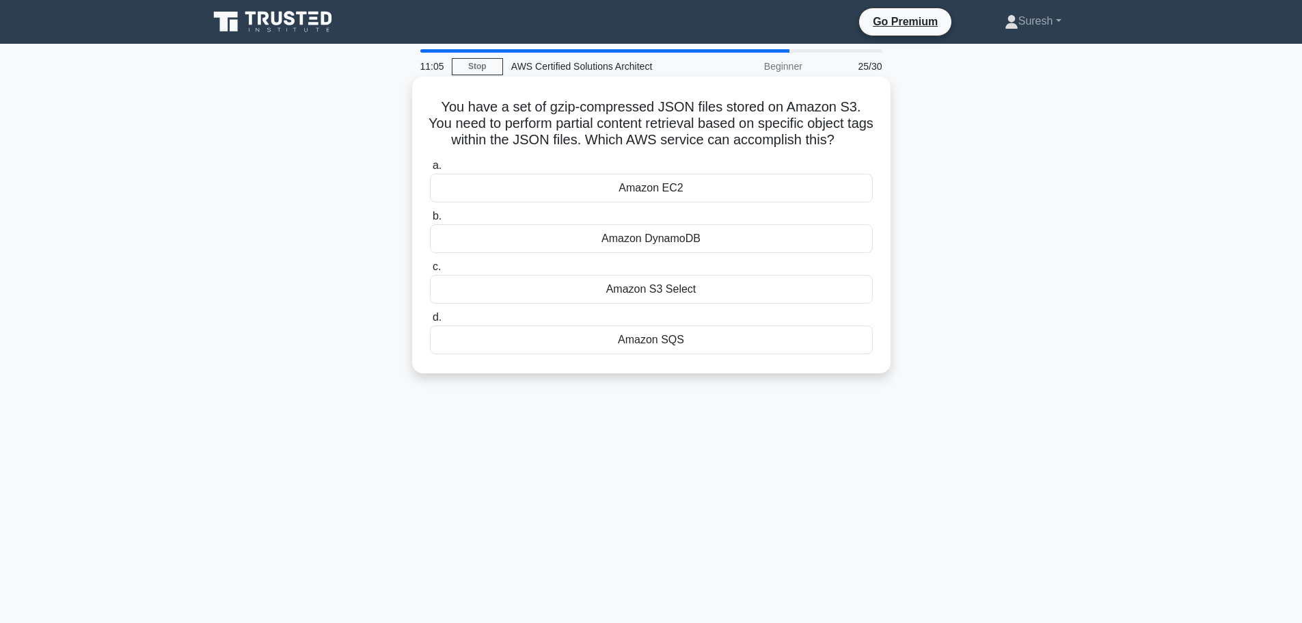
click at [653, 336] on div "Amazon SQS" at bounding box center [651, 339] width 443 height 29
click at [430, 322] on input "d. Amazon SQS" at bounding box center [430, 317] width 0 height 9
click at [629, 241] on div "FIFO queue" at bounding box center [651, 238] width 443 height 29
click at [430, 221] on input "b. FIFO queue" at bounding box center [430, 216] width 0 height 9
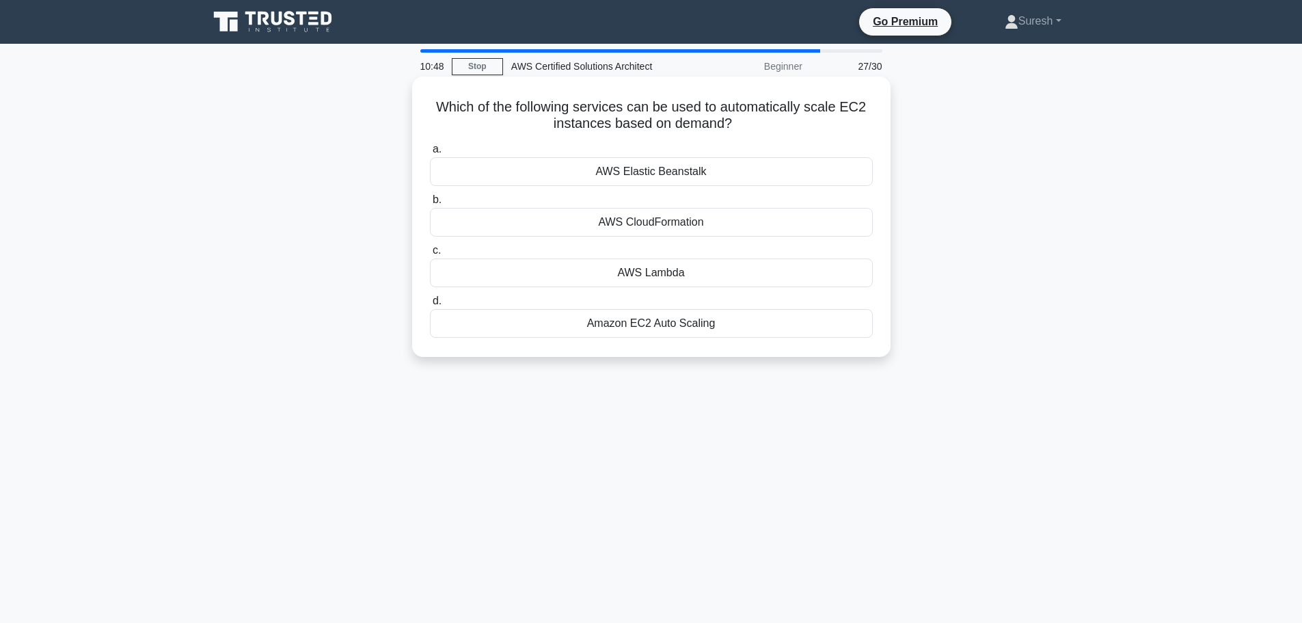
click at [649, 326] on div "Amazon EC2 Auto Scaling" at bounding box center [651, 323] width 443 height 29
click at [430, 305] on input "d. Amazon EC2 Auto Scaling" at bounding box center [430, 301] width 0 height 9
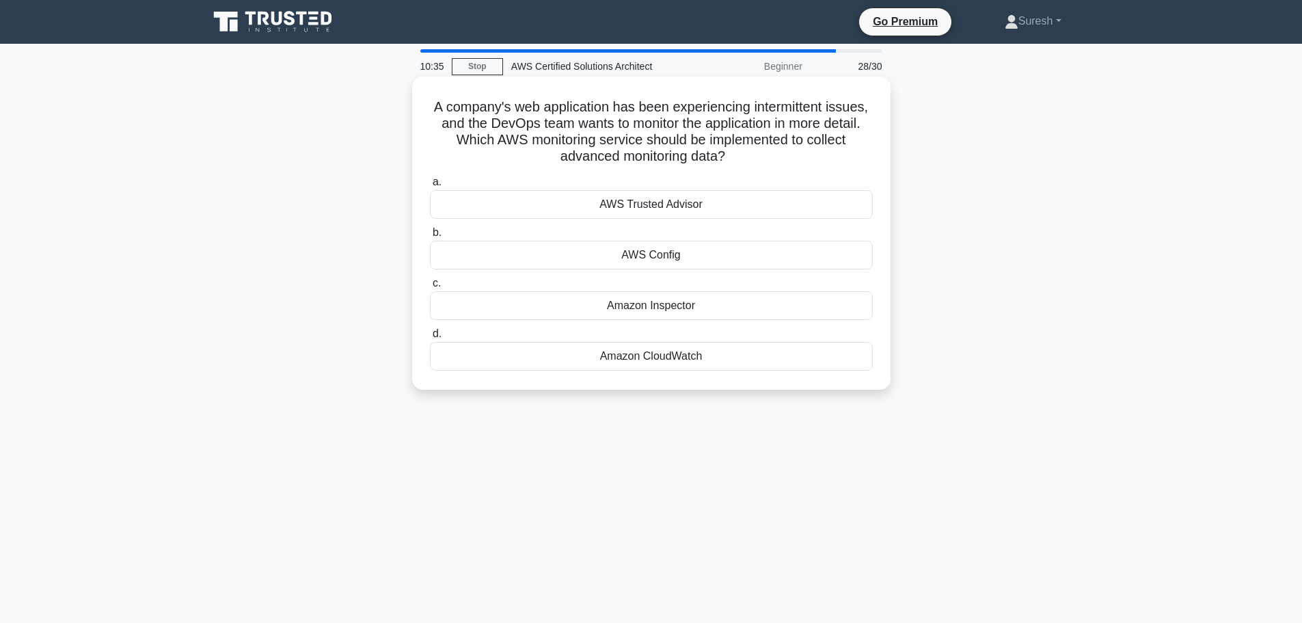
click at [655, 267] on div "AWS Config" at bounding box center [651, 255] width 443 height 29
click at [430, 237] on input "b. AWS Config" at bounding box center [430, 232] width 0 height 9
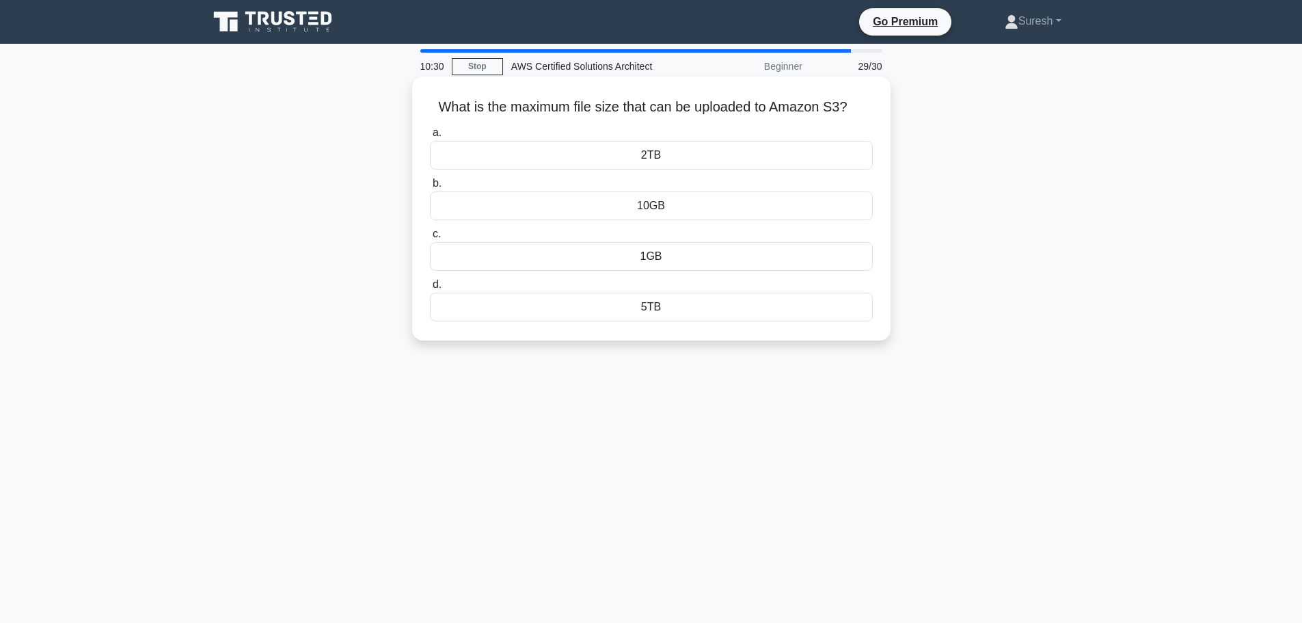
click at [648, 163] on div "2TB" at bounding box center [651, 155] width 443 height 29
click at [430, 137] on input "a. 2TB" at bounding box center [430, 132] width 0 height 9
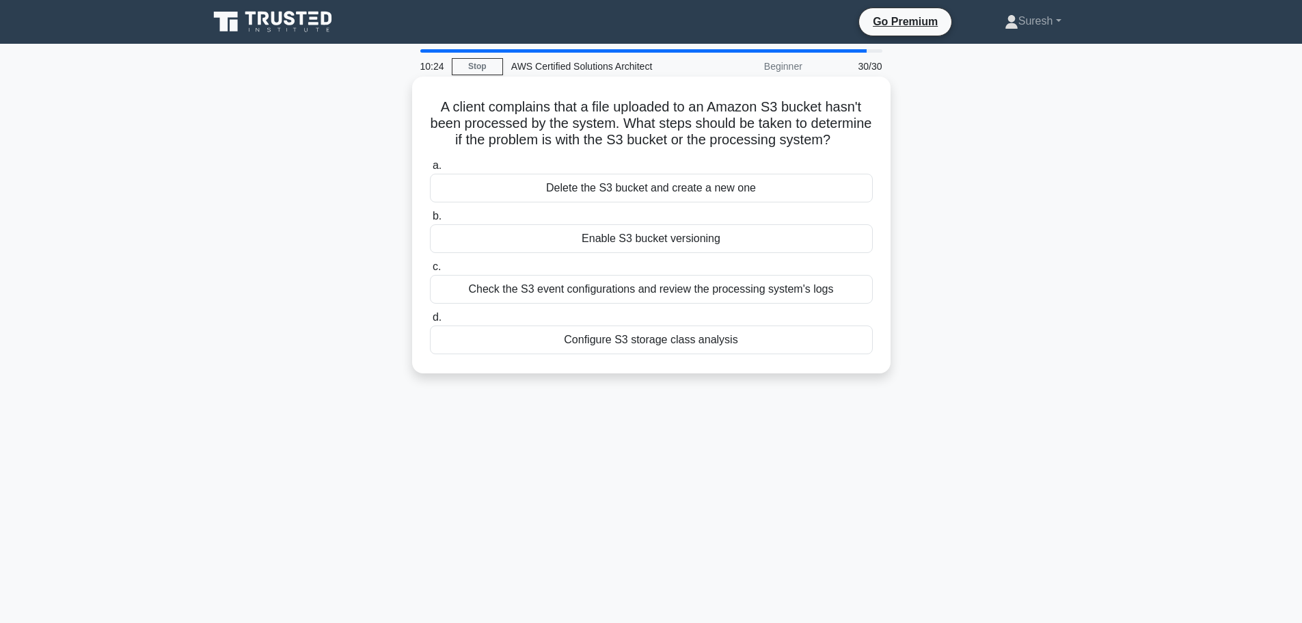
click at [653, 253] on div "Enable S3 bucket versioning" at bounding box center [651, 238] width 443 height 29
click at [430, 221] on input "b. Enable S3 bucket versioning" at bounding box center [430, 216] width 0 height 9
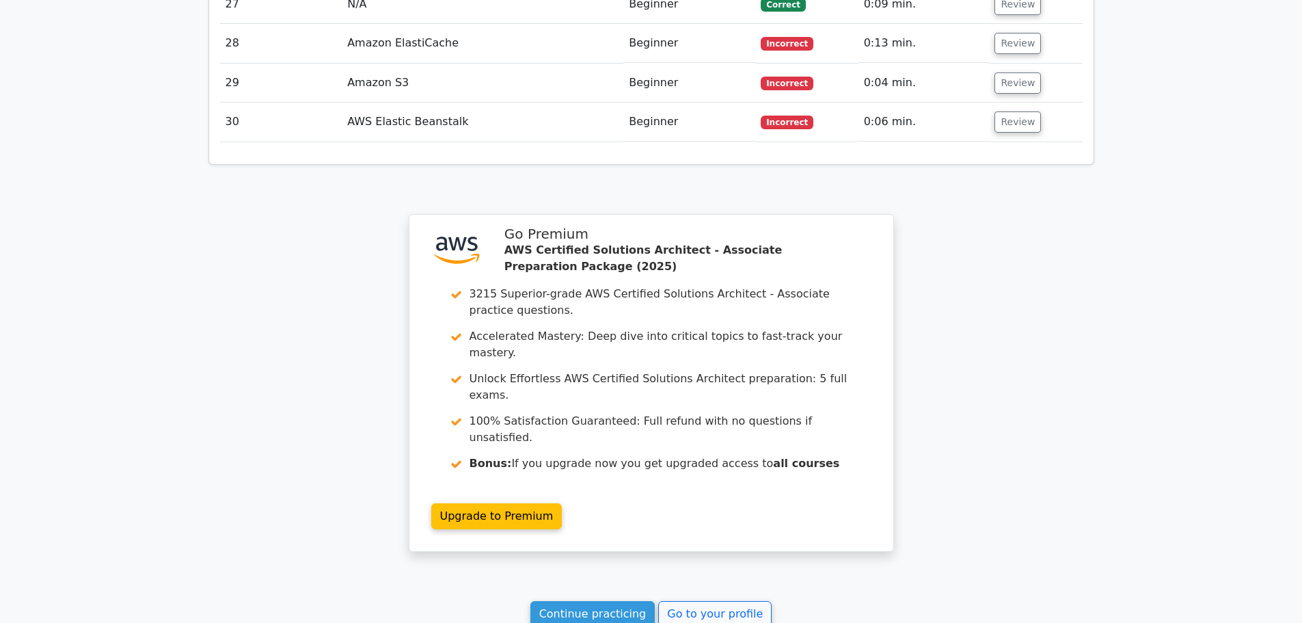
scroll to position [2896, 0]
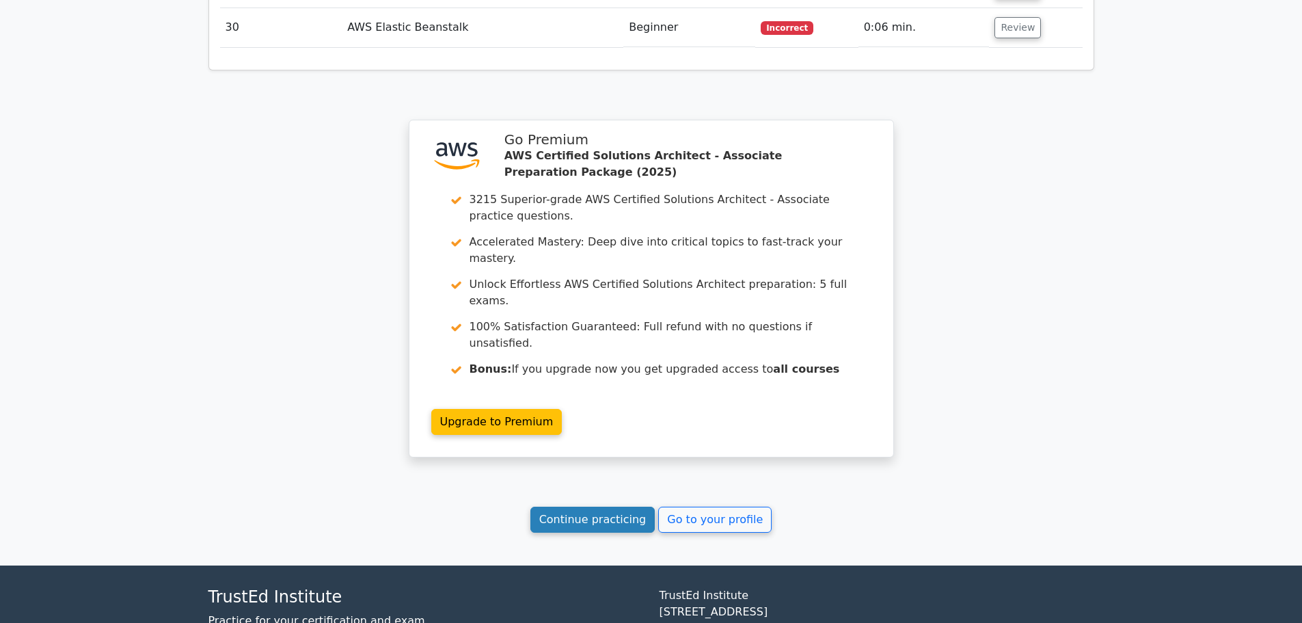
click at [592, 506] on link "Continue practicing" at bounding box center [592, 519] width 125 height 26
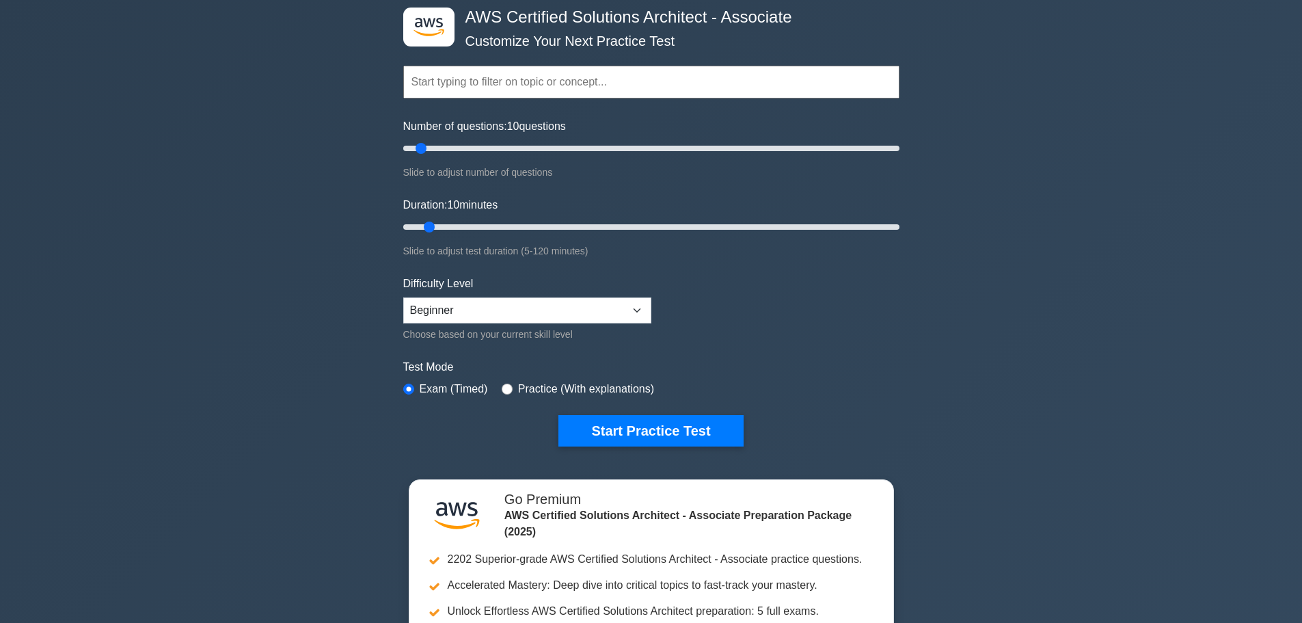
scroll to position [205, 0]
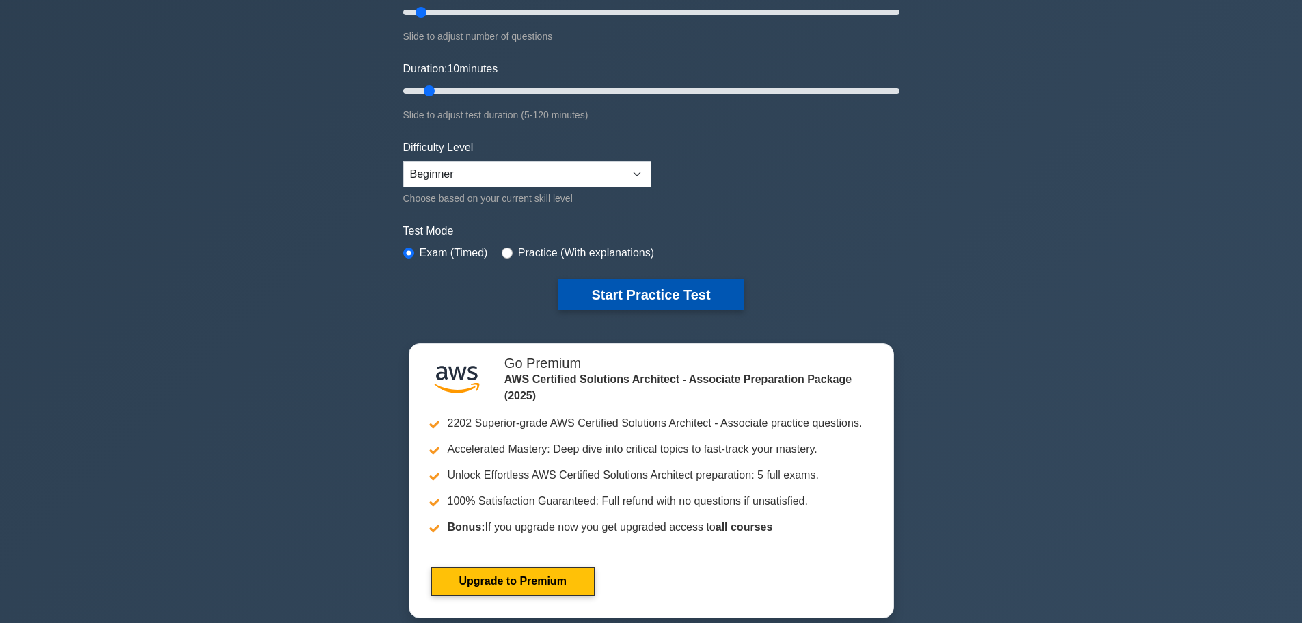
click at [645, 298] on button "Start Practice Test" at bounding box center [650, 294] width 185 height 31
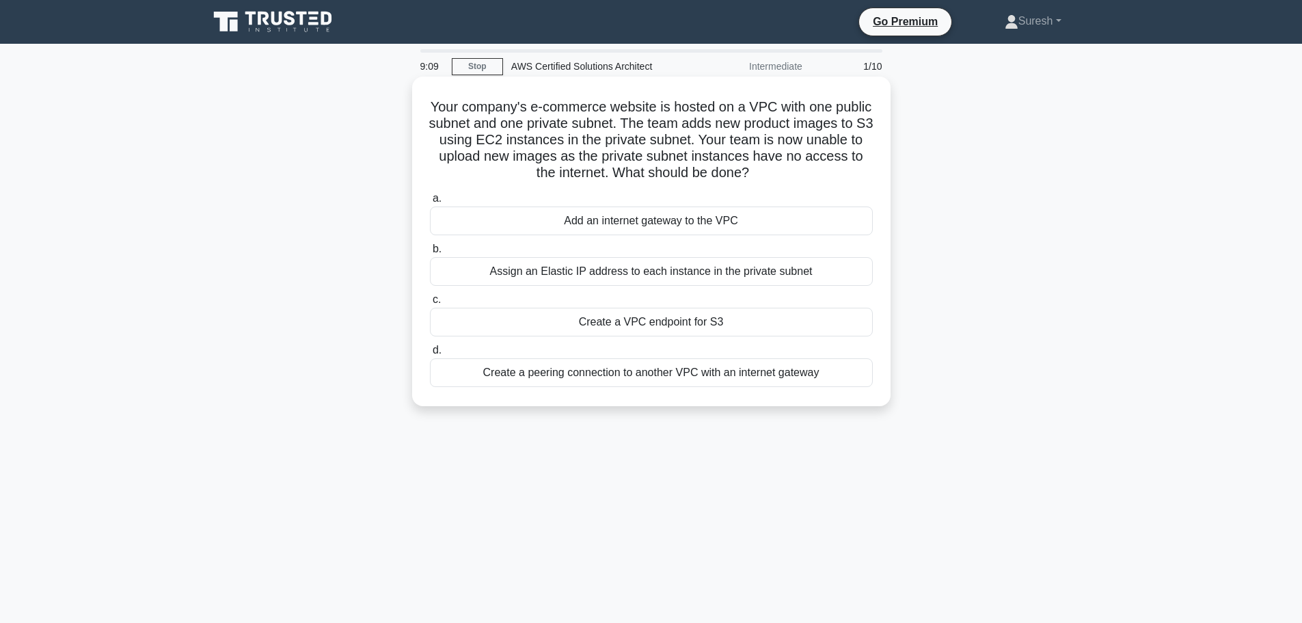
click at [648, 225] on div "Add an internet gateway to the VPC" at bounding box center [651, 220] width 443 height 29
click at [430, 203] on input "a. Add an internet gateway to the VPC" at bounding box center [430, 198] width 0 height 9
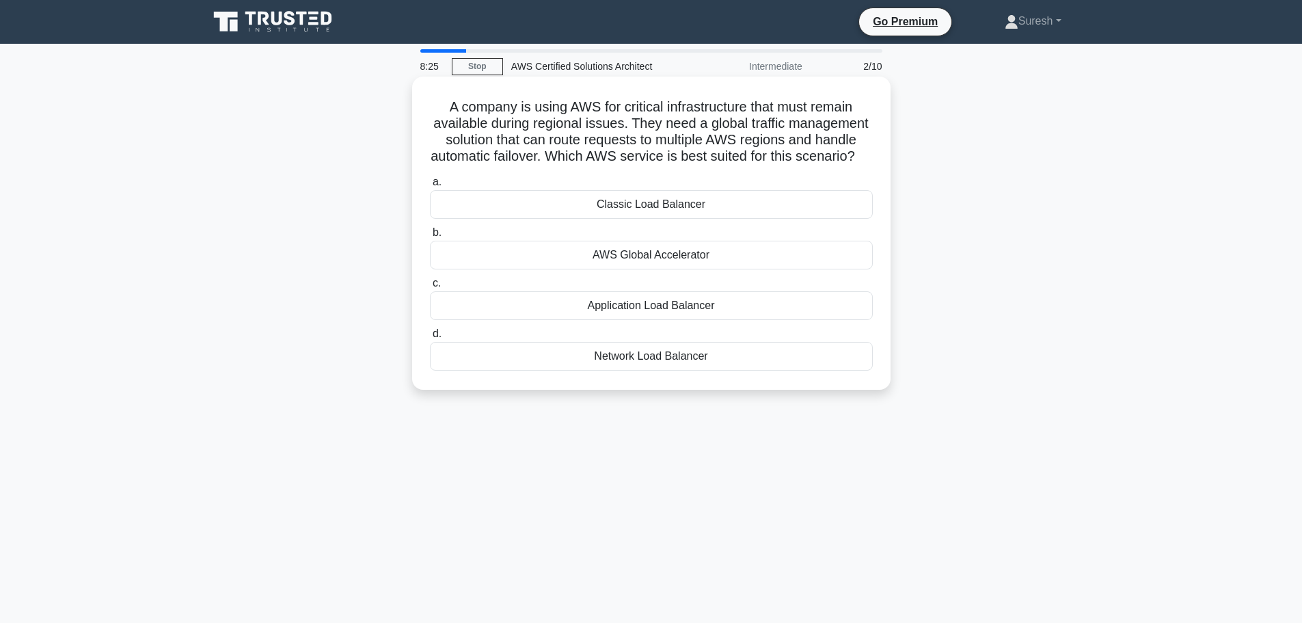
click at [631, 219] on div "Classic Load Balancer" at bounding box center [651, 204] width 443 height 29
click at [430, 187] on input "a. Classic Load Balancer" at bounding box center [430, 182] width 0 height 9
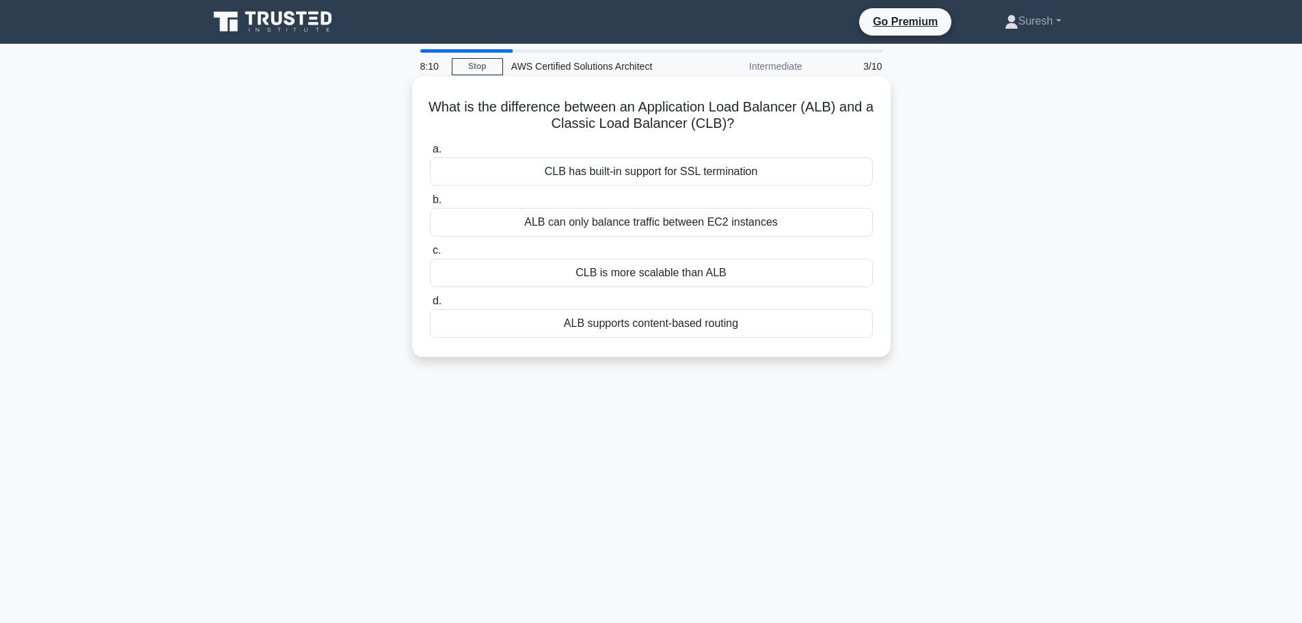
click at [625, 278] on div "CLB is more scalable than ALB" at bounding box center [651, 272] width 443 height 29
click at [430, 255] on input "c. CLB is more scalable than ALB" at bounding box center [430, 250] width 0 height 9
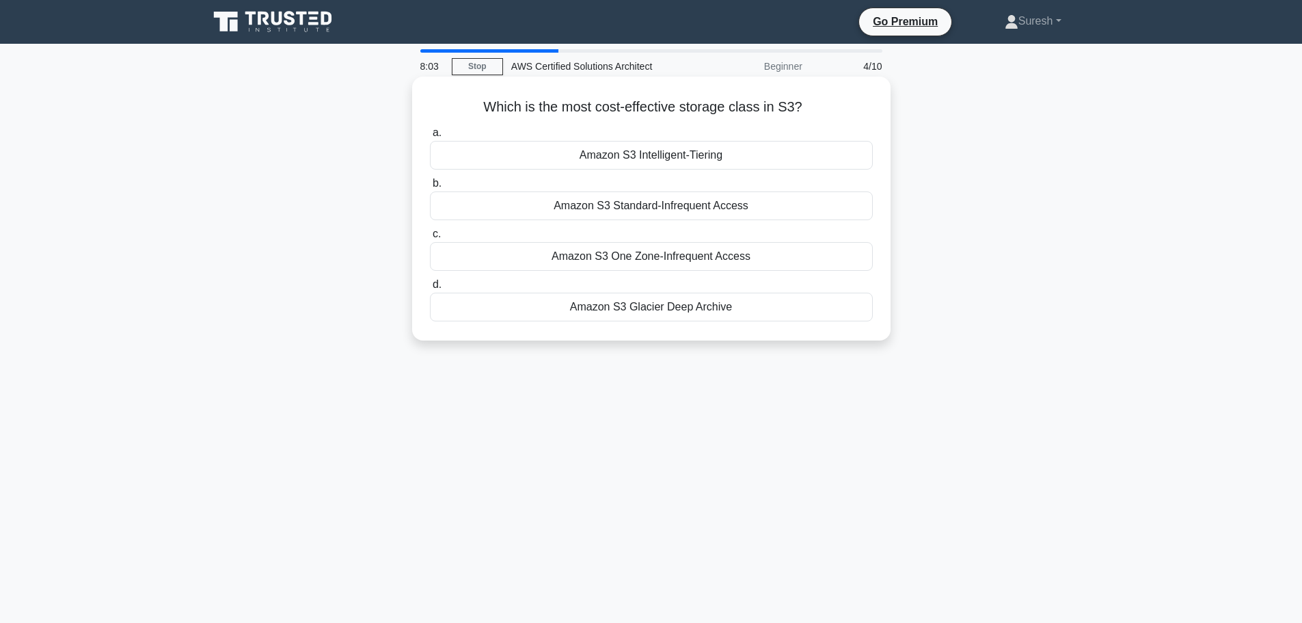
click at [653, 159] on div "Amazon S3 Intelligent-Tiering" at bounding box center [651, 155] width 443 height 29
click at [430, 137] on input "a. Amazon S3 Intelligent-Tiering" at bounding box center [430, 132] width 0 height 9
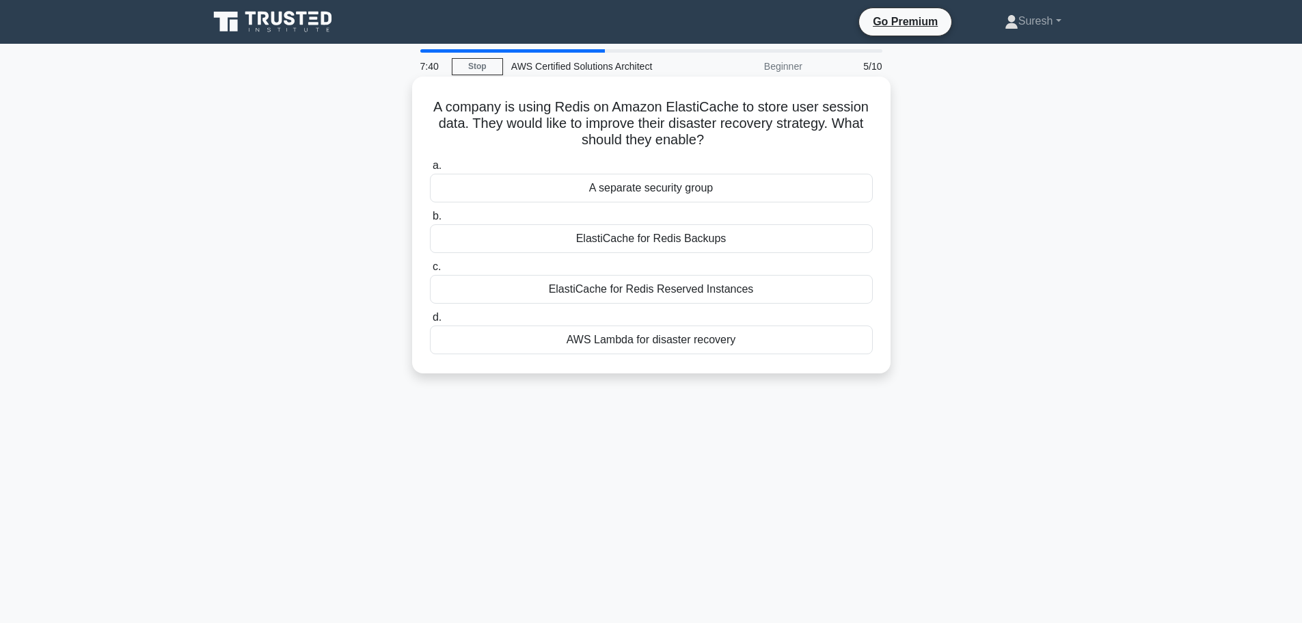
click at [633, 185] on div "A separate security group" at bounding box center [651, 188] width 443 height 29
click at [430, 170] on input "a. A separate security group" at bounding box center [430, 165] width 0 height 9
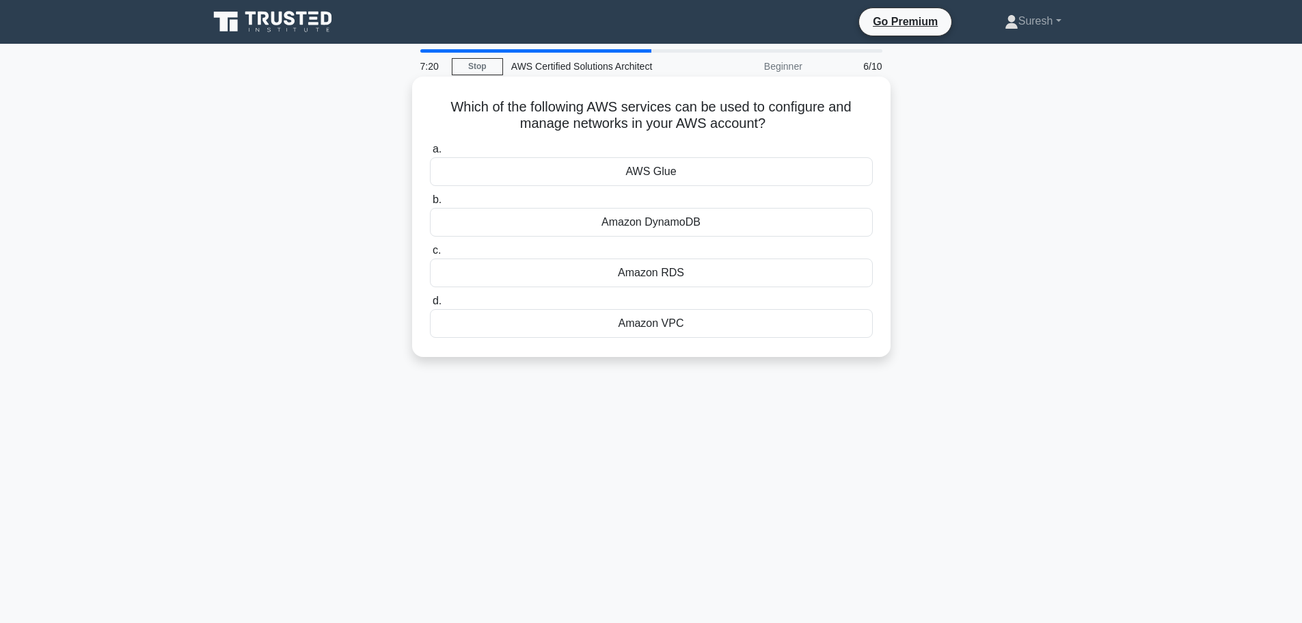
click at [645, 325] on div "Amazon VPC" at bounding box center [651, 323] width 443 height 29
click at [430, 305] on input "d. Amazon VPC" at bounding box center [430, 301] width 0 height 9
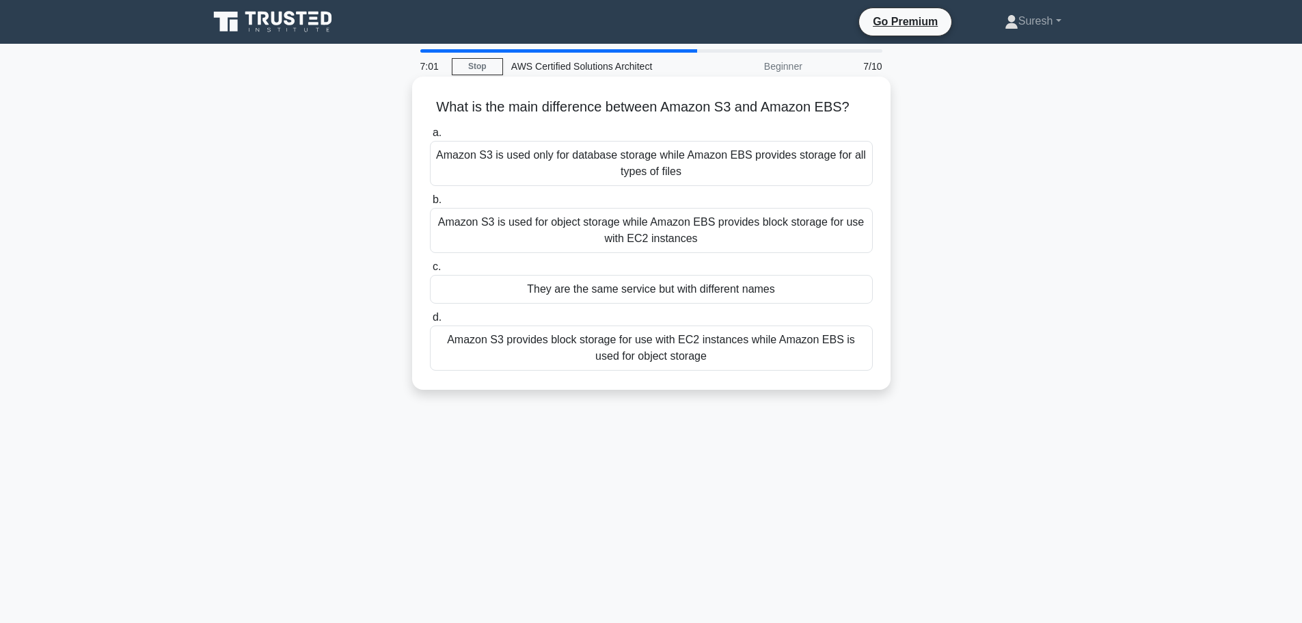
click at [642, 341] on div "Amazon S3 provides block storage for use with EC2 instances while Amazon EBS is…" at bounding box center [651, 347] width 443 height 45
click at [430, 322] on input "d. Amazon S3 provides block storage for use with EC2 instances while Amazon EBS…" at bounding box center [430, 317] width 0 height 9
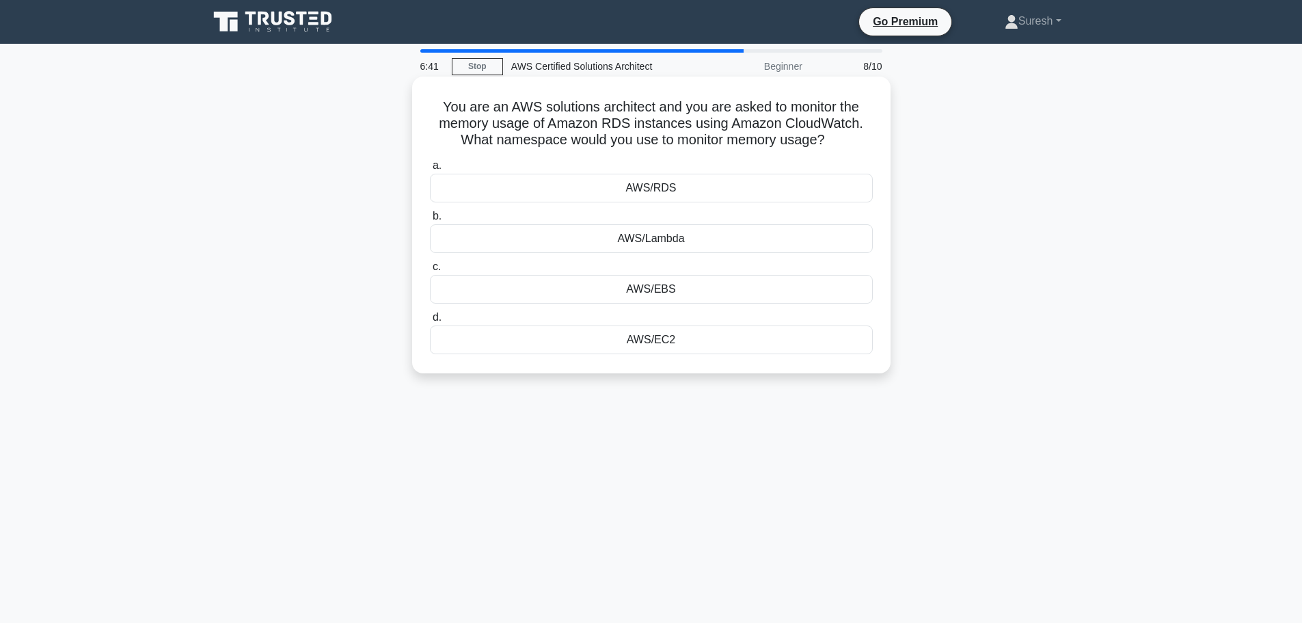
click at [650, 289] on div "AWS/EBS" at bounding box center [651, 289] width 443 height 29
click at [430, 271] on input "c. AWS/EBS" at bounding box center [430, 266] width 0 height 9
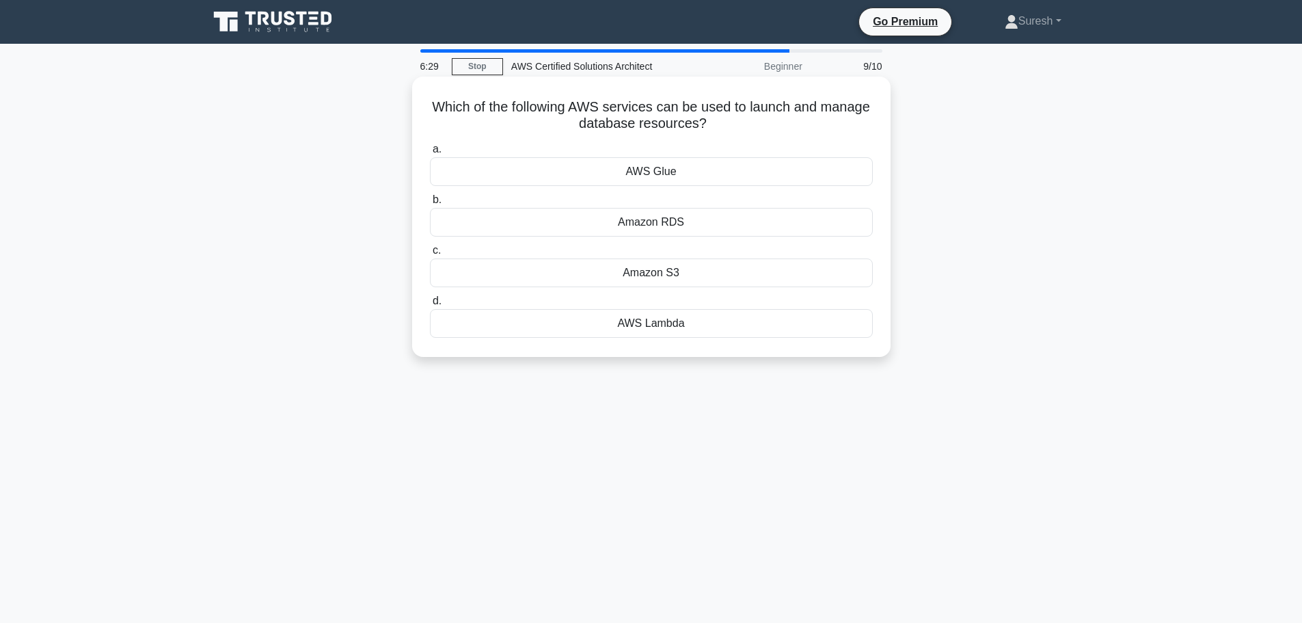
click at [646, 172] on div "AWS Glue" at bounding box center [651, 171] width 443 height 29
click at [430, 154] on input "a. AWS Glue" at bounding box center [430, 149] width 0 height 9
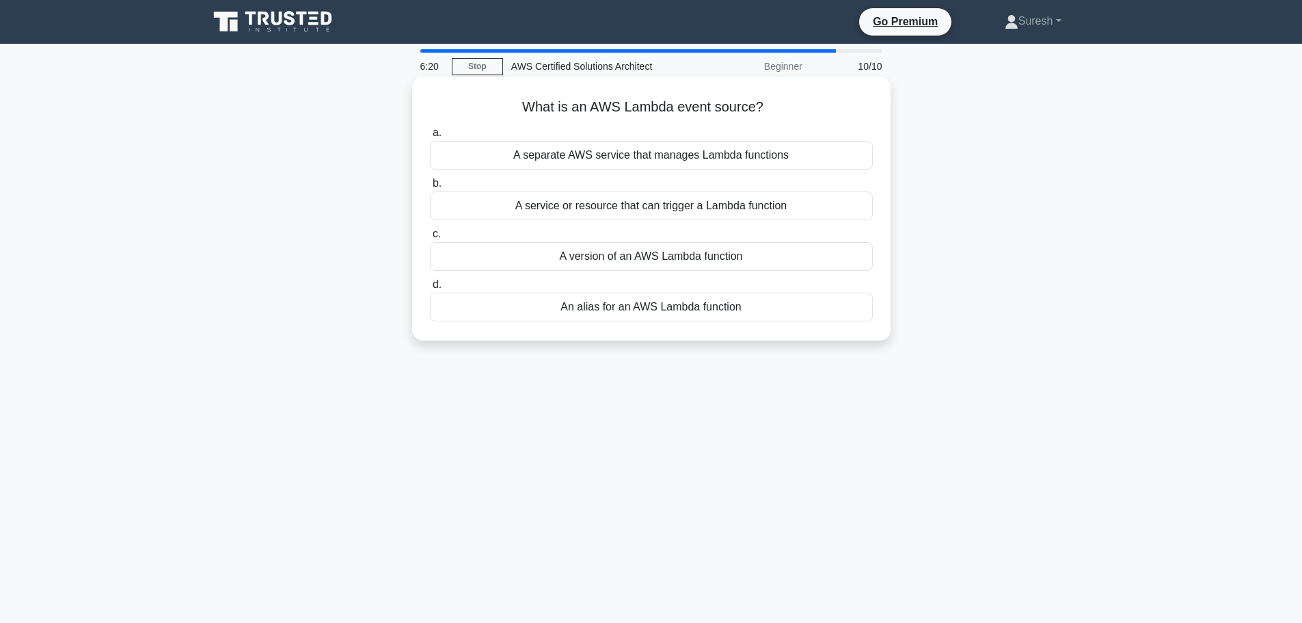
click at [638, 209] on div "A service or resource that can trigger a Lambda function" at bounding box center [651, 205] width 443 height 29
click at [430, 188] on input "b. A service or resource that can trigger a Lambda function" at bounding box center [430, 183] width 0 height 9
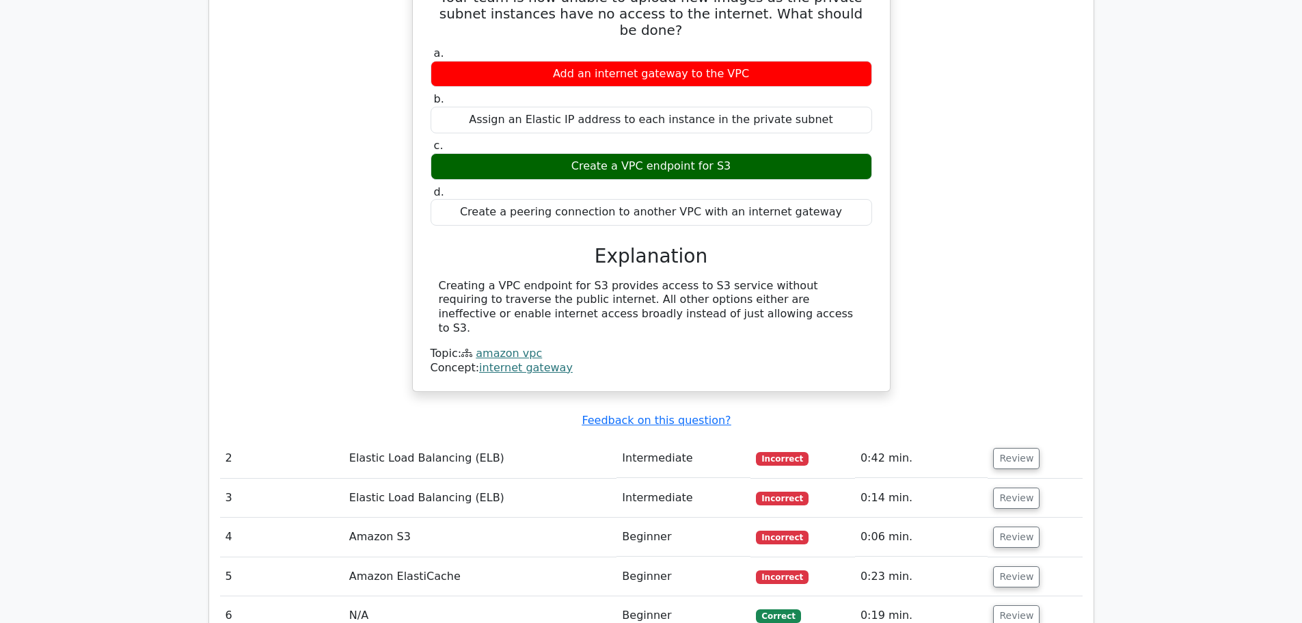
scroll to position [1367, 0]
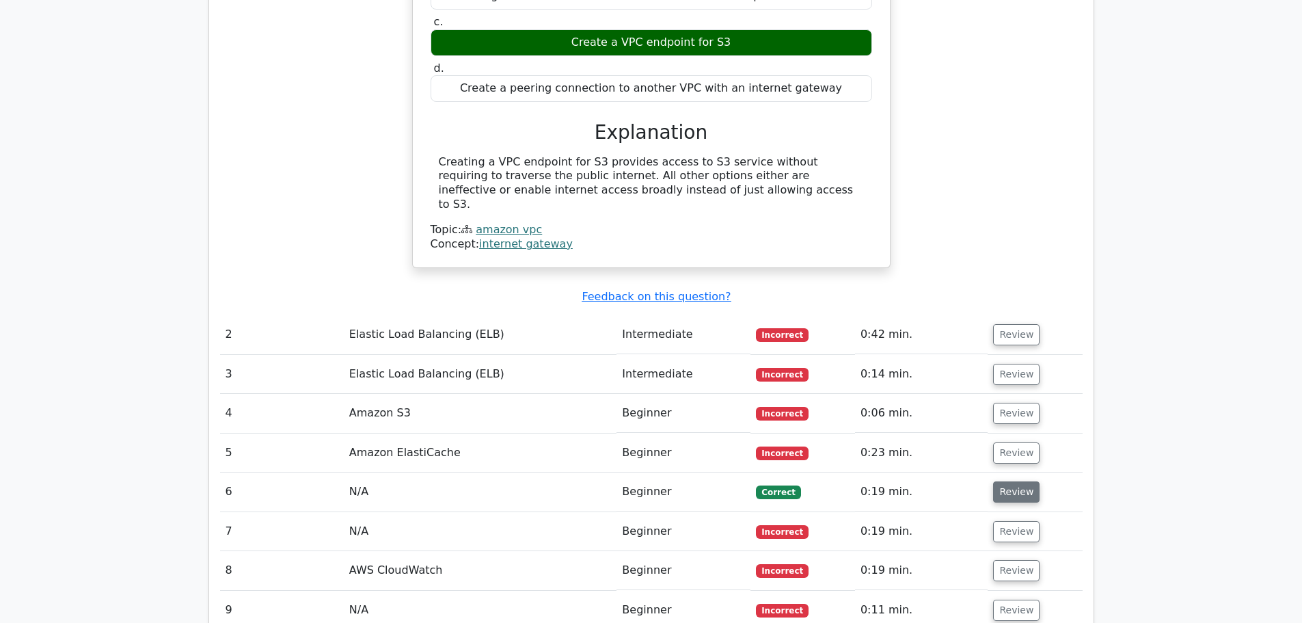
click at [1009, 481] on button "Review" at bounding box center [1016, 491] width 46 height 21
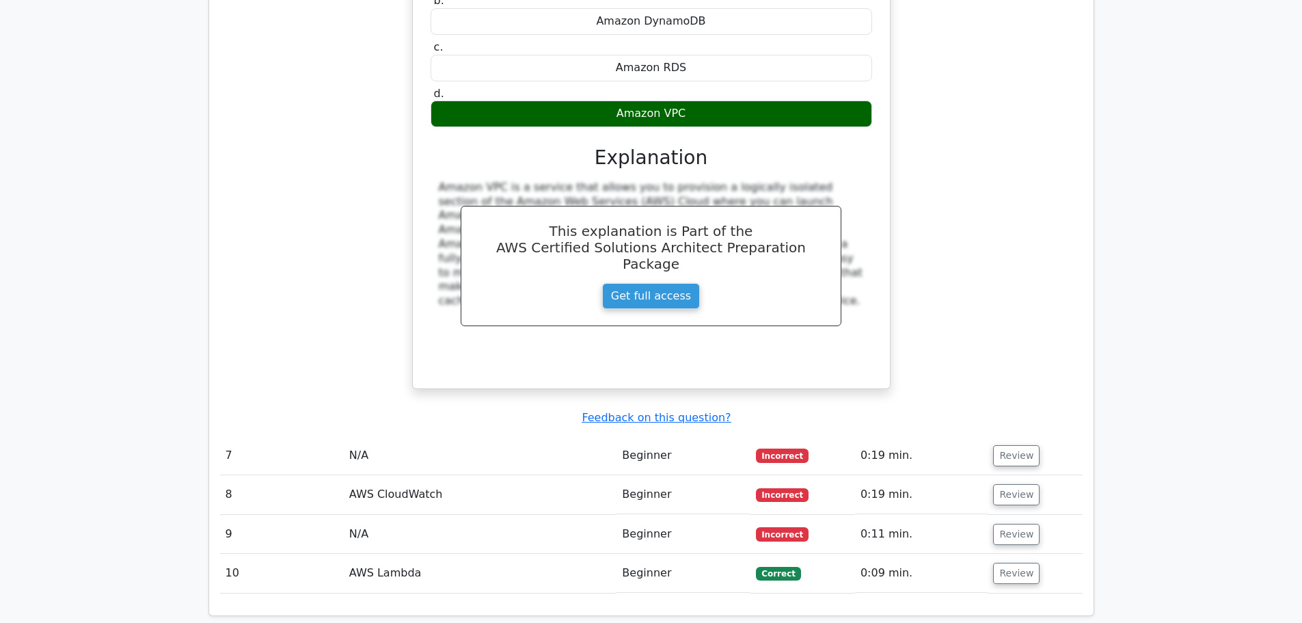
scroll to position [2187, 0]
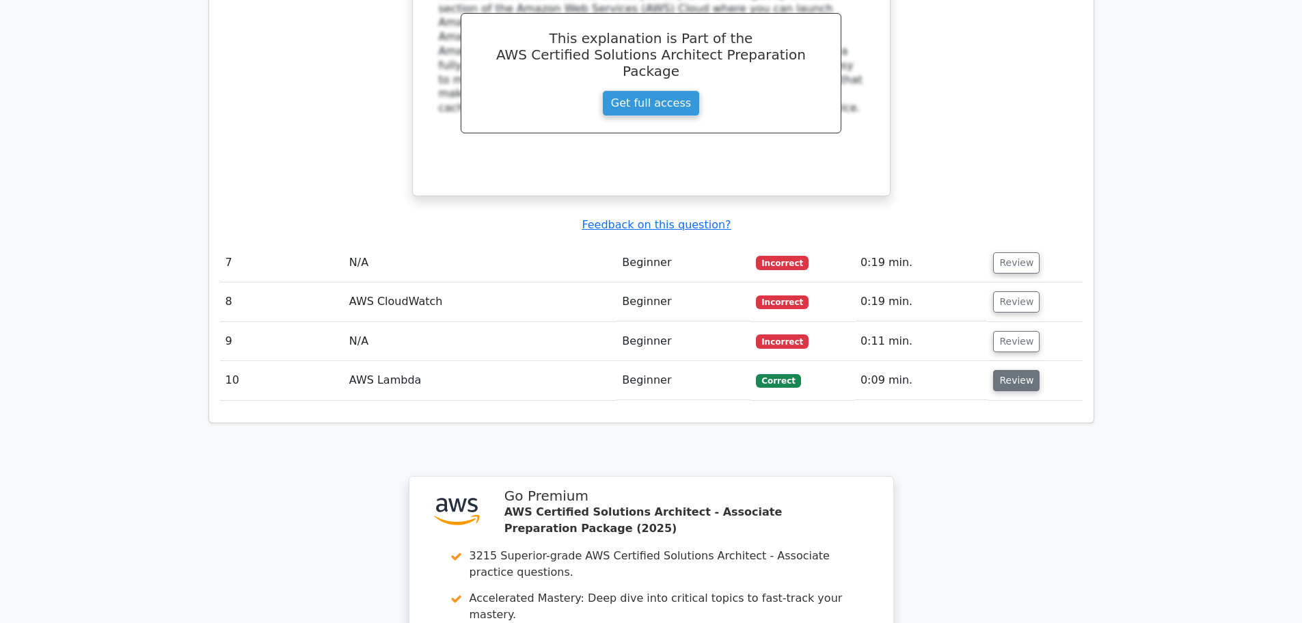
click at [998, 370] on button "Review" at bounding box center [1016, 380] width 46 height 21
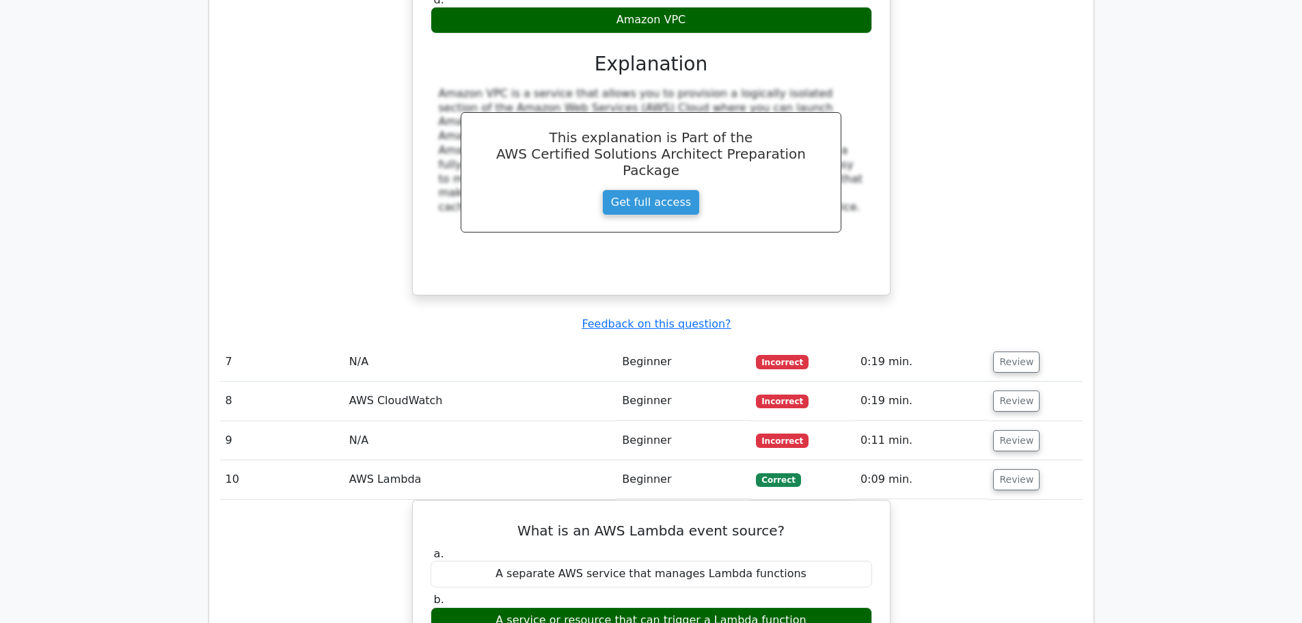
scroll to position [1914, 0]
